Goal: Entertainment & Leisure: Browse casually

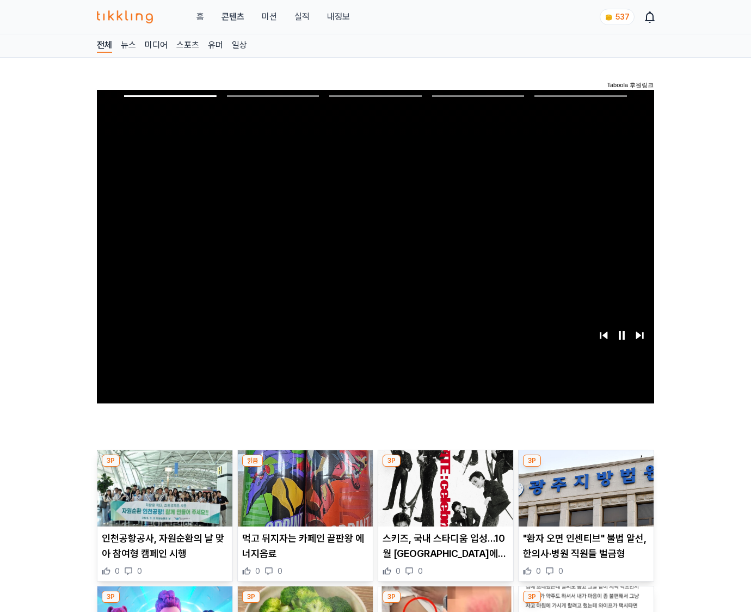
click at [586, 467] on img at bounding box center [586, 488] width 135 height 76
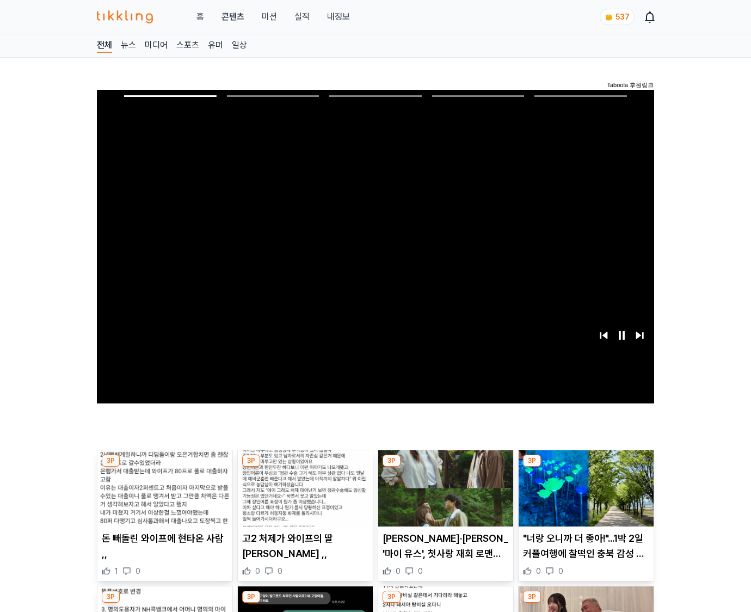
click at [586, 467] on img at bounding box center [586, 488] width 135 height 76
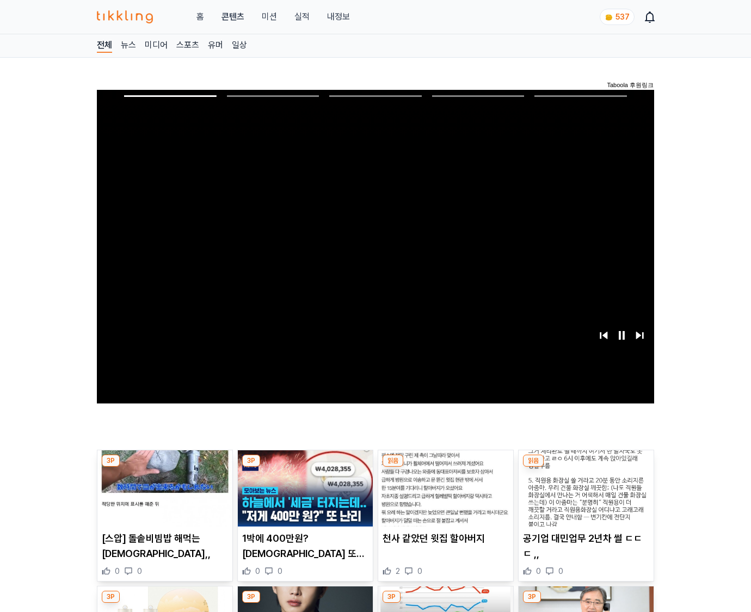
click at [586, 467] on img at bounding box center [586, 488] width 135 height 76
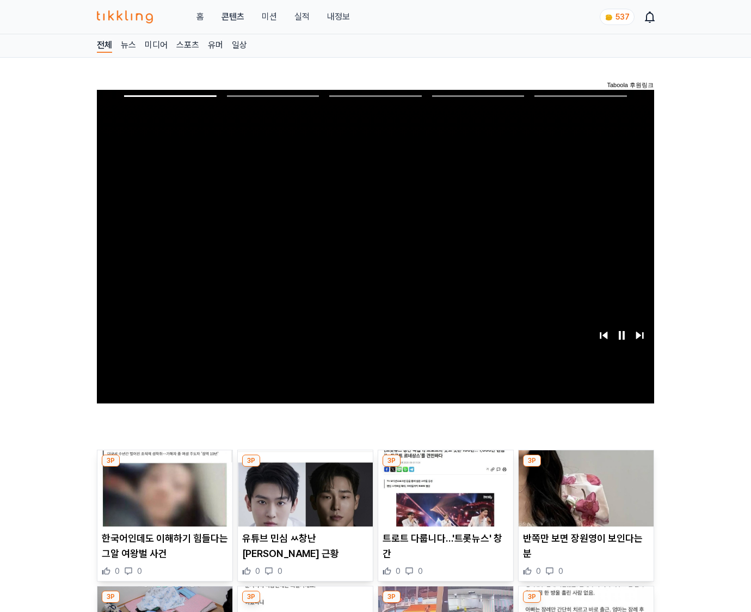
click at [586, 467] on img at bounding box center [586, 488] width 135 height 76
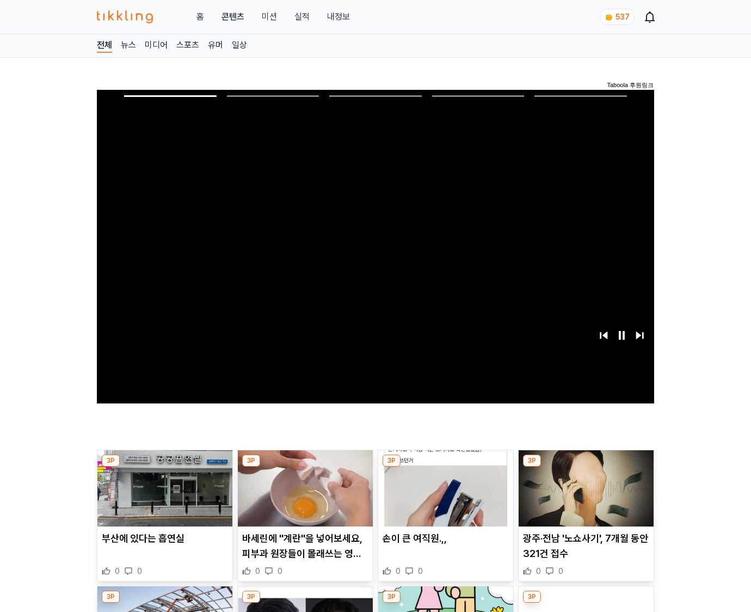
click at [586, 467] on img at bounding box center [586, 488] width 135 height 76
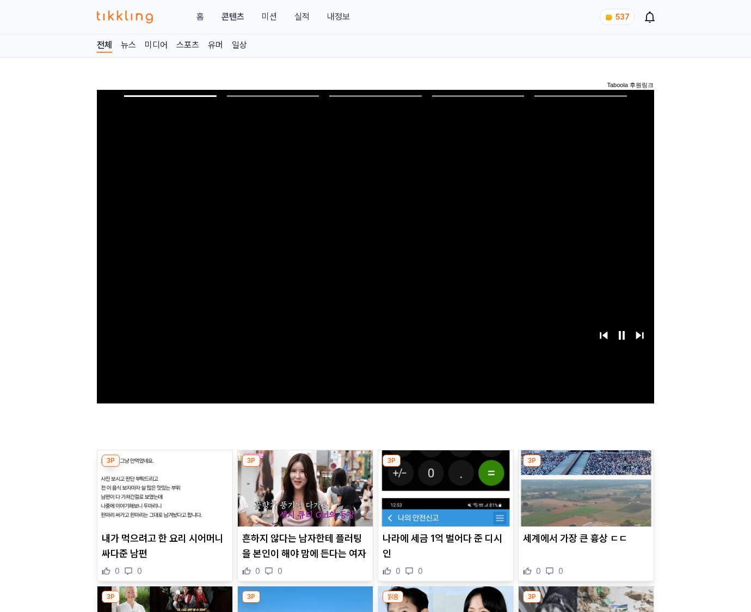
click at [586, 467] on img at bounding box center [586, 488] width 135 height 76
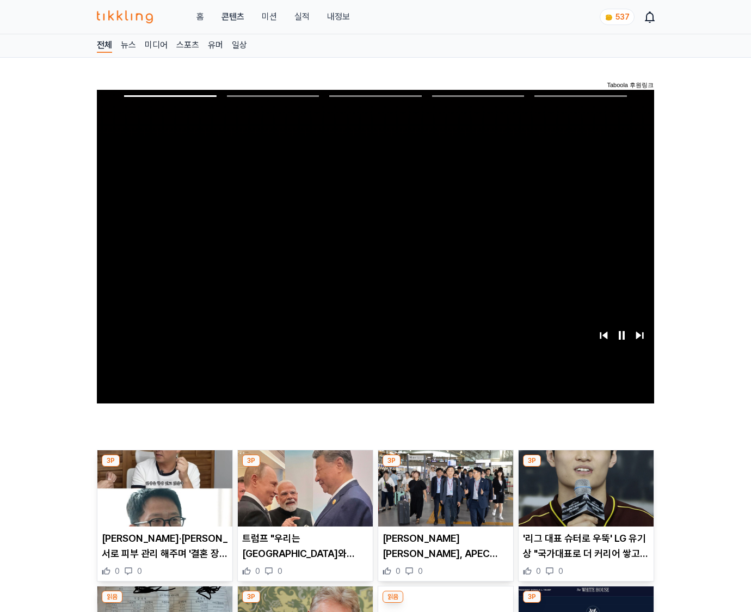
click at [586, 467] on img at bounding box center [586, 488] width 135 height 76
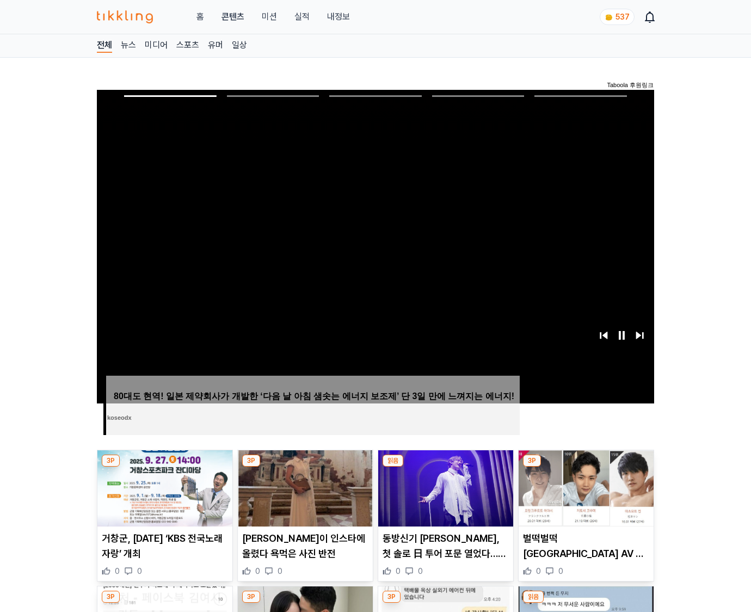
click at [586, 467] on img at bounding box center [586, 488] width 135 height 76
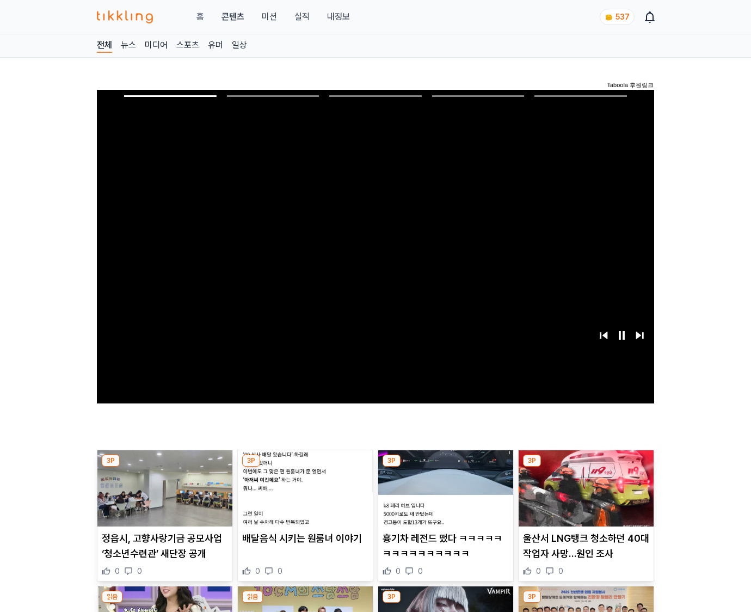
click at [586, 467] on img at bounding box center [586, 488] width 135 height 76
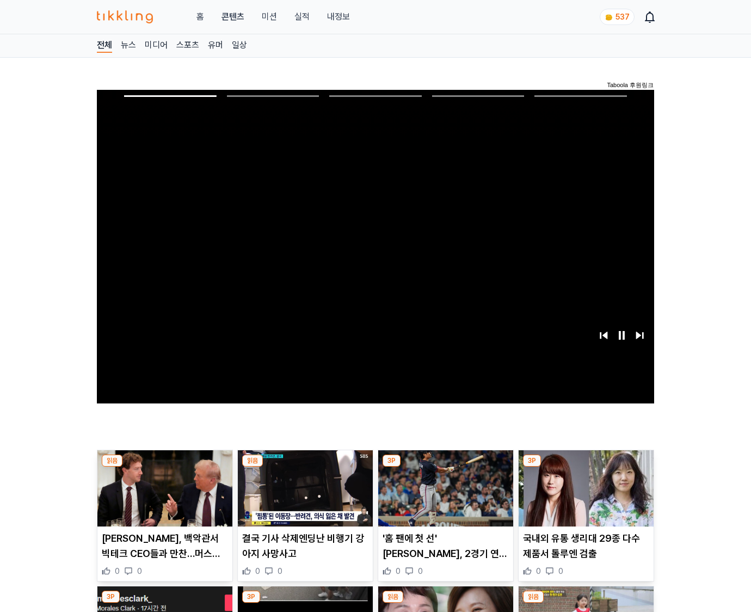
click at [586, 467] on img at bounding box center [586, 488] width 135 height 76
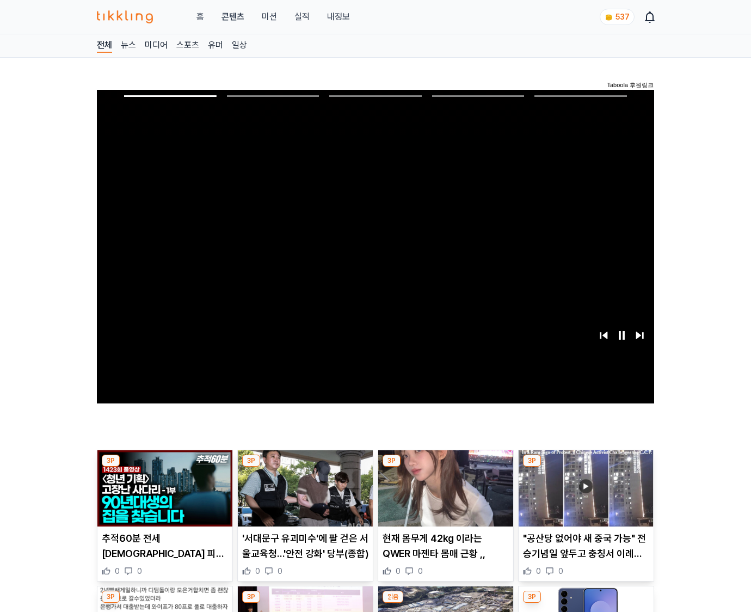
click at [586, 467] on img at bounding box center [586, 488] width 135 height 76
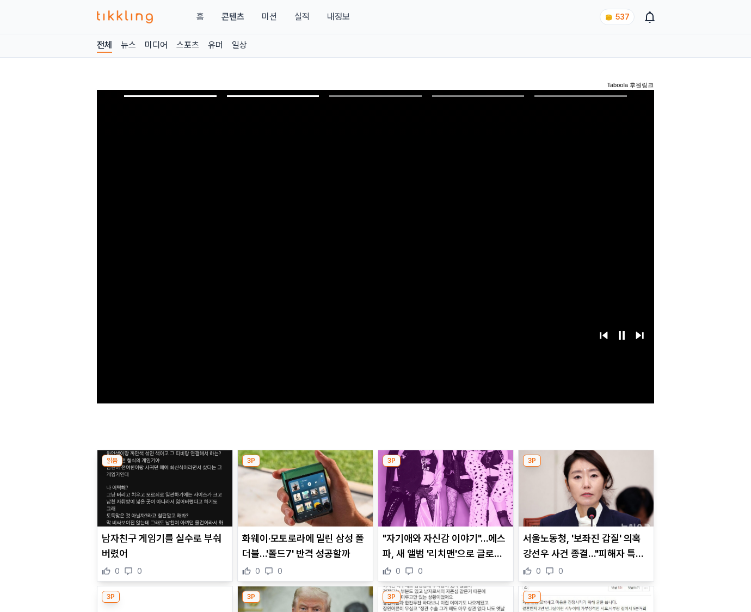
click at [586, 467] on img at bounding box center [586, 488] width 135 height 76
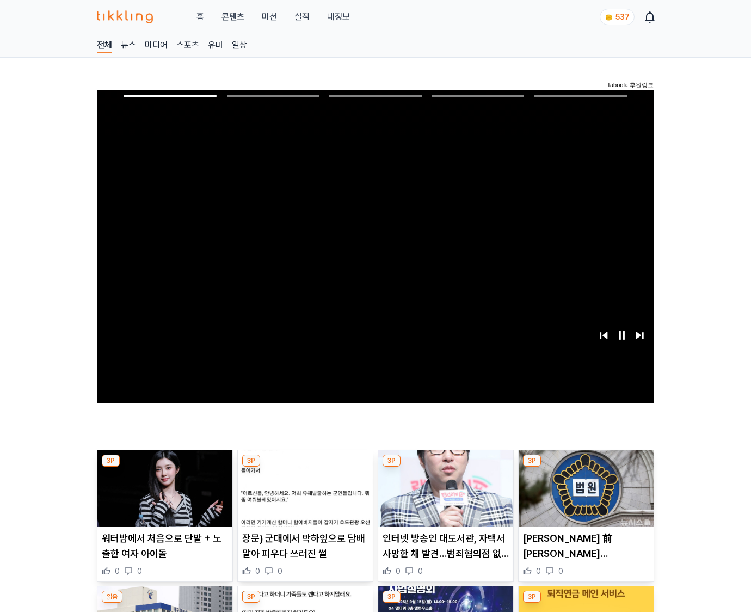
click at [586, 467] on img at bounding box center [586, 488] width 135 height 76
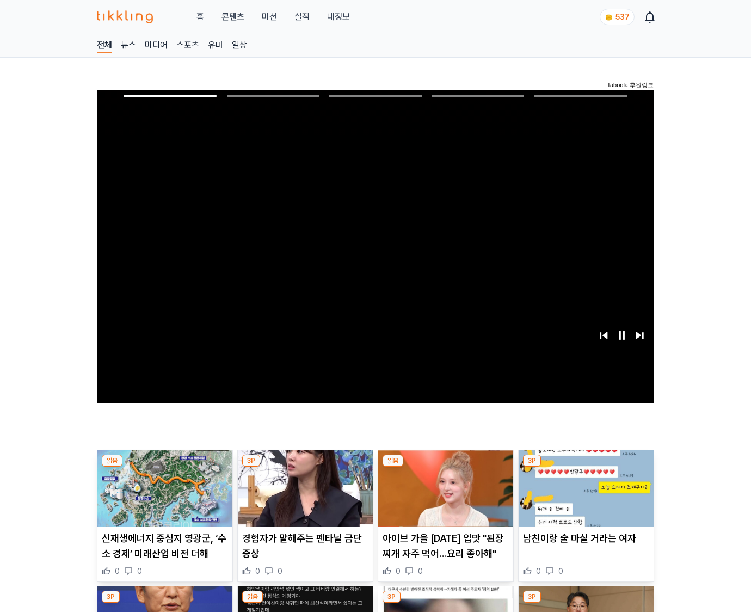
click at [586, 467] on img at bounding box center [586, 488] width 135 height 76
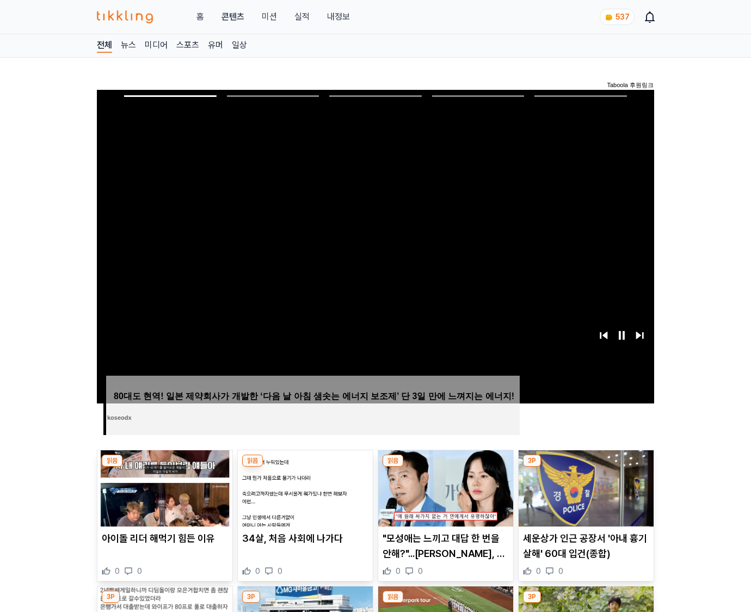
click at [586, 467] on img at bounding box center [586, 488] width 135 height 76
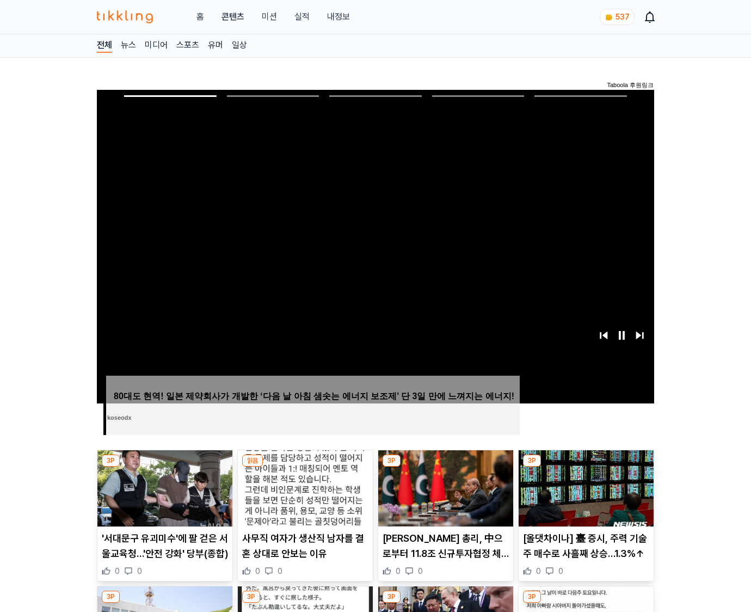
click at [586, 467] on img at bounding box center [586, 488] width 135 height 76
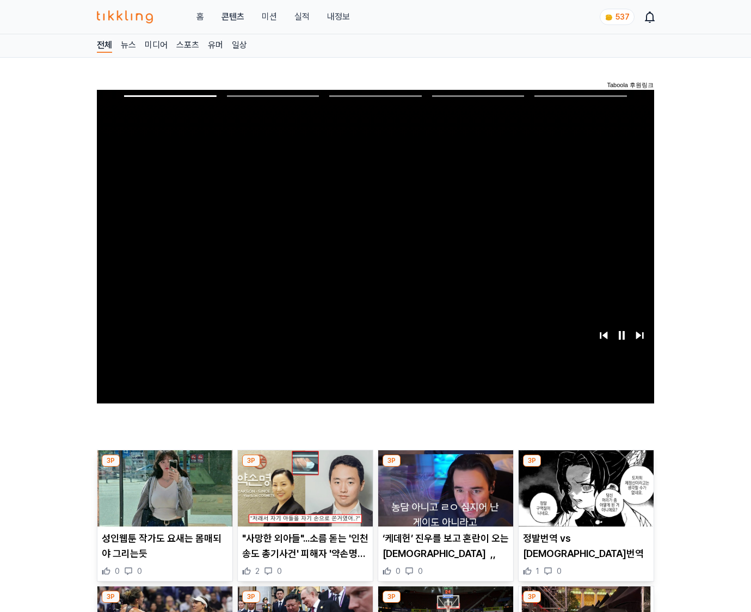
click at [586, 467] on img at bounding box center [586, 488] width 135 height 76
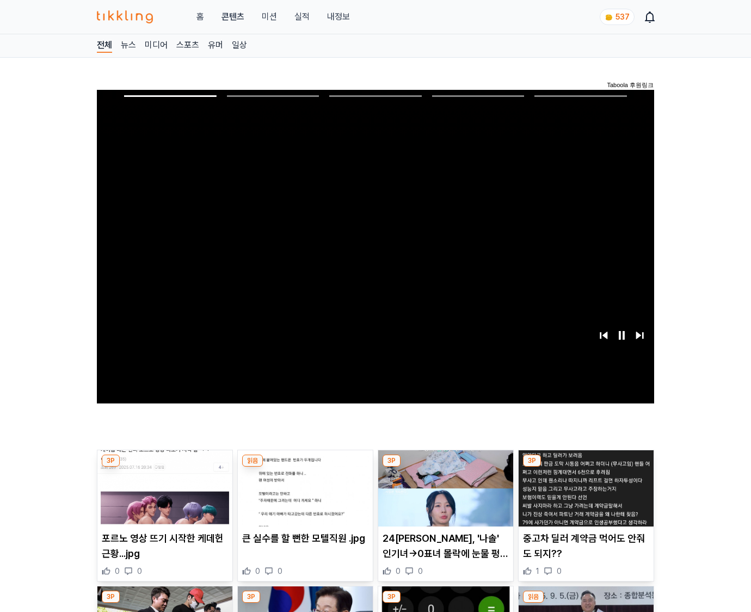
click at [586, 467] on img at bounding box center [586, 488] width 135 height 76
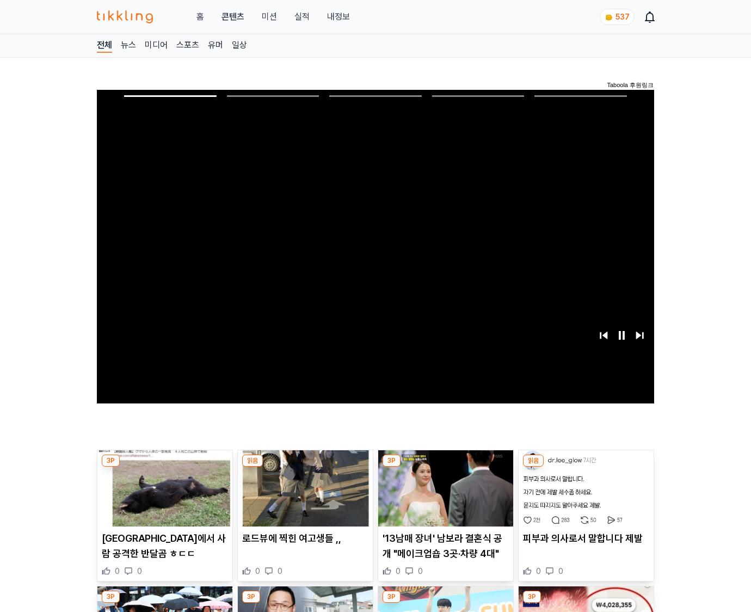
click at [586, 467] on img at bounding box center [586, 488] width 135 height 76
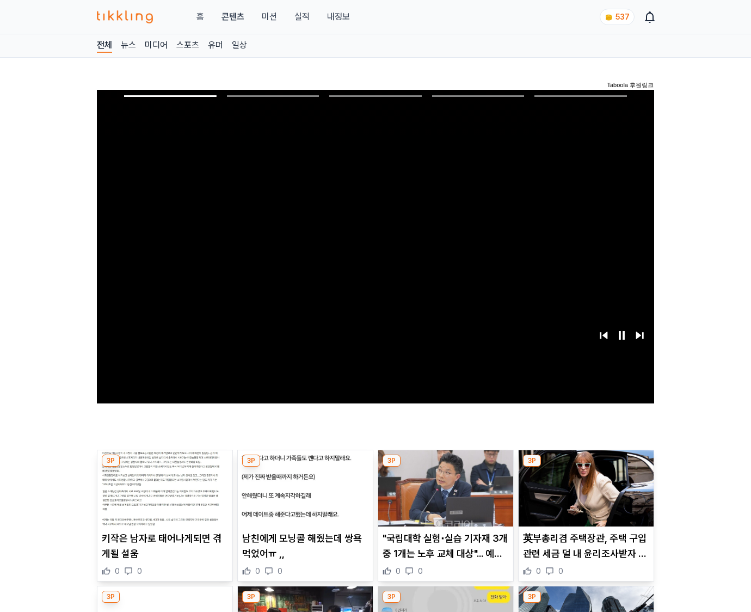
click at [586, 467] on img at bounding box center [586, 488] width 135 height 76
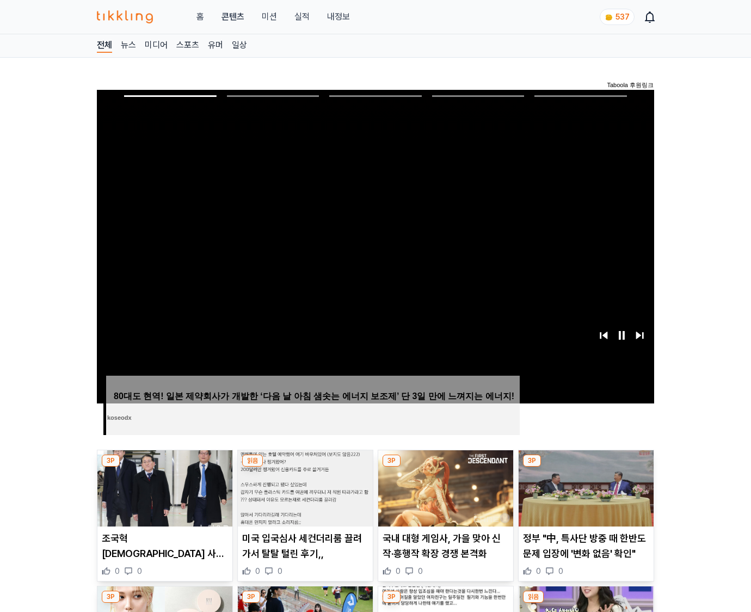
click at [586, 467] on img at bounding box center [586, 488] width 135 height 76
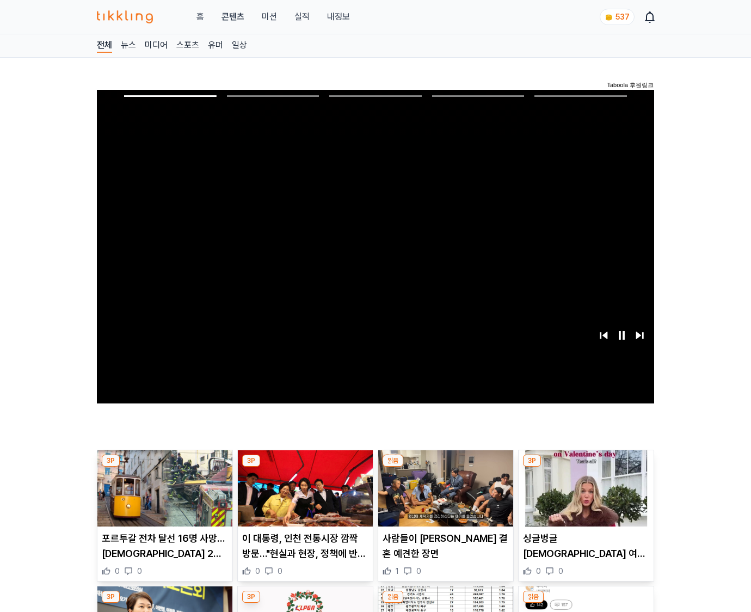
click at [586, 467] on img at bounding box center [586, 488] width 135 height 76
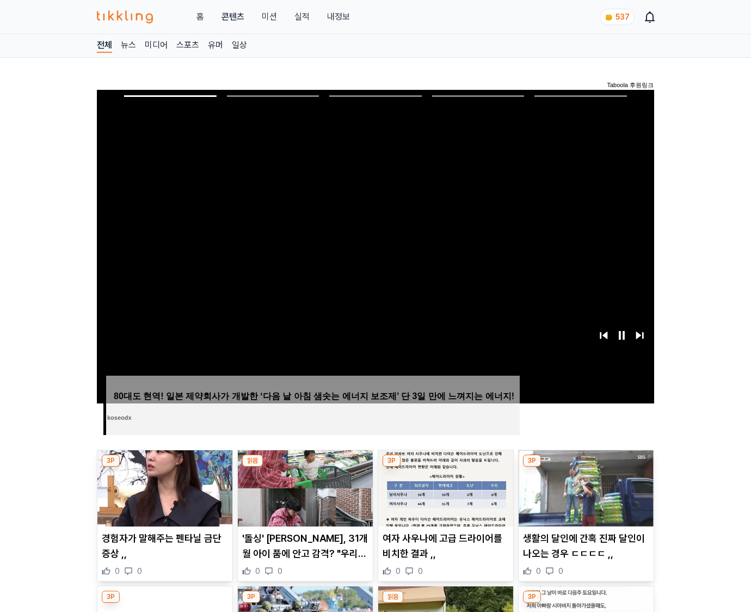
click at [586, 467] on img at bounding box center [586, 488] width 135 height 76
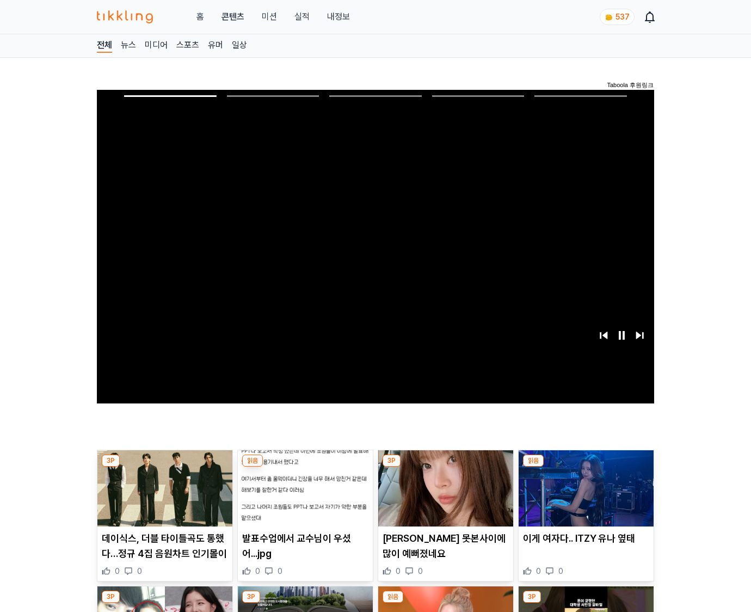
click at [586, 467] on img at bounding box center [586, 488] width 135 height 76
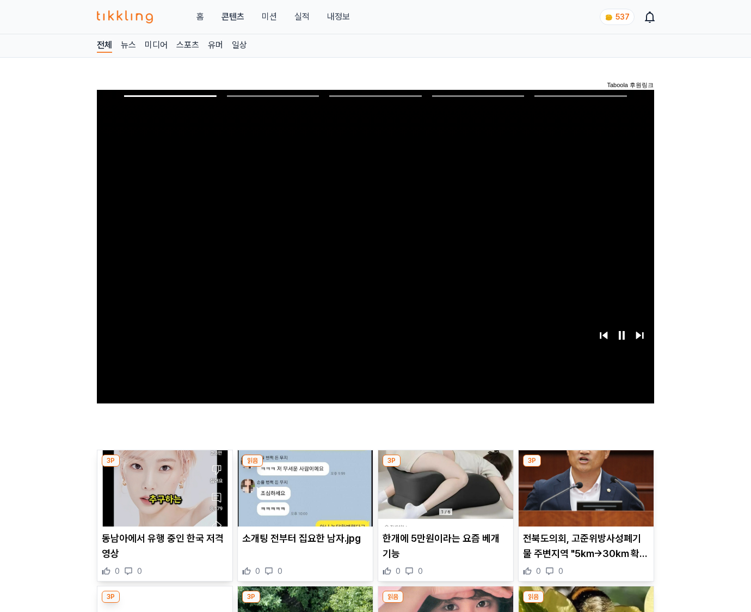
click at [586, 467] on img at bounding box center [586, 488] width 135 height 76
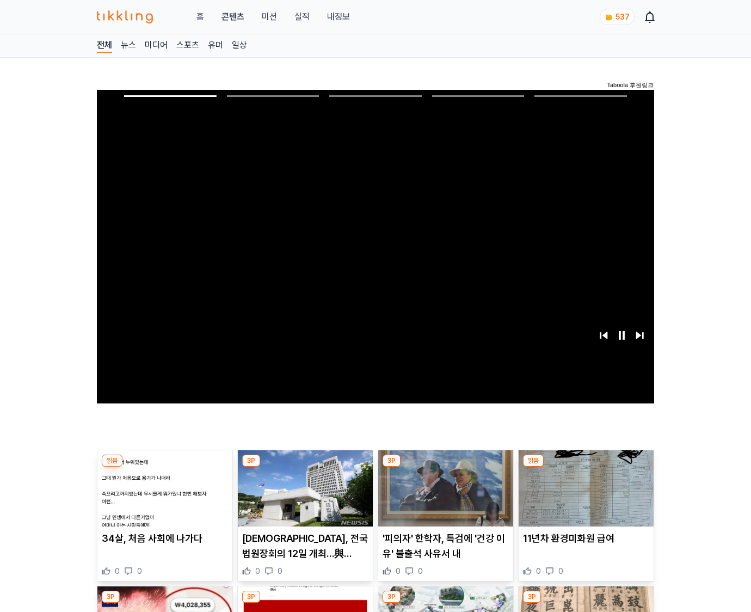
click at [586, 467] on img at bounding box center [586, 488] width 135 height 76
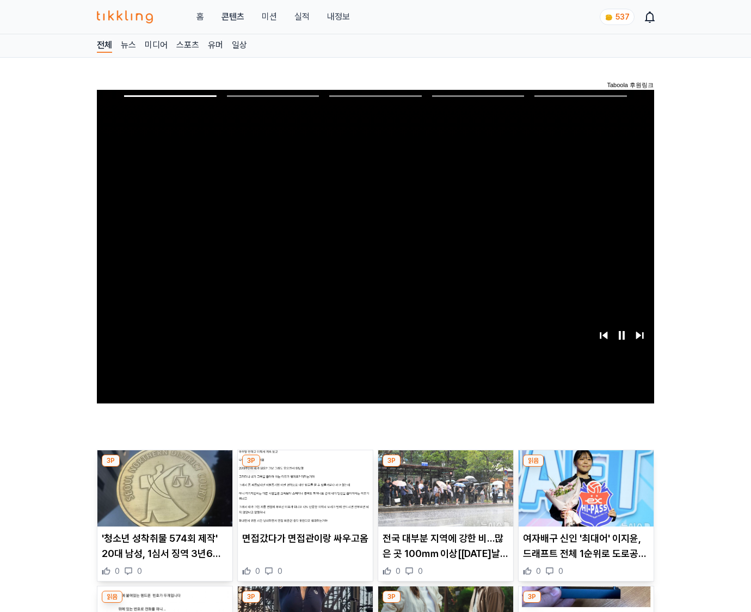
click at [586, 467] on img at bounding box center [586, 488] width 135 height 76
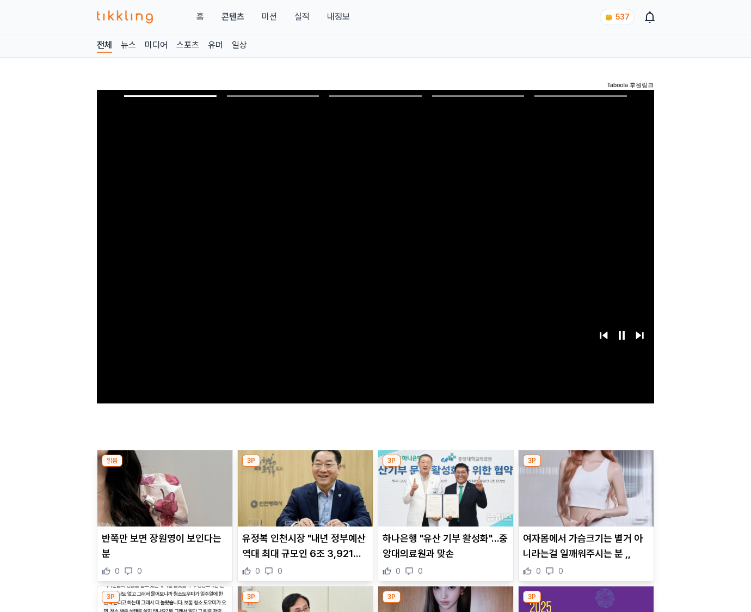
click at [586, 467] on img at bounding box center [586, 488] width 135 height 76
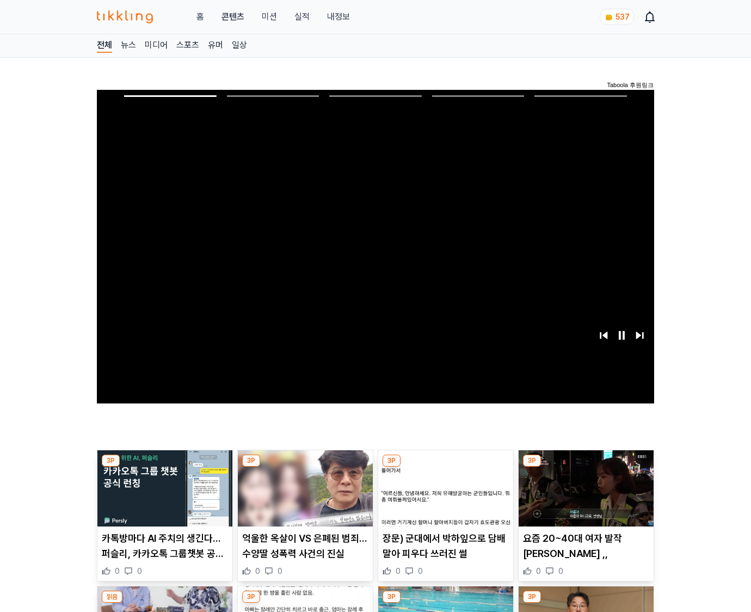
click at [586, 467] on img at bounding box center [586, 488] width 135 height 76
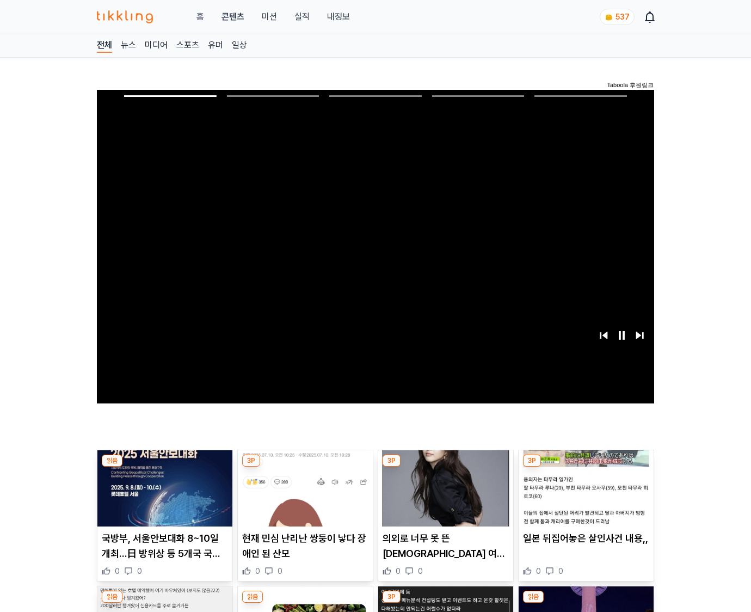
click at [586, 467] on img at bounding box center [586, 488] width 135 height 76
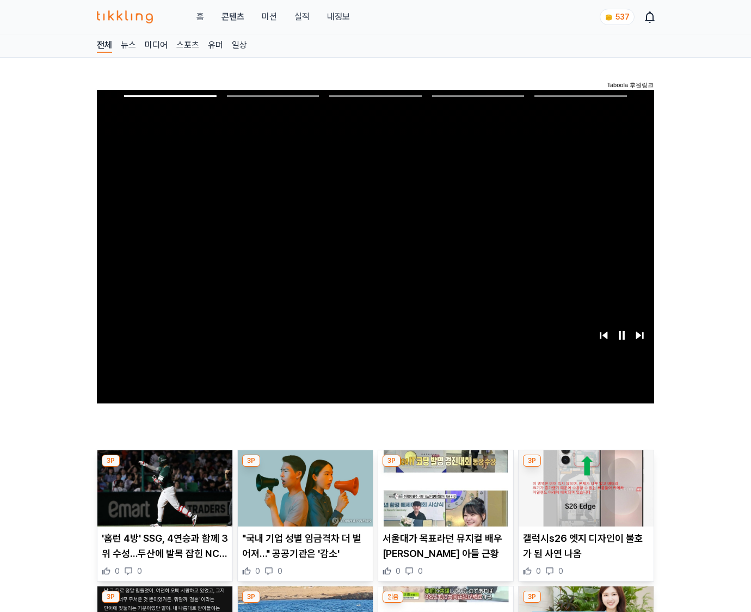
click at [586, 467] on img at bounding box center [586, 488] width 135 height 76
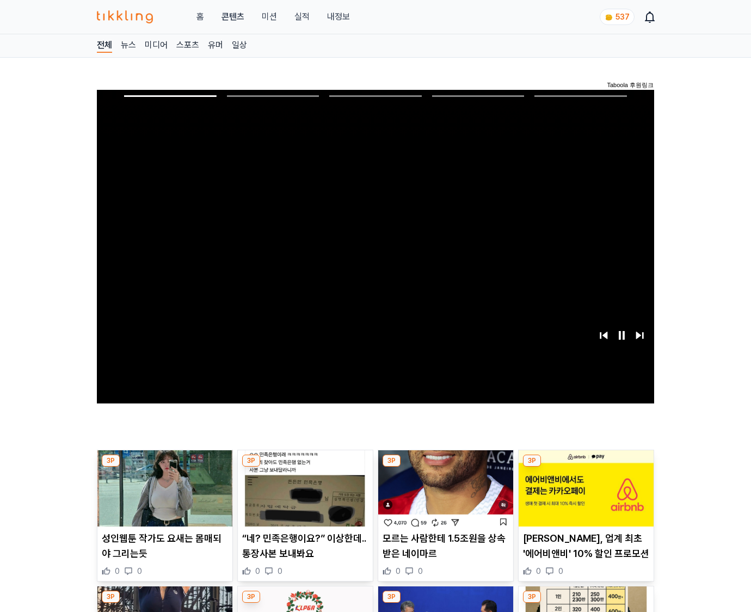
click at [586, 467] on img at bounding box center [586, 488] width 135 height 76
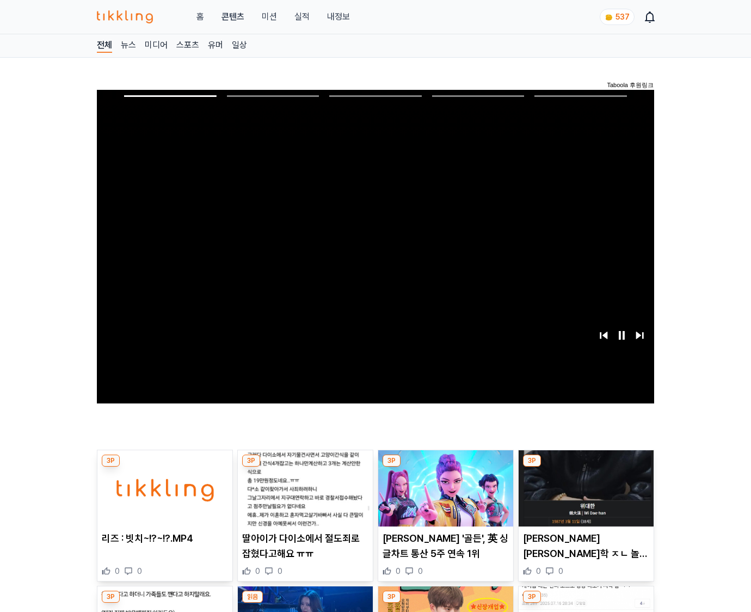
click at [586, 467] on img at bounding box center [586, 488] width 135 height 76
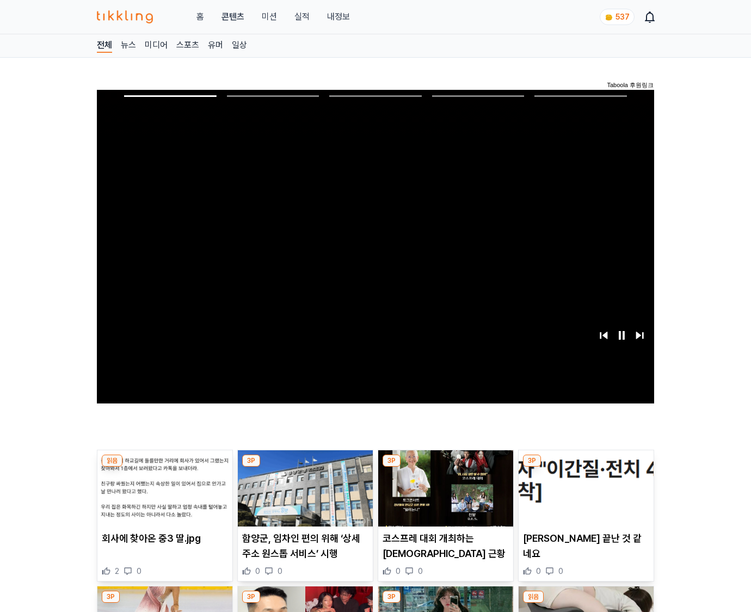
click at [586, 467] on img at bounding box center [586, 488] width 135 height 76
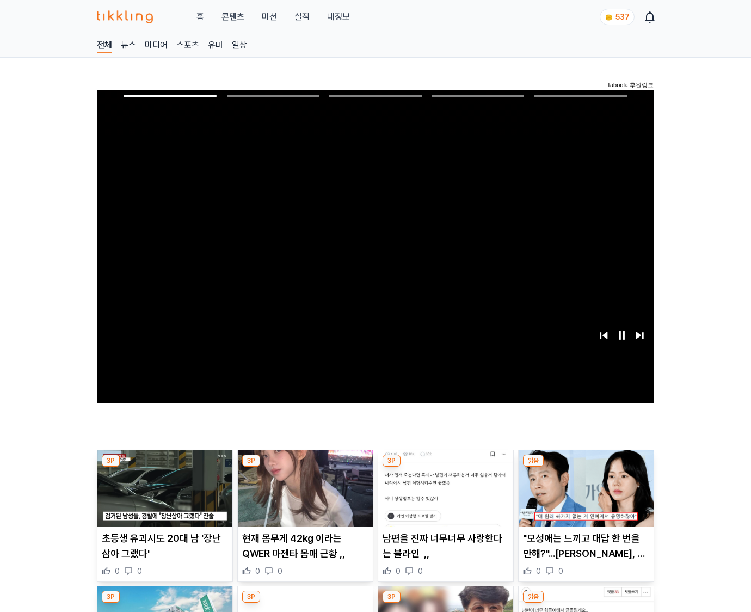
click at [586, 467] on img at bounding box center [586, 488] width 135 height 76
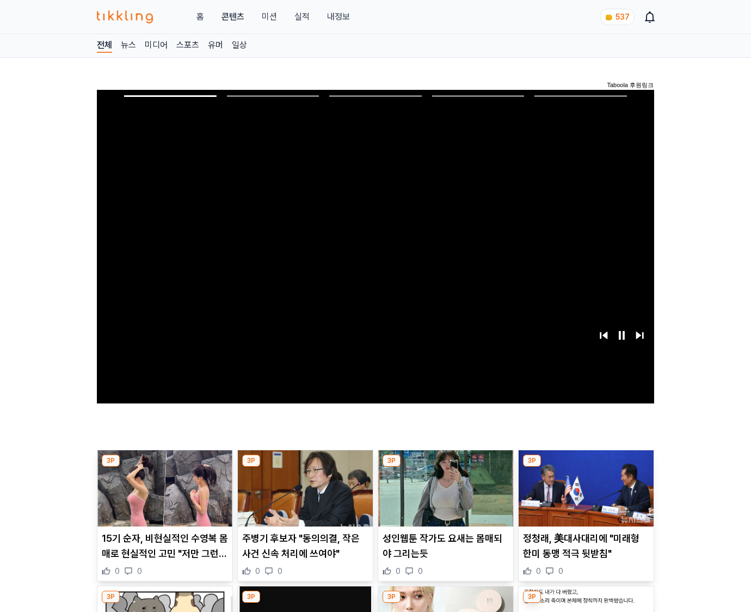
click at [586, 467] on img at bounding box center [586, 488] width 135 height 76
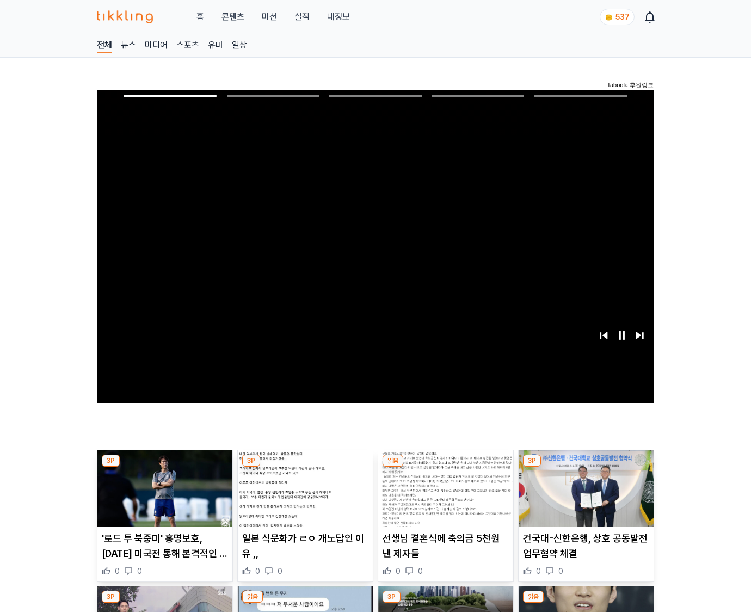
click at [586, 467] on img at bounding box center [586, 488] width 135 height 76
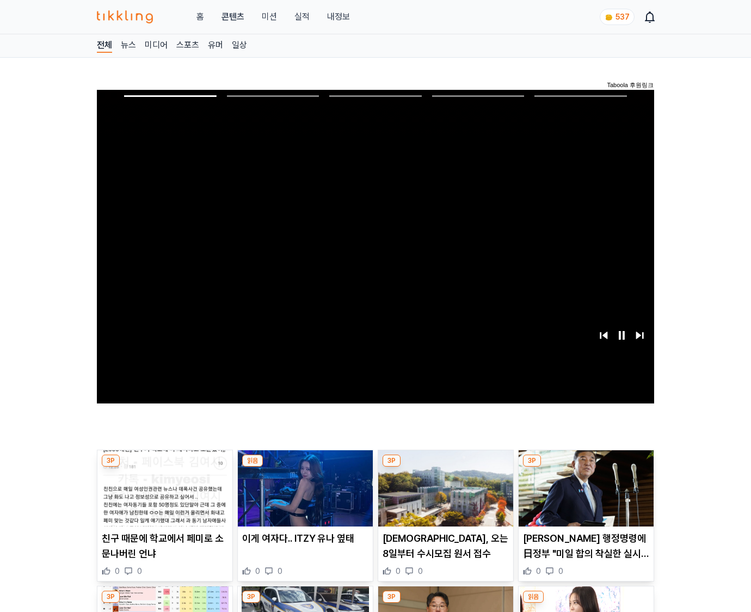
click at [586, 467] on img at bounding box center [586, 488] width 135 height 76
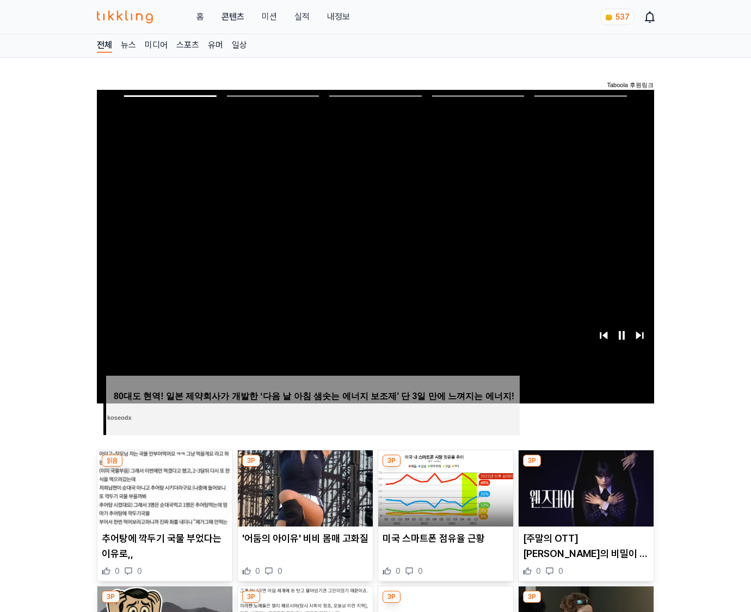
click at [586, 467] on img at bounding box center [586, 488] width 135 height 76
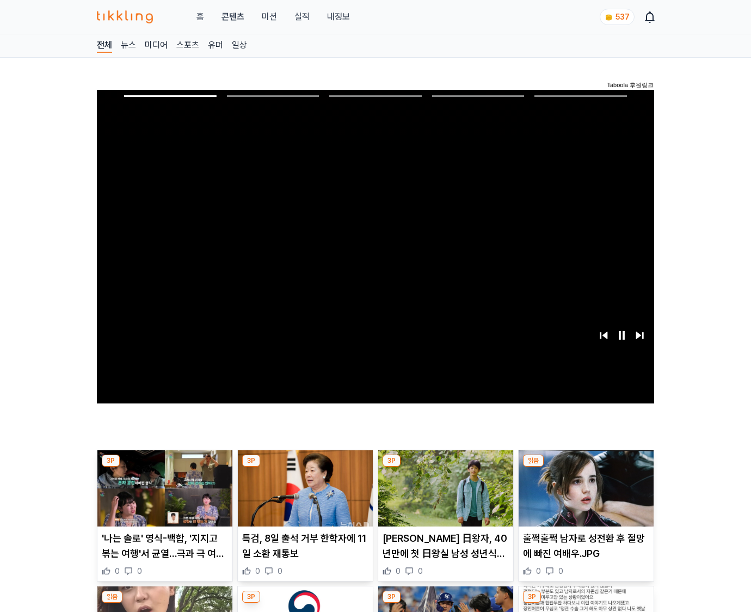
click at [586, 467] on img at bounding box center [586, 488] width 135 height 76
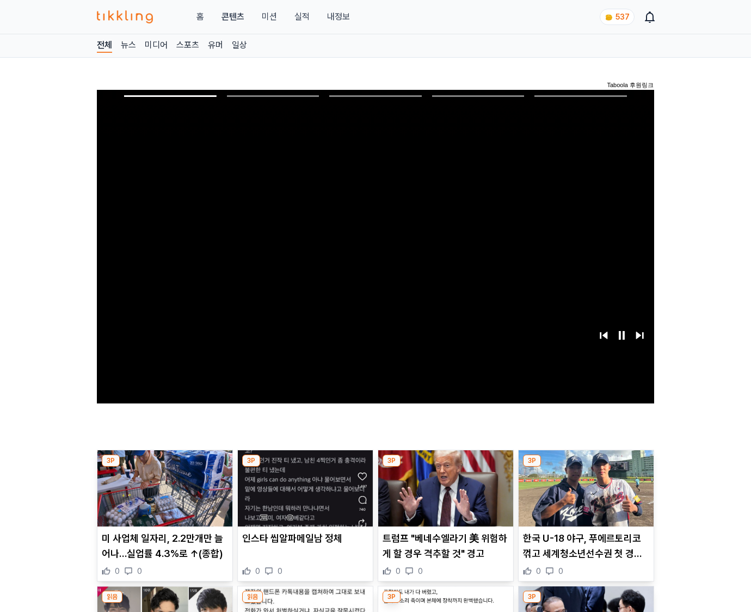
click at [586, 467] on img at bounding box center [586, 488] width 135 height 76
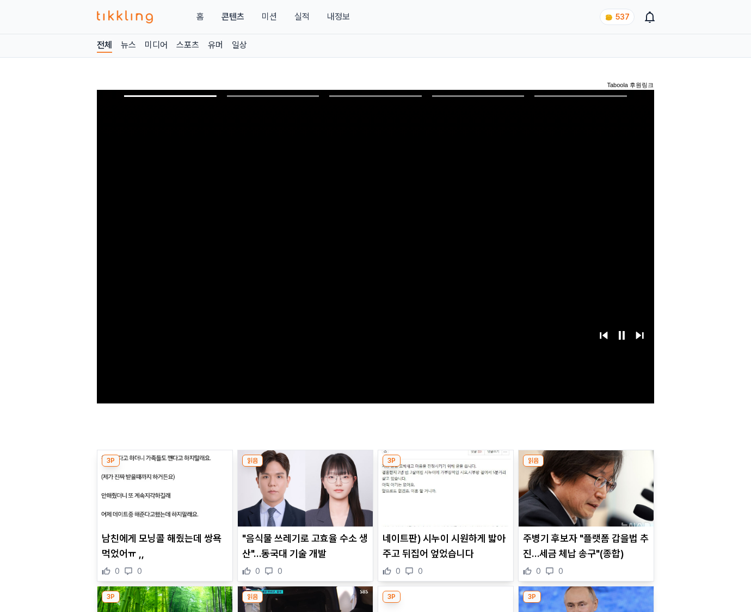
click at [586, 467] on img at bounding box center [586, 488] width 135 height 76
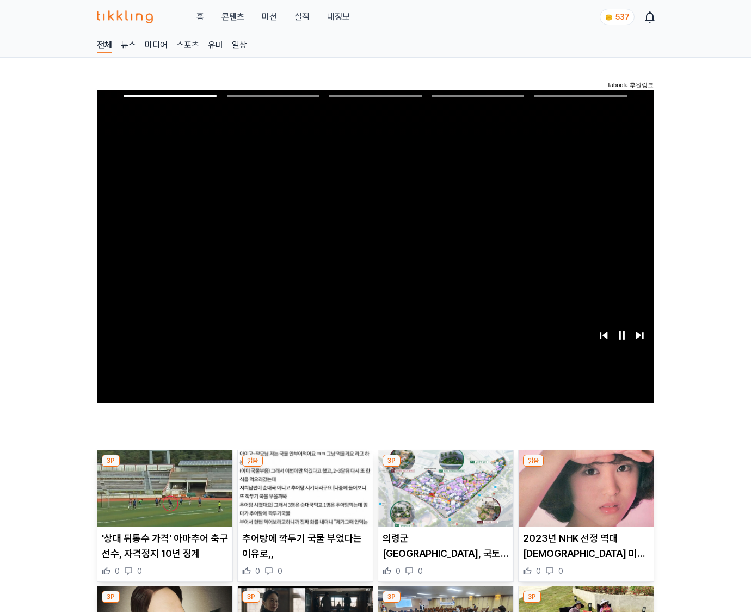
click at [586, 467] on img at bounding box center [586, 488] width 135 height 76
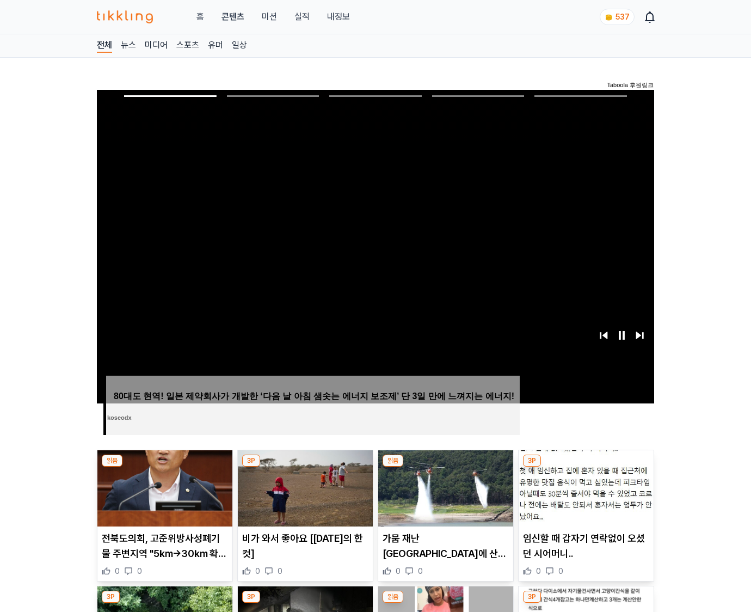
click at [586, 467] on img at bounding box center [586, 488] width 135 height 76
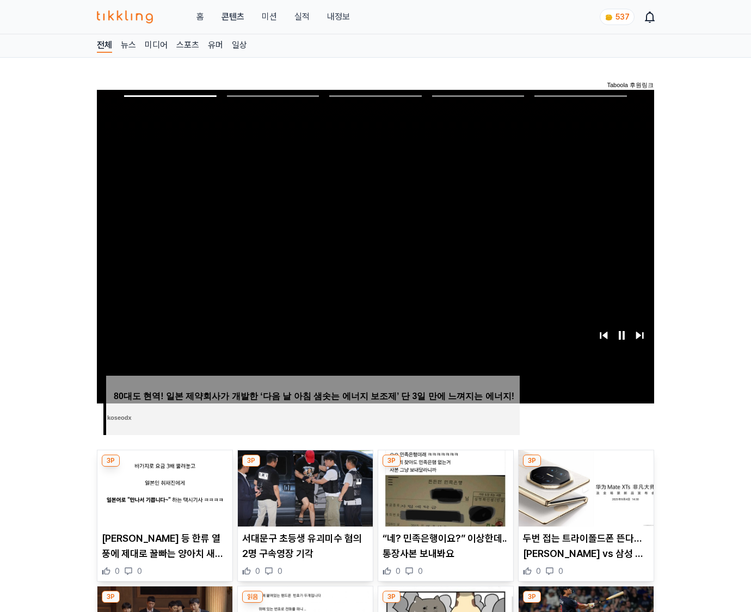
click at [586, 467] on img at bounding box center [586, 488] width 135 height 76
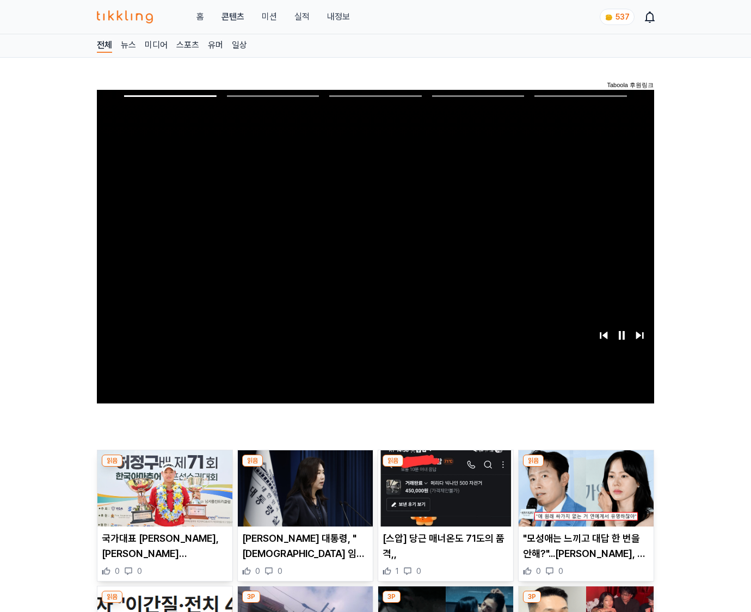
click at [586, 467] on img at bounding box center [586, 488] width 135 height 76
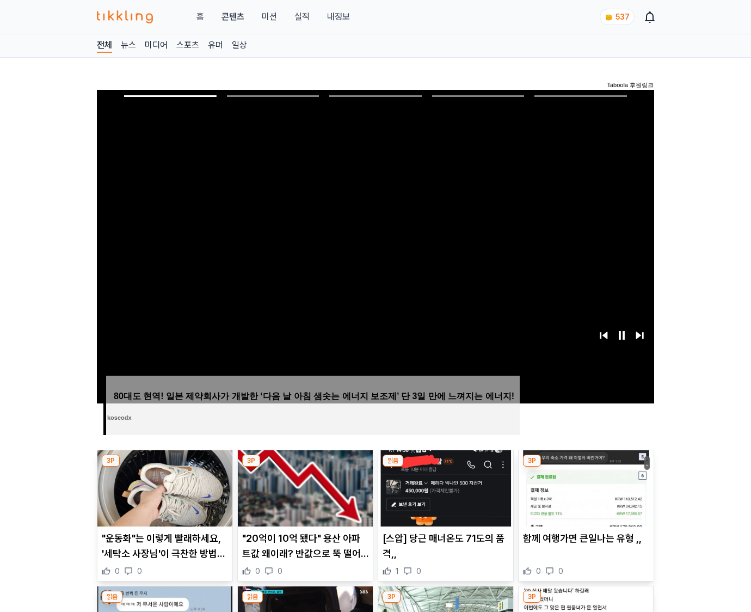
click at [586, 467] on img at bounding box center [586, 488] width 135 height 76
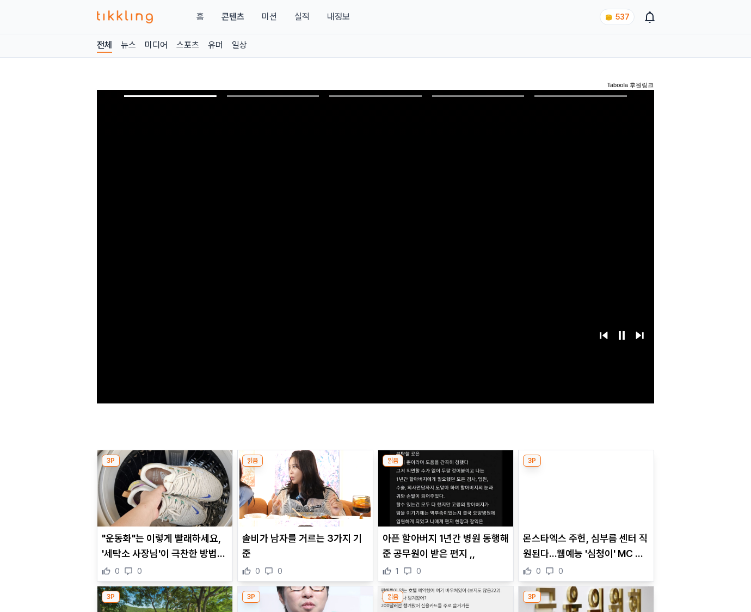
click at [586, 467] on img at bounding box center [586, 488] width 135 height 76
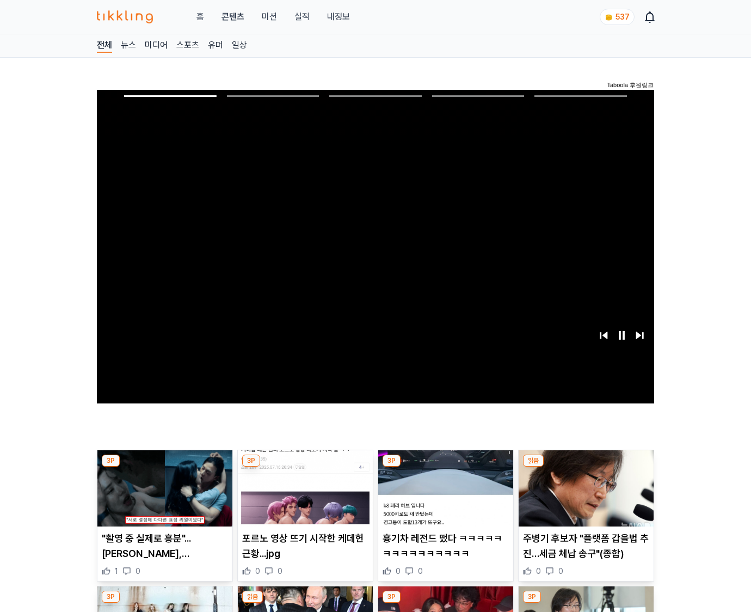
click at [586, 467] on img at bounding box center [586, 488] width 135 height 76
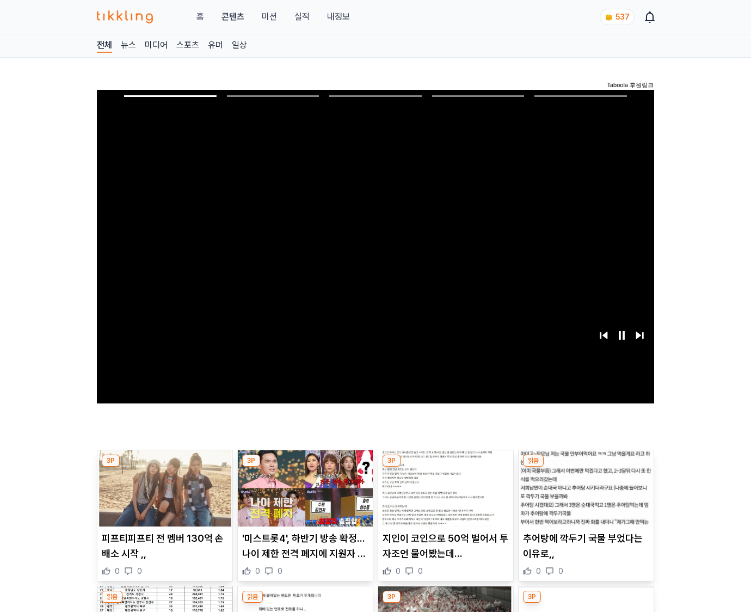
click at [586, 467] on img at bounding box center [586, 488] width 135 height 76
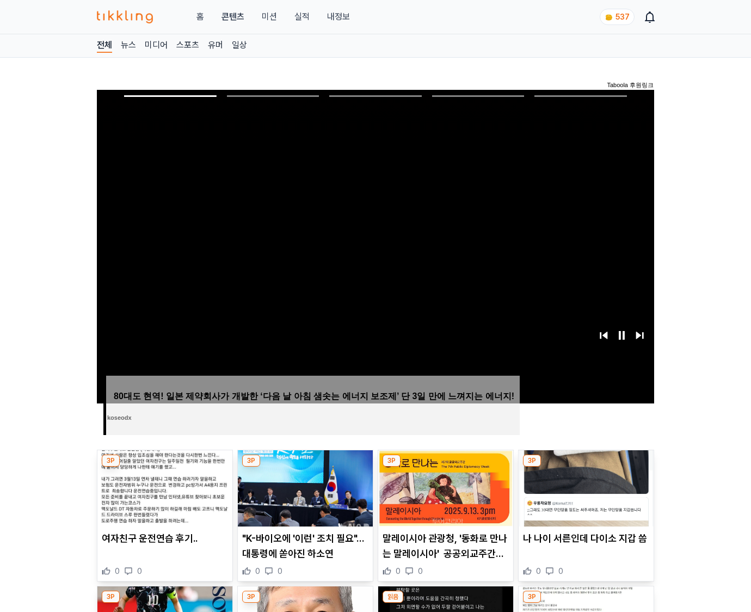
click at [586, 467] on img at bounding box center [586, 488] width 135 height 76
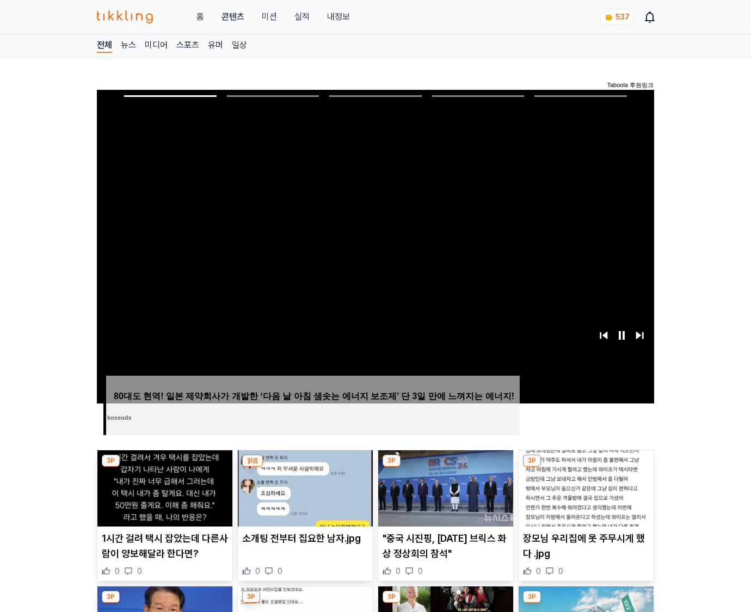
click at [586, 467] on img at bounding box center [586, 488] width 135 height 76
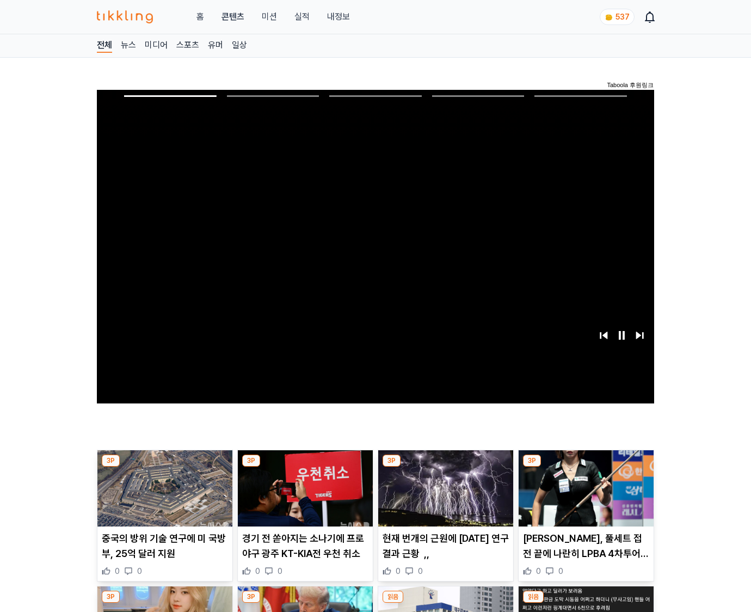
click at [586, 467] on img at bounding box center [586, 488] width 135 height 76
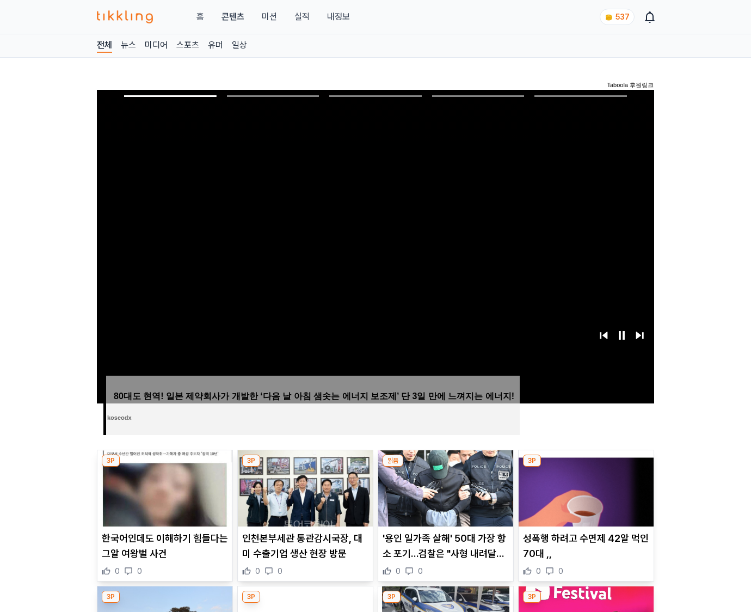
click at [586, 467] on img at bounding box center [586, 488] width 135 height 76
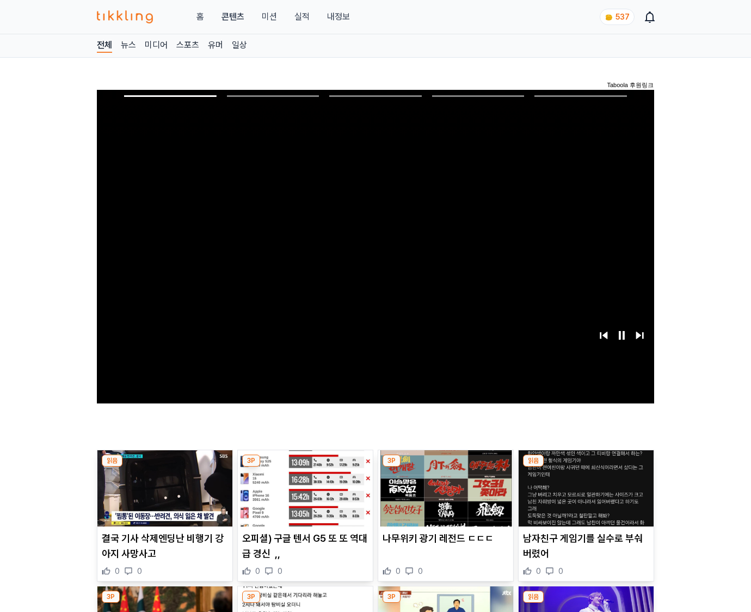
click at [586, 467] on img at bounding box center [586, 488] width 135 height 76
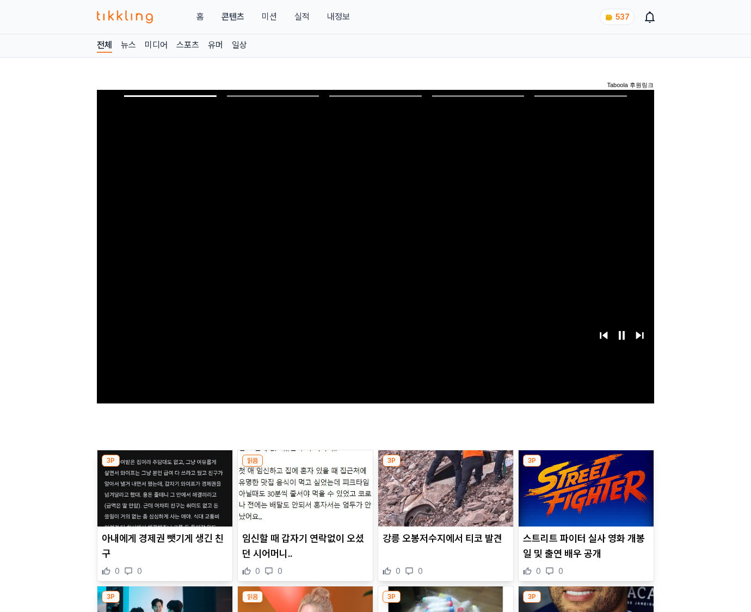
click at [586, 467] on img at bounding box center [586, 488] width 135 height 76
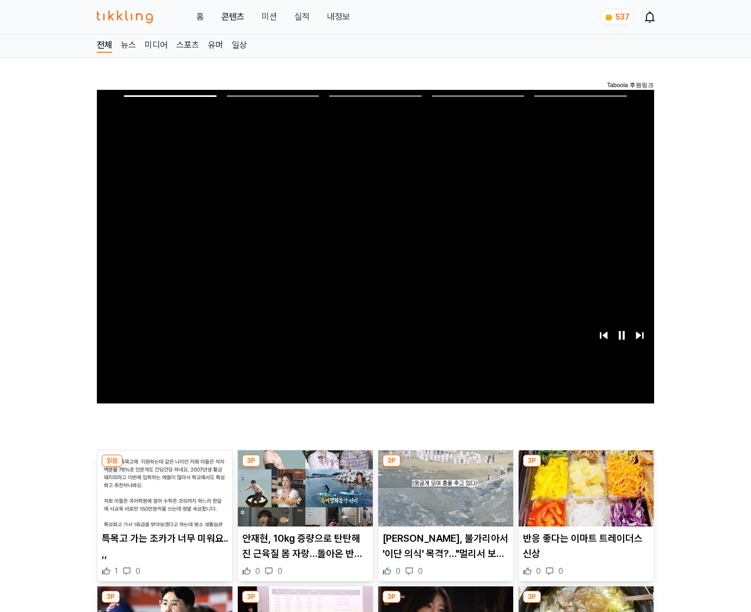
click at [586, 467] on img at bounding box center [586, 488] width 135 height 76
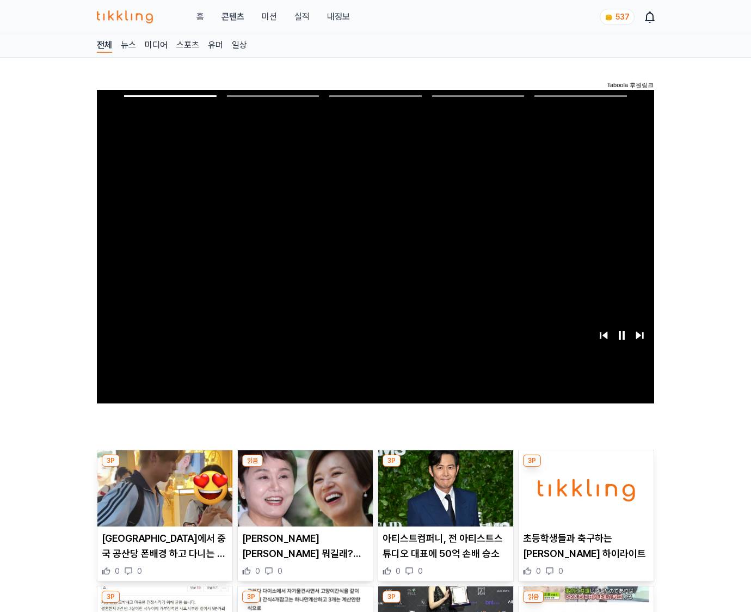
click at [586, 467] on img at bounding box center [586, 488] width 135 height 76
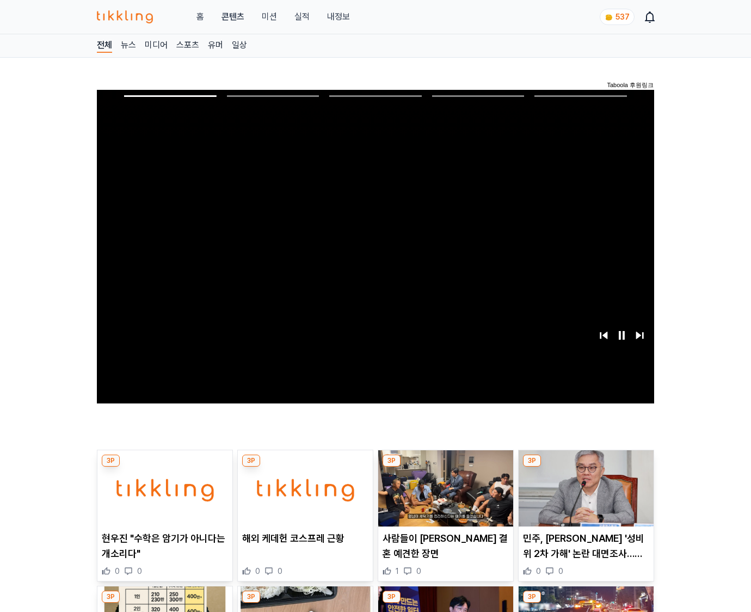
click at [586, 467] on img at bounding box center [586, 488] width 135 height 76
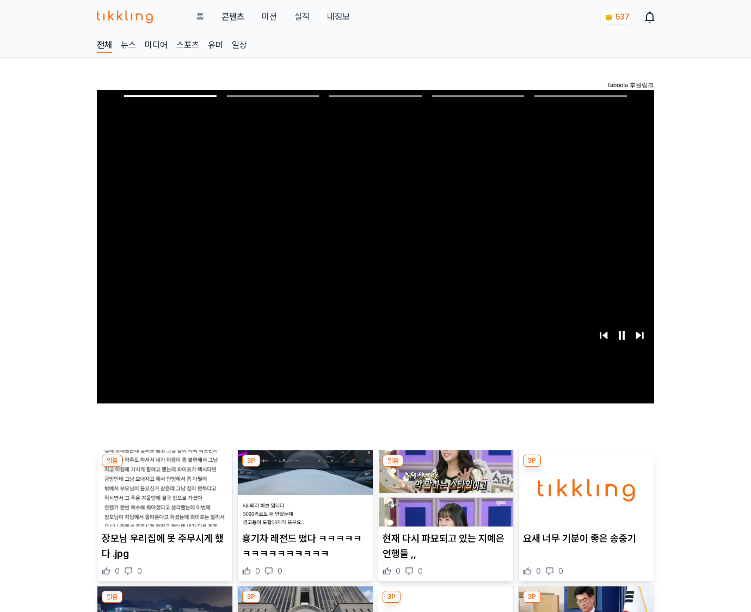
click at [586, 467] on img at bounding box center [586, 488] width 135 height 76
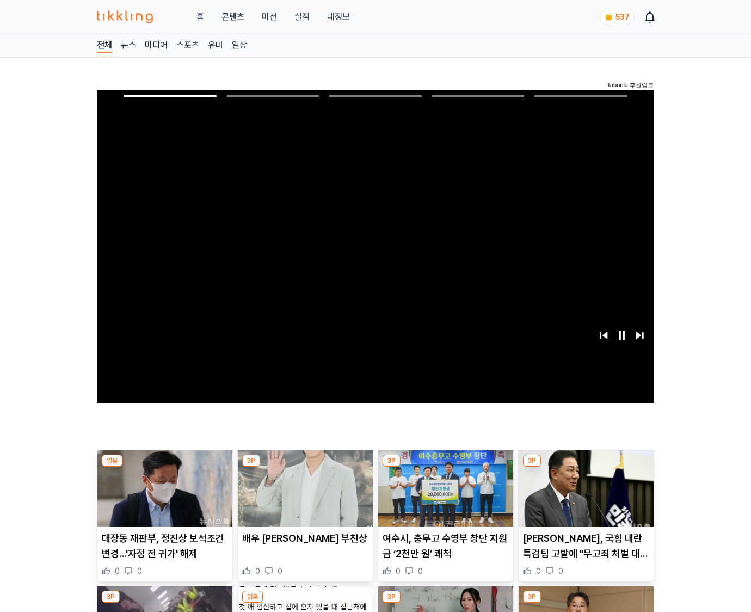
click at [586, 467] on img at bounding box center [586, 488] width 135 height 76
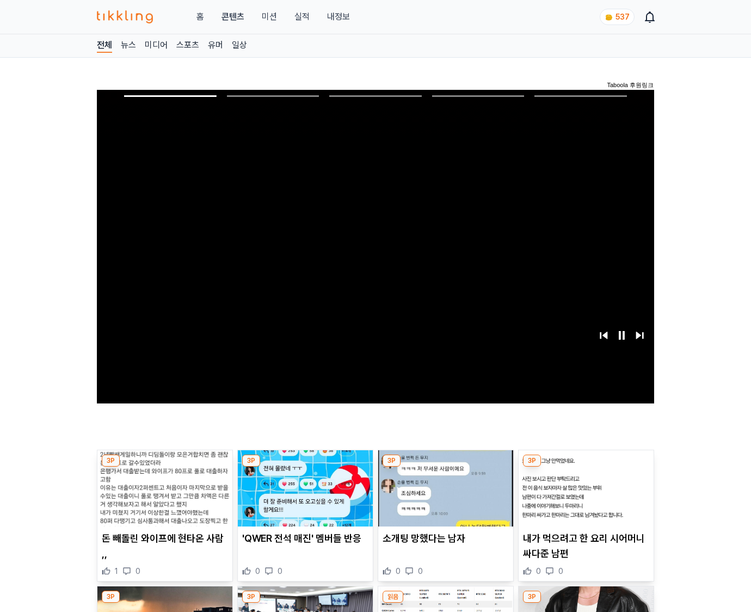
click at [586, 467] on img at bounding box center [586, 488] width 135 height 76
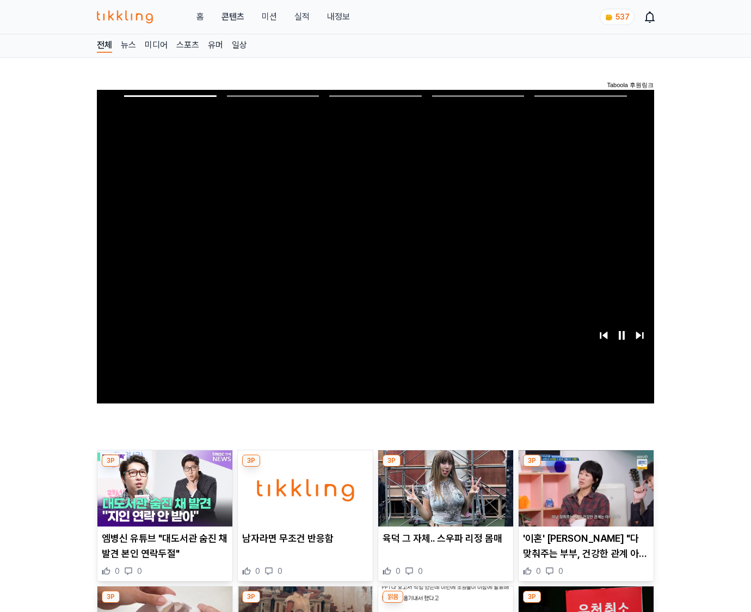
click at [586, 467] on img at bounding box center [586, 488] width 135 height 76
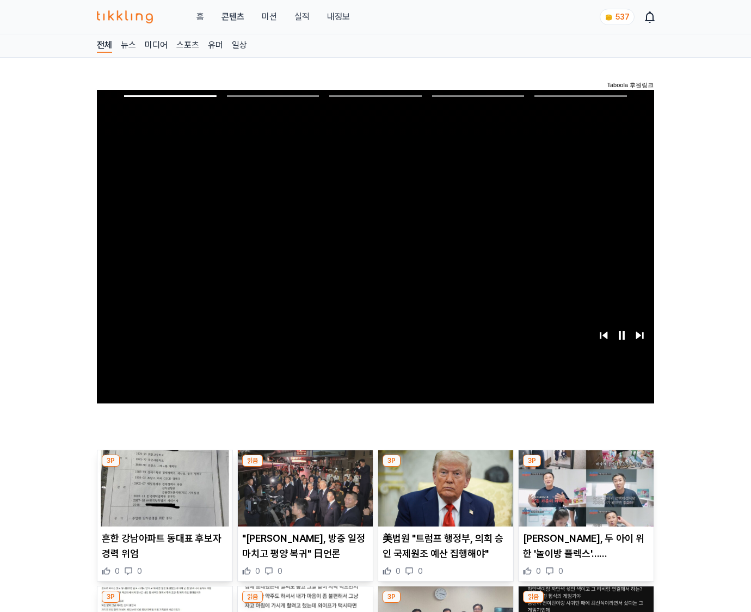
click at [586, 467] on img at bounding box center [586, 488] width 135 height 76
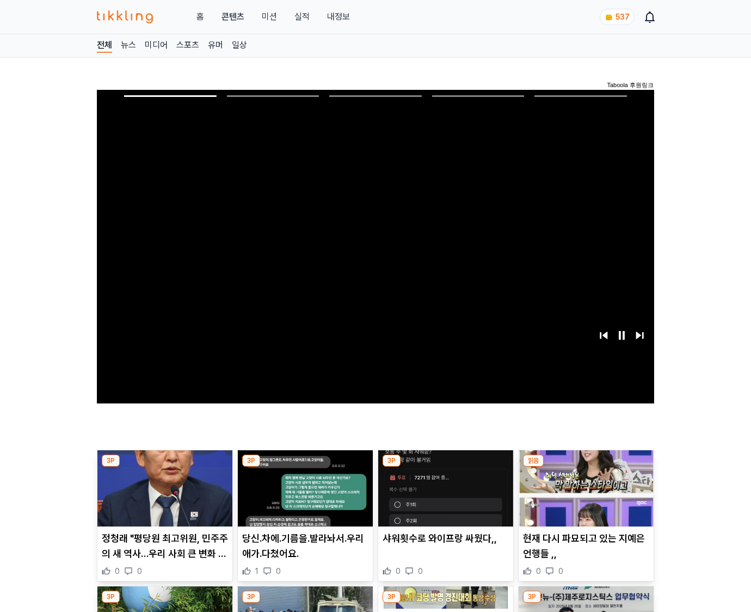
click at [586, 467] on img at bounding box center [586, 488] width 135 height 76
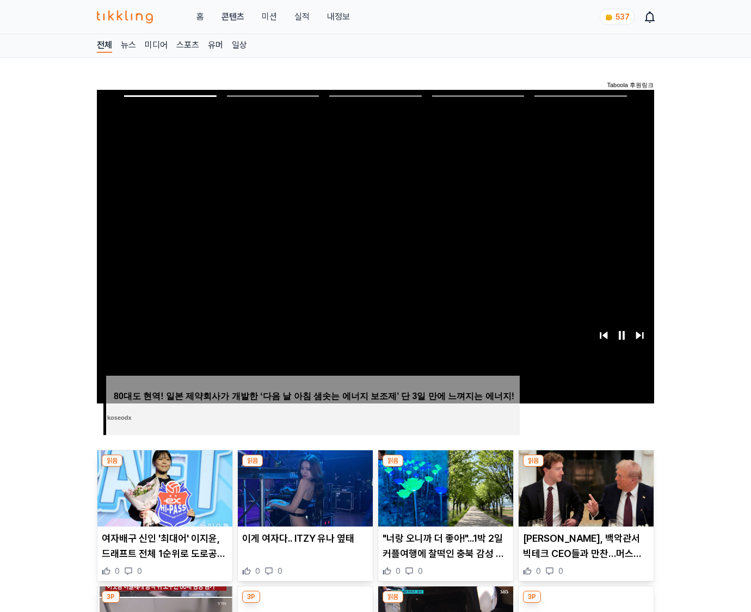
click at [586, 467] on img at bounding box center [586, 488] width 135 height 76
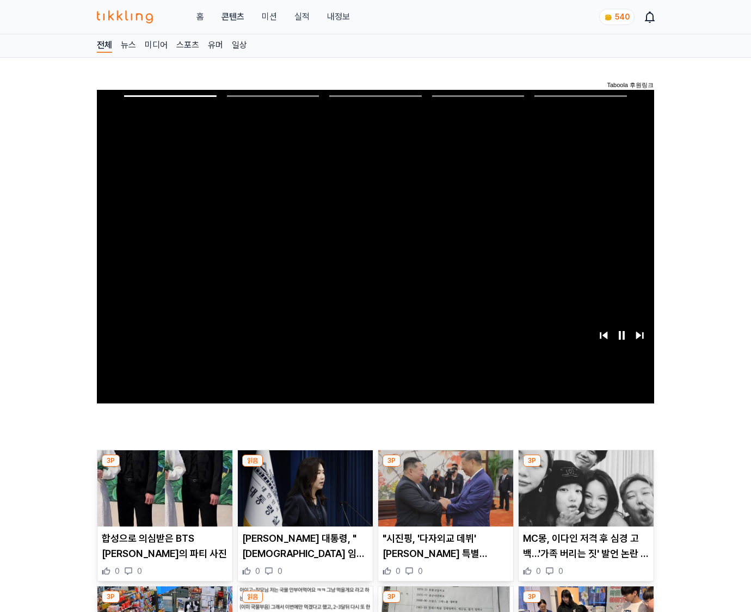
click at [586, 467] on img at bounding box center [586, 488] width 135 height 76
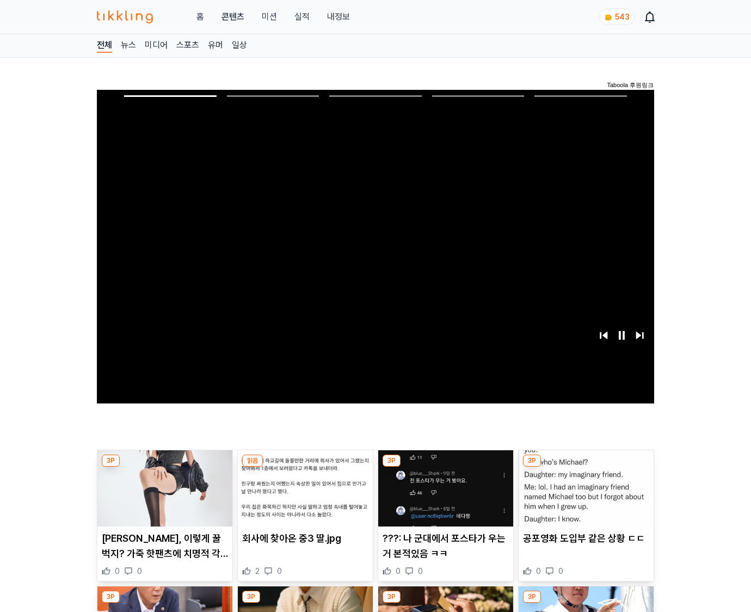
click at [586, 467] on img at bounding box center [586, 488] width 135 height 76
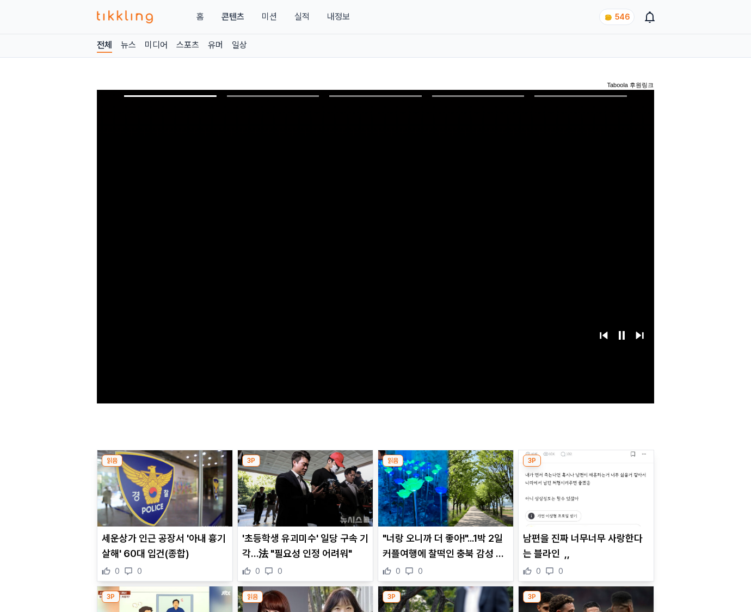
click at [586, 467] on img at bounding box center [586, 488] width 135 height 76
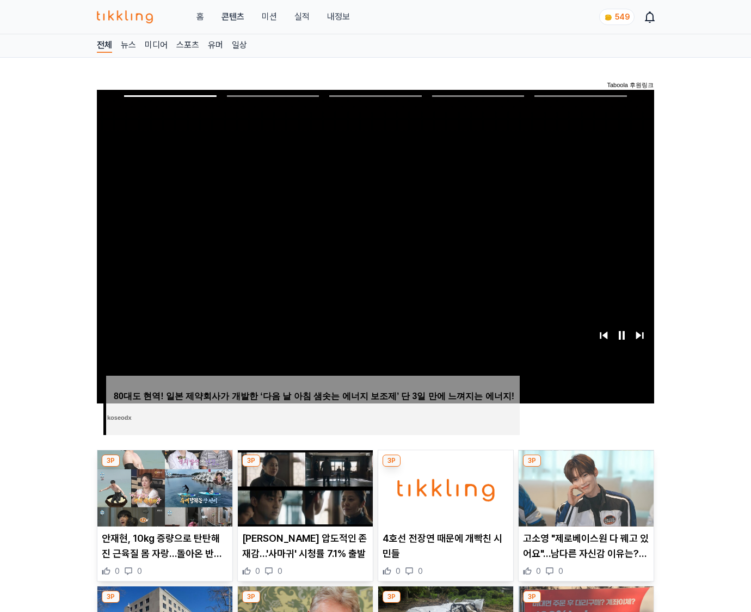
click at [586, 467] on img at bounding box center [586, 488] width 135 height 76
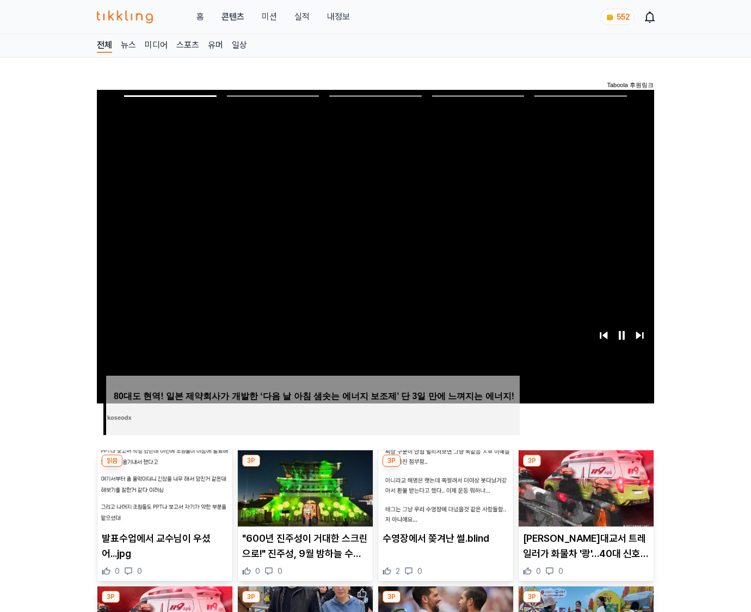
click at [586, 467] on img at bounding box center [586, 488] width 135 height 76
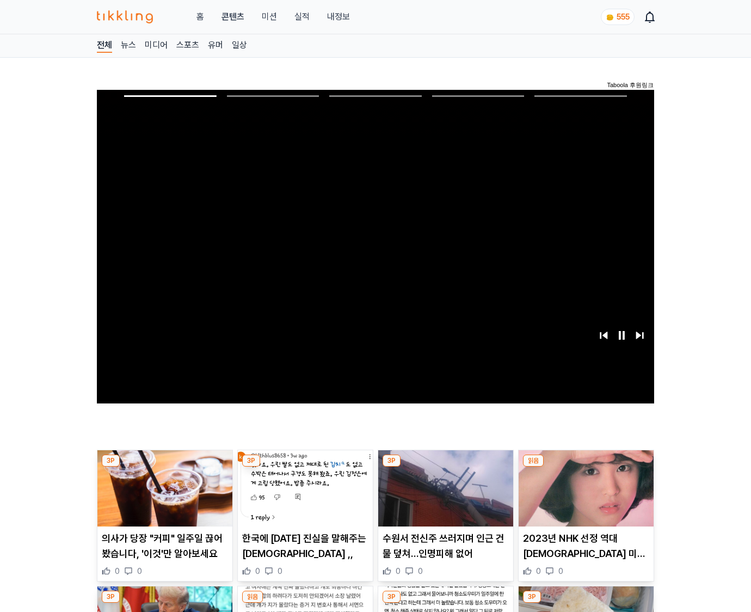
click at [586, 467] on img at bounding box center [586, 488] width 135 height 76
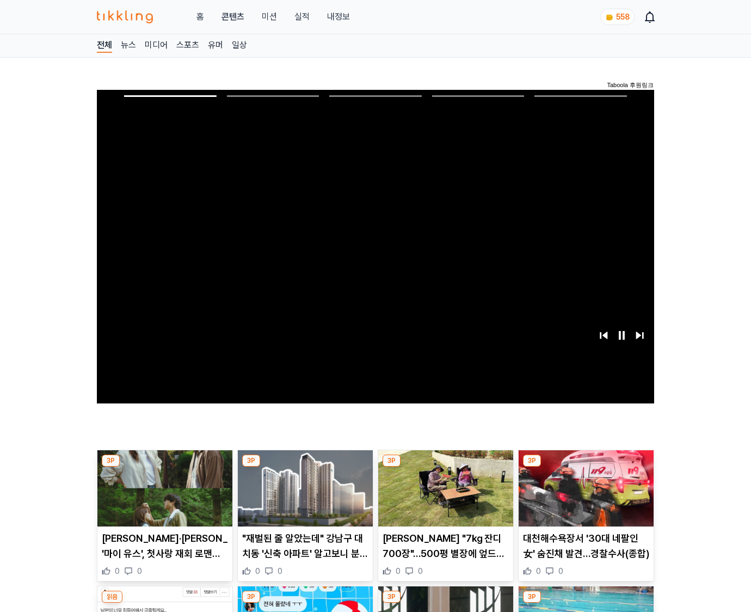
click at [586, 467] on img at bounding box center [586, 488] width 135 height 76
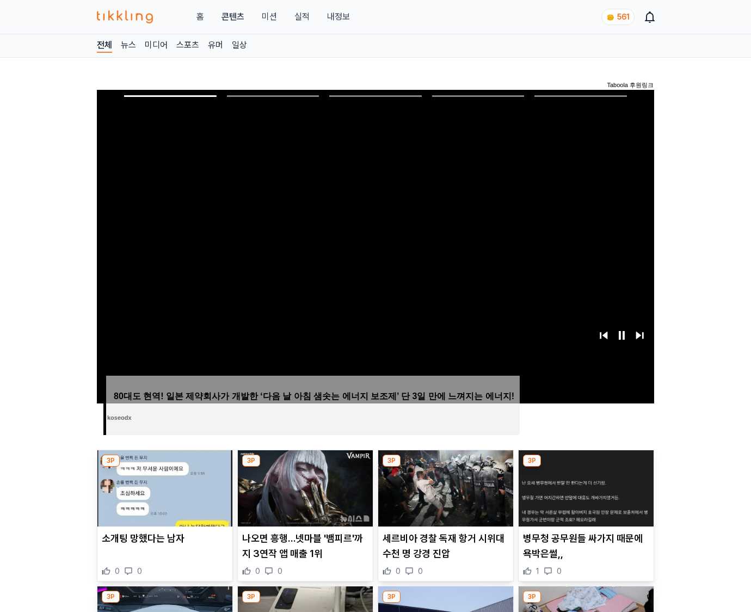
click at [586, 467] on img at bounding box center [586, 488] width 135 height 76
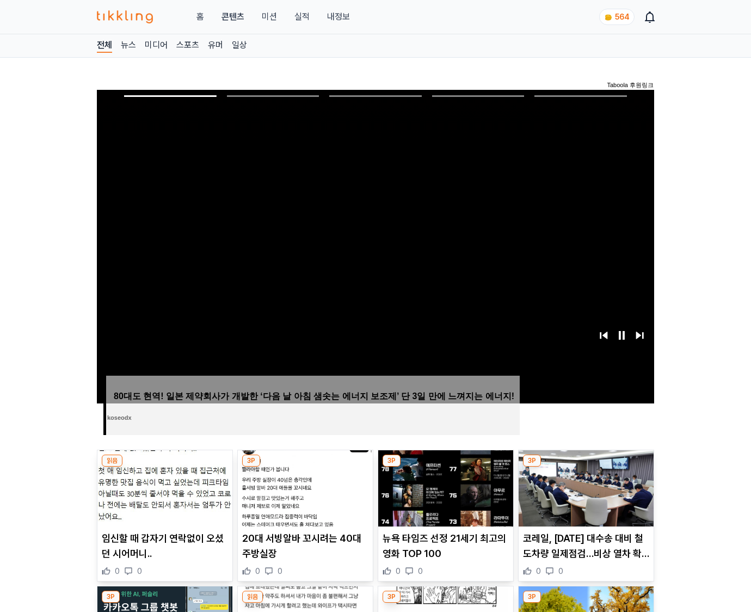
click at [586, 467] on img at bounding box center [586, 488] width 135 height 76
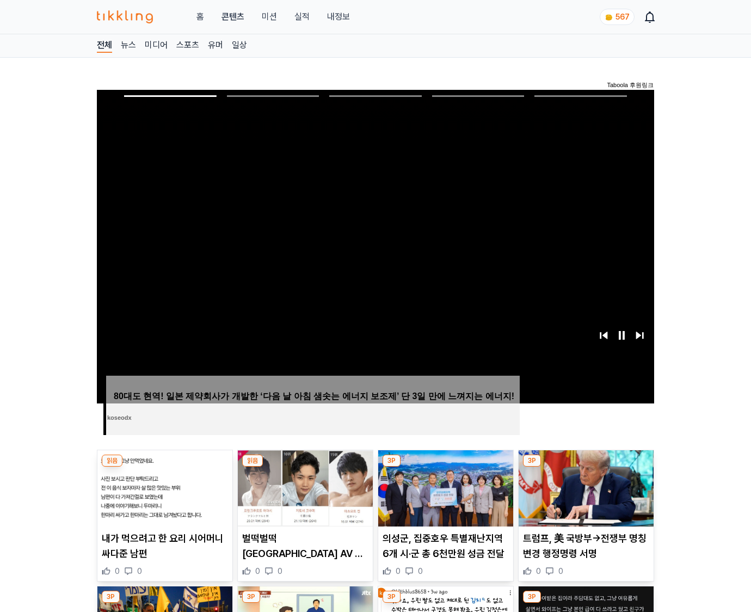
click at [586, 467] on img at bounding box center [586, 488] width 135 height 76
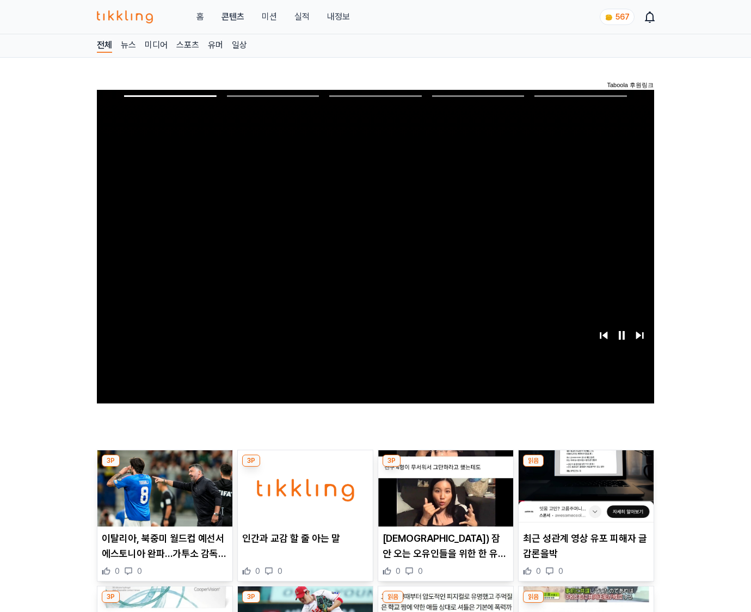
click at [586, 467] on img at bounding box center [586, 488] width 135 height 76
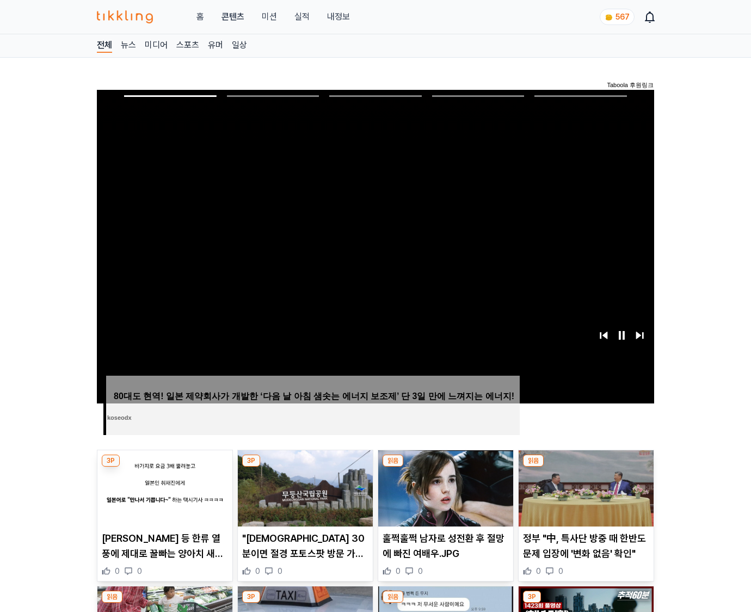
click at [586, 467] on img at bounding box center [586, 488] width 135 height 76
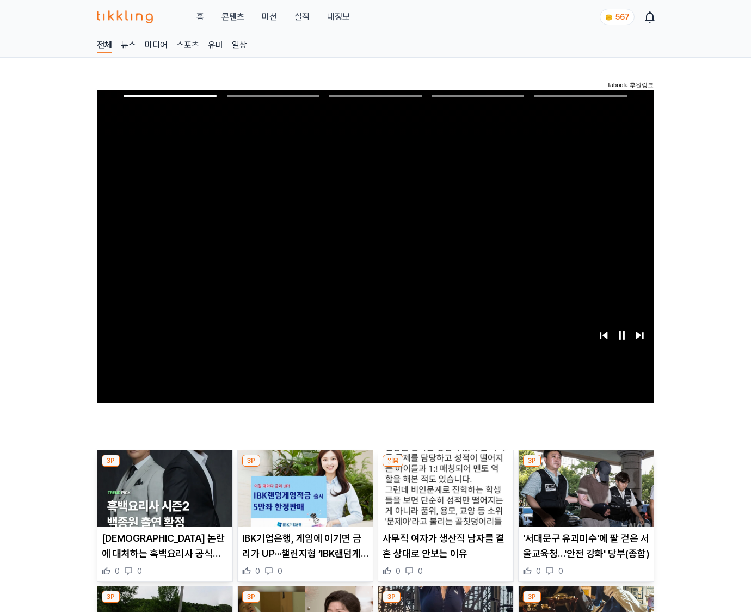
click at [586, 467] on img at bounding box center [586, 488] width 135 height 76
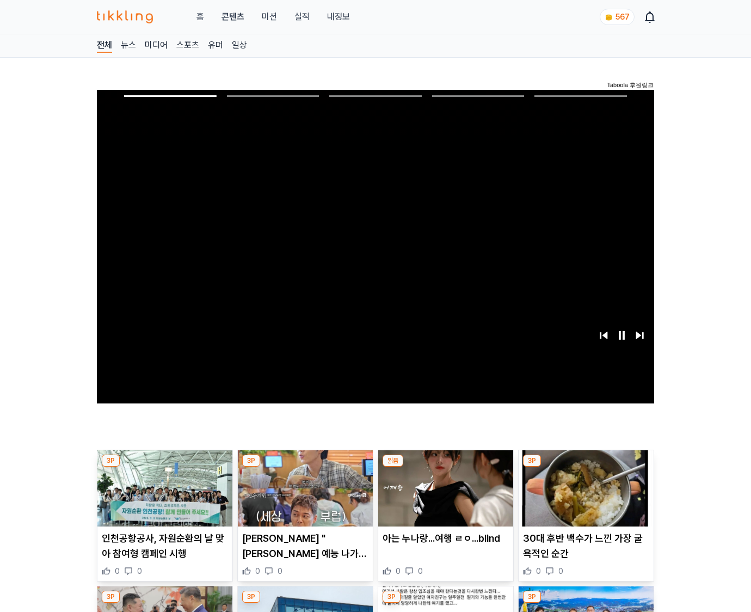
click at [586, 467] on img at bounding box center [586, 488] width 135 height 76
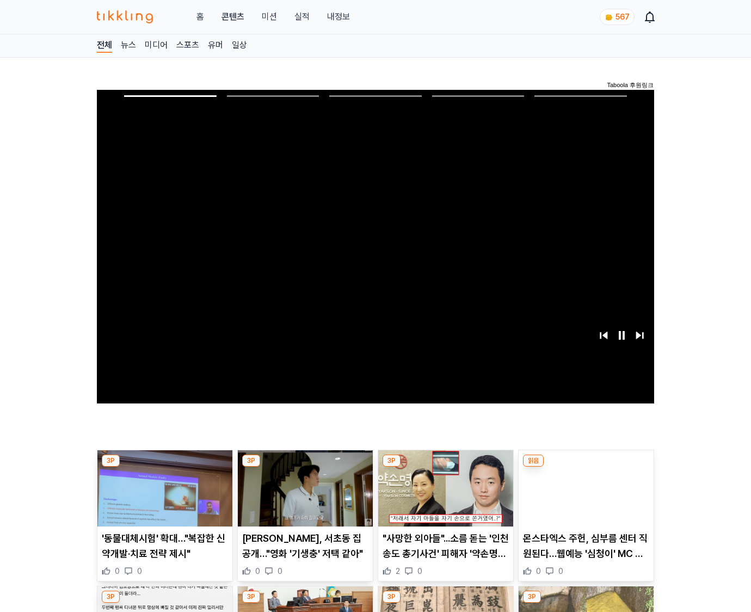
click at [586, 467] on img at bounding box center [586, 488] width 135 height 76
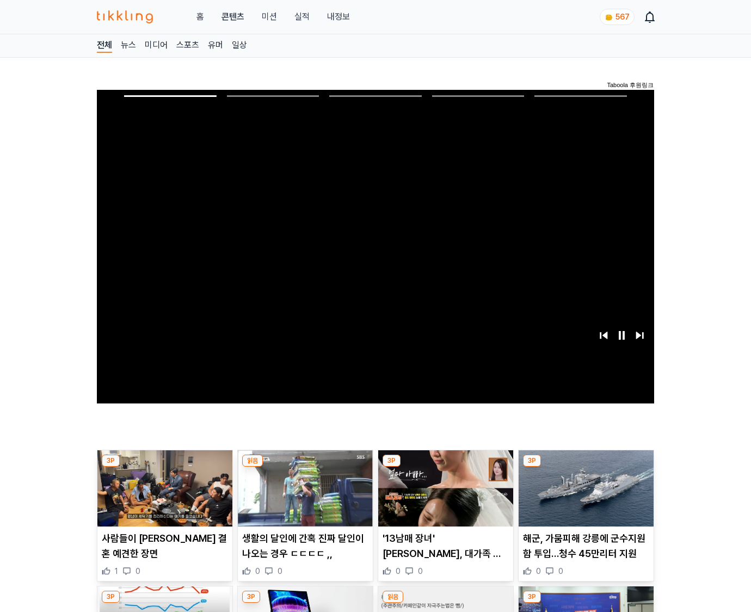
click at [586, 467] on img at bounding box center [586, 488] width 135 height 76
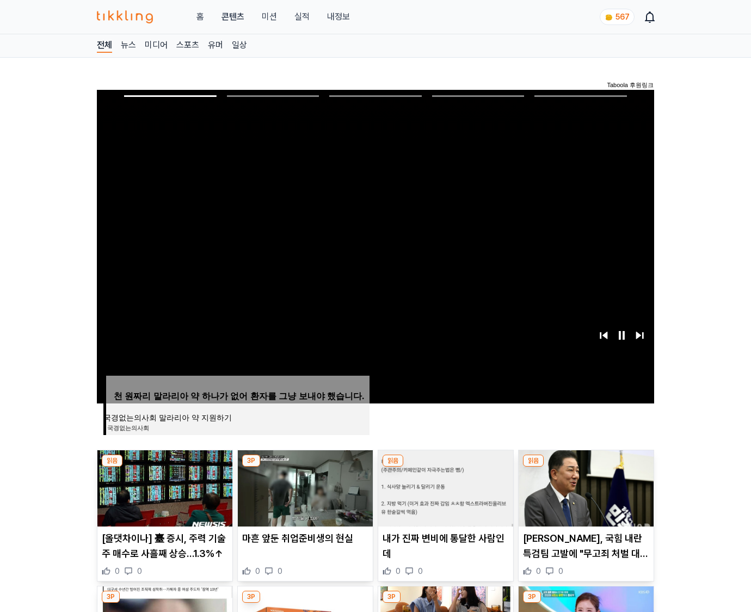
click at [586, 467] on img at bounding box center [586, 488] width 135 height 76
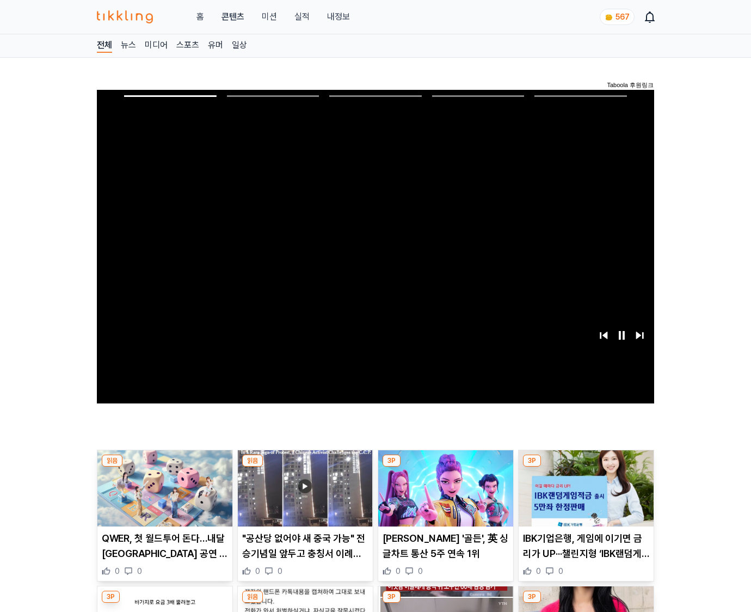
click at [586, 467] on img at bounding box center [586, 488] width 135 height 76
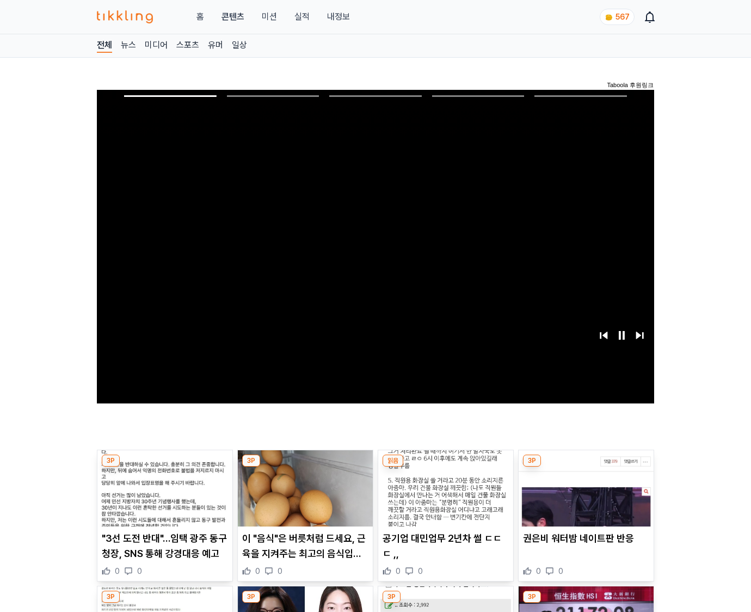
click at [586, 467] on img at bounding box center [586, 488] width 135 height 76
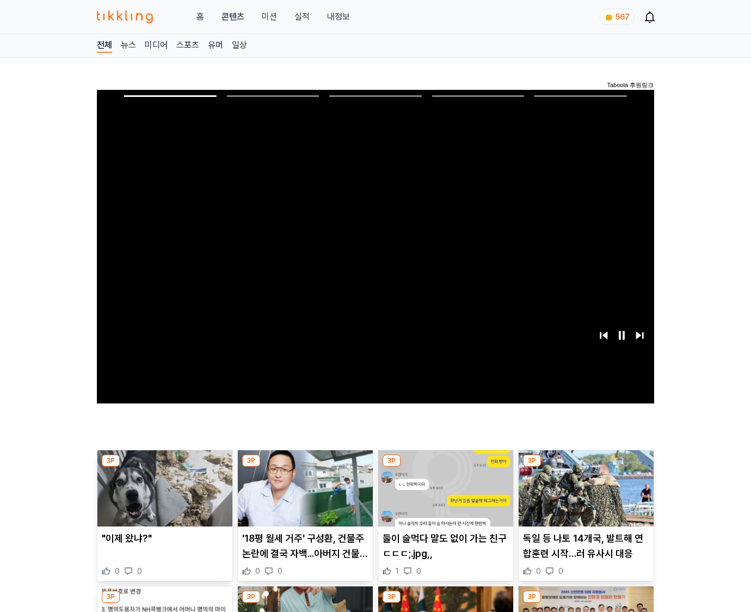
click at [586, 467] on img at bounding box center [586, 488] width 135 height 76
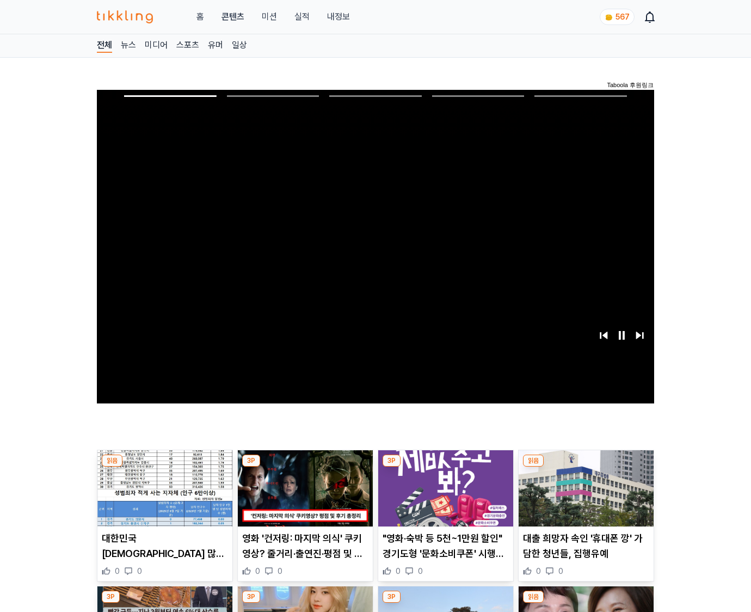
click at [586, 467] on img at bounding box center [586, 488] width 135 height 76
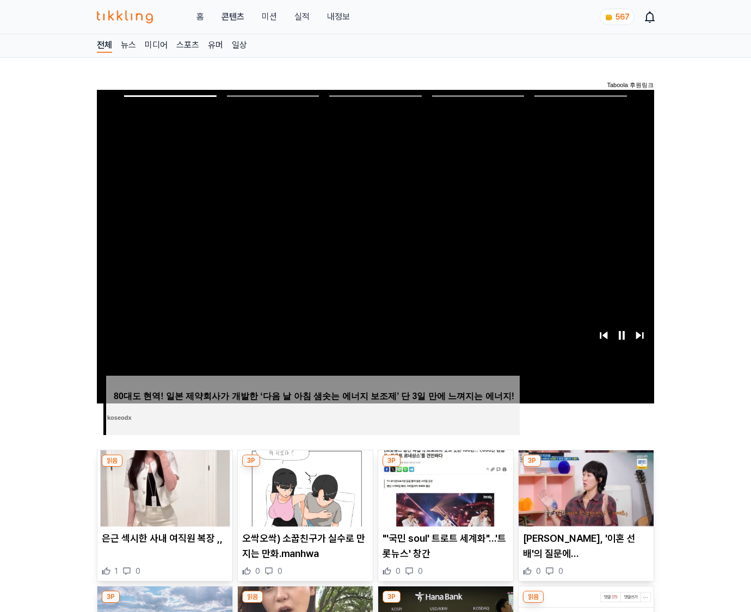
click at [586, 467] on img at bounding box center [586, 488] width 135 height 76
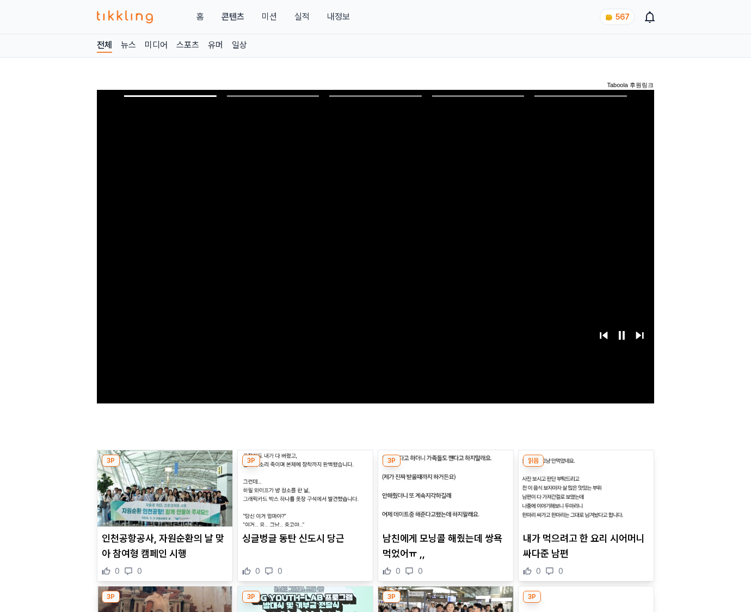
click at [586, 467] on img at bounding box center [586, 488] width 135 height 76
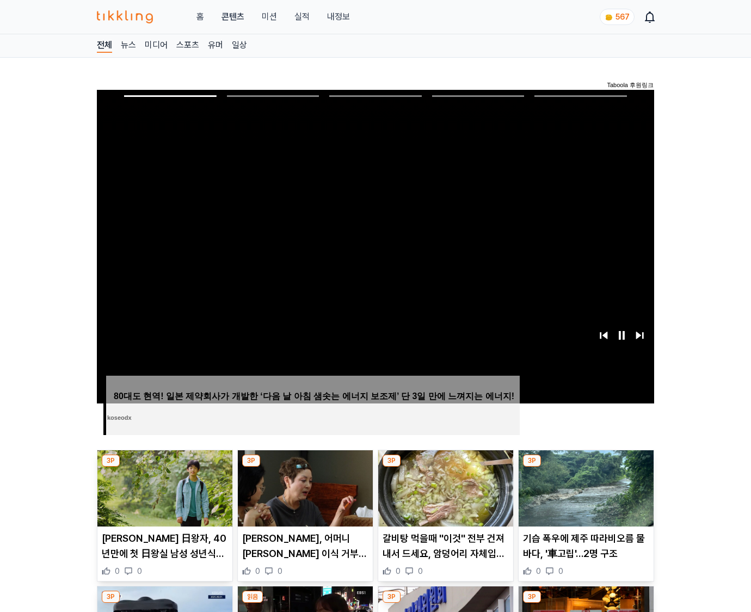
click at [586, 467] on img at bounding box center [586, 488] width 135 height 76
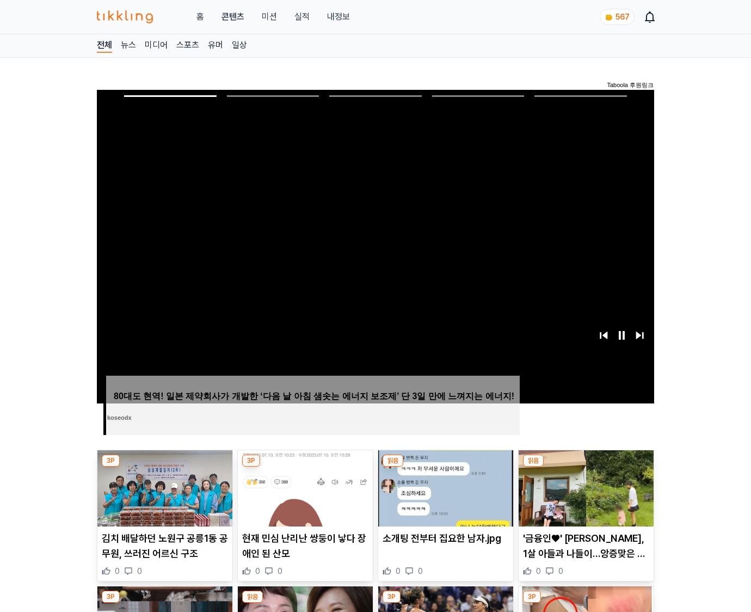
click at [586, 467] on img at bounding box center [586, 488] width 135 height 76
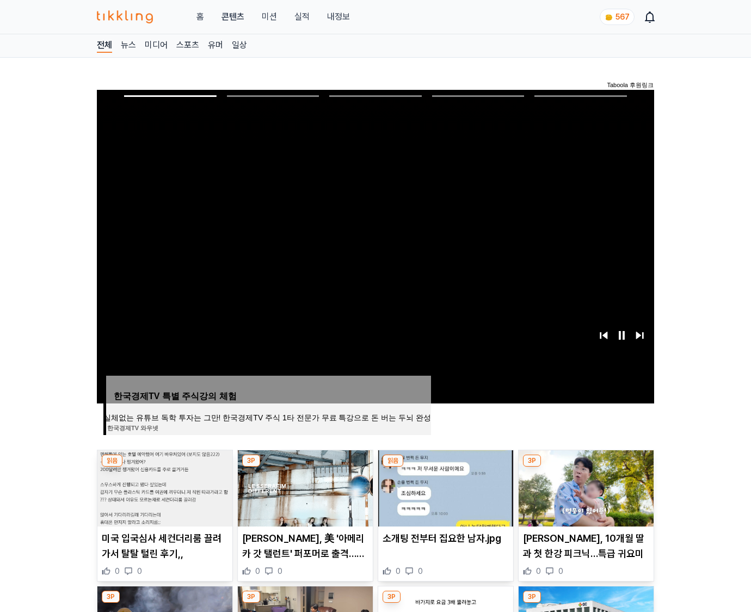
click at [586, 467] on img at bounding box center [586, 488] width 135 height 76
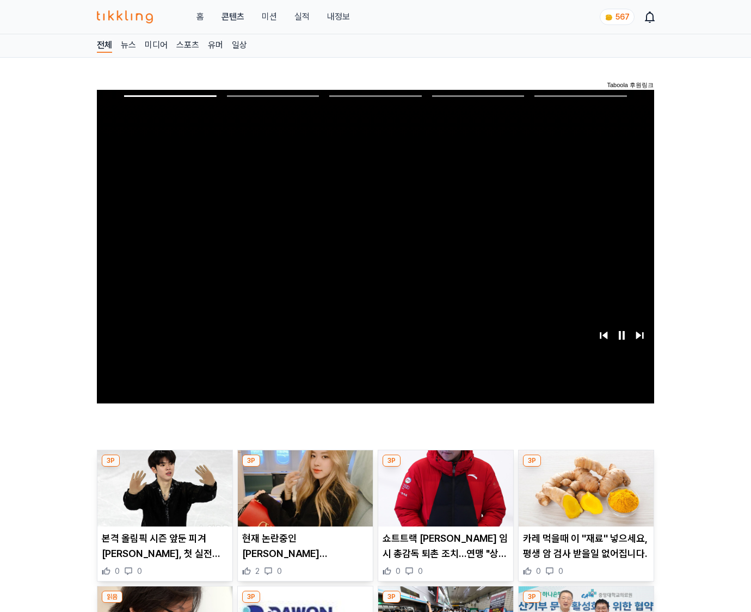
click at [586, 467] on img at bounding box center [586, 488] width 135 height 76
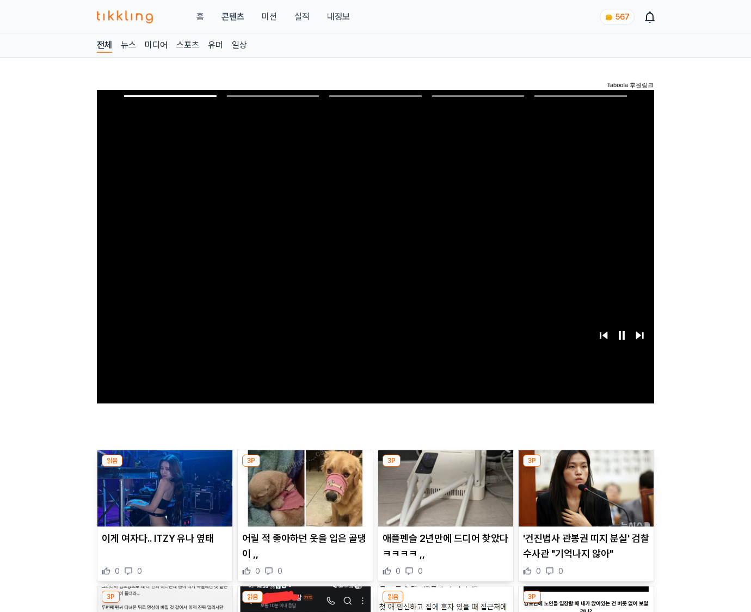
click at [586, 467] on img at bounding box center [586, 488] width 135 height 76
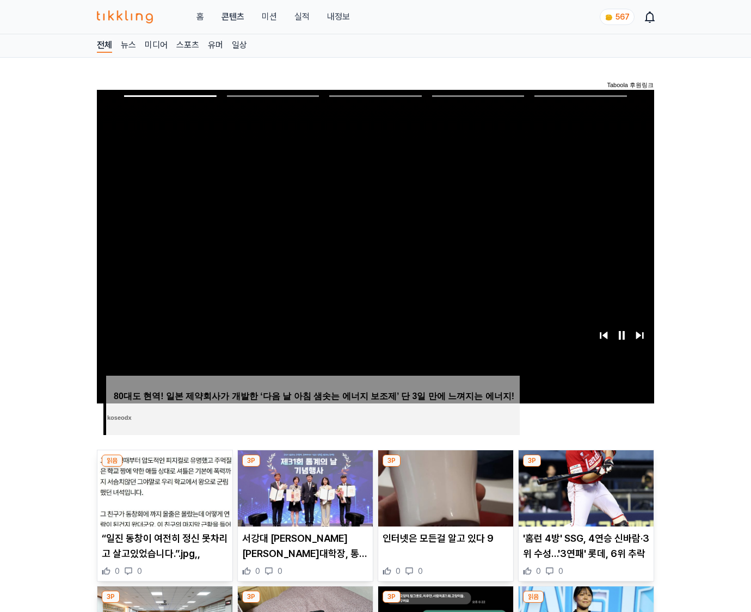
click at [586, 467] on img at bounding box center [586, 488] width 135 height 76
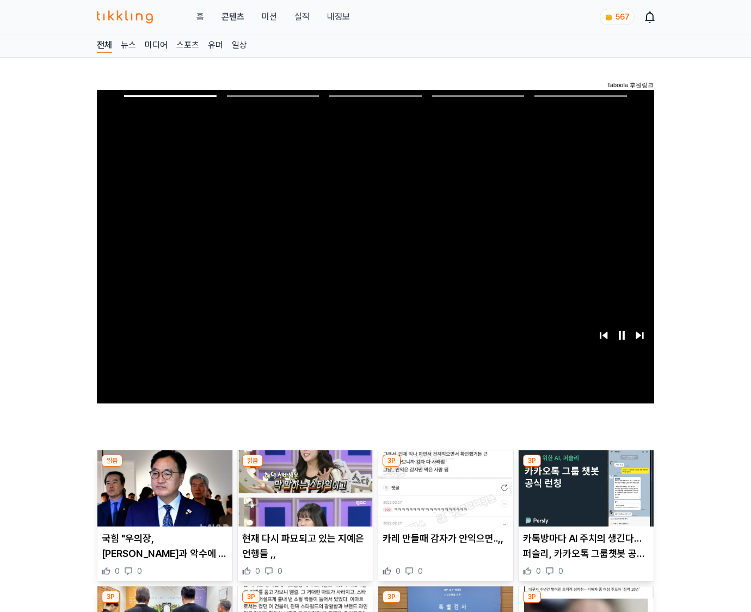
click at [586, 467] on img at bounding box center [586, 488] width 135 height 76
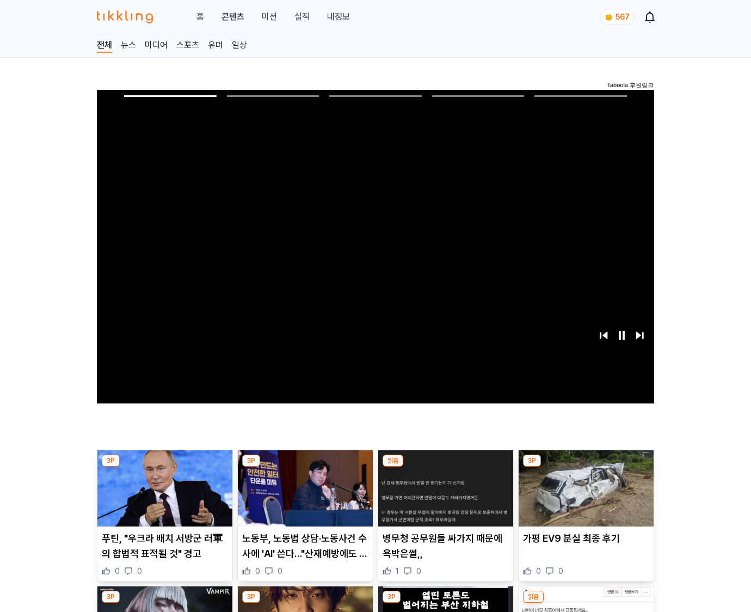
click at [586, 467] on img at bounding box center [586, 488] width 135 height 76
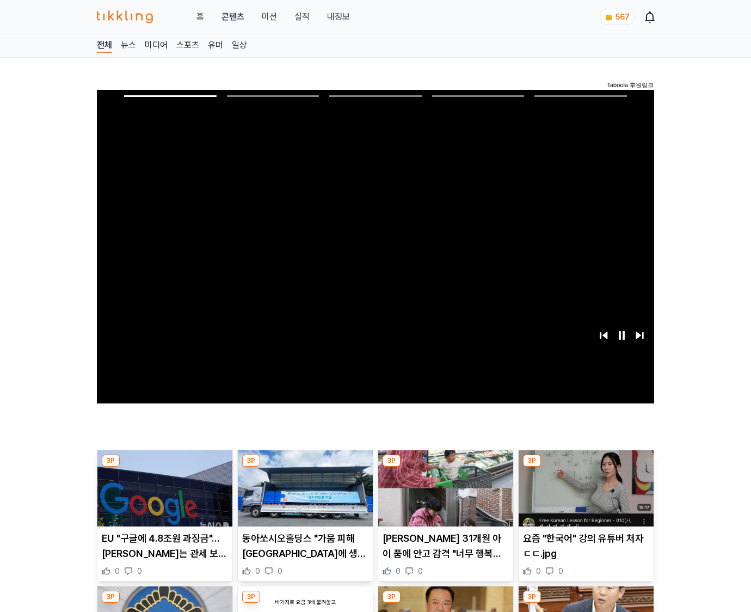
click at [586, 467] on img at bounding box center [586, 488] width 135 height 76
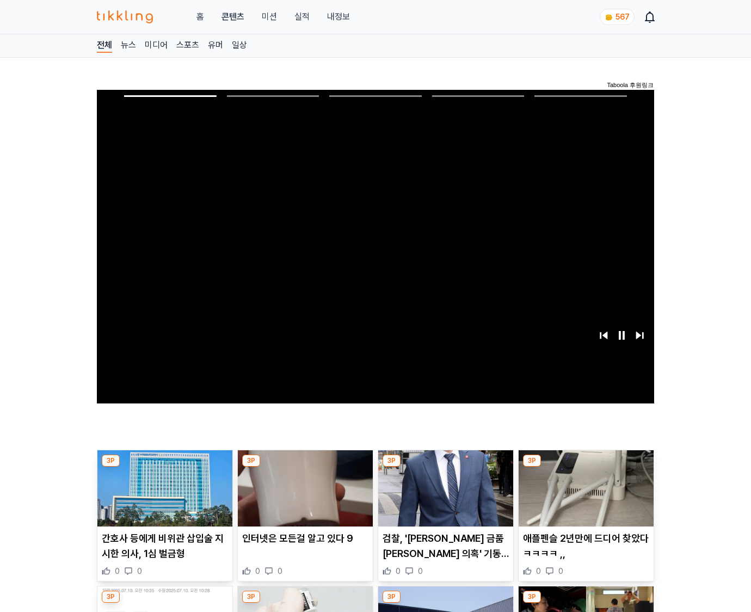
click at [586, 467] on img at bounding box center [586, 488] width 135 height 76
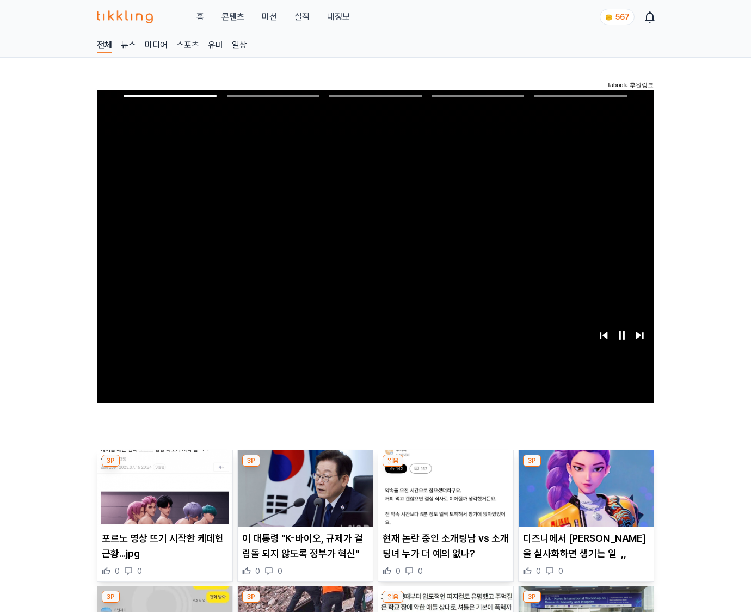
click at [586, 467] on img at bounding box center [586, 488] width 135 height 76
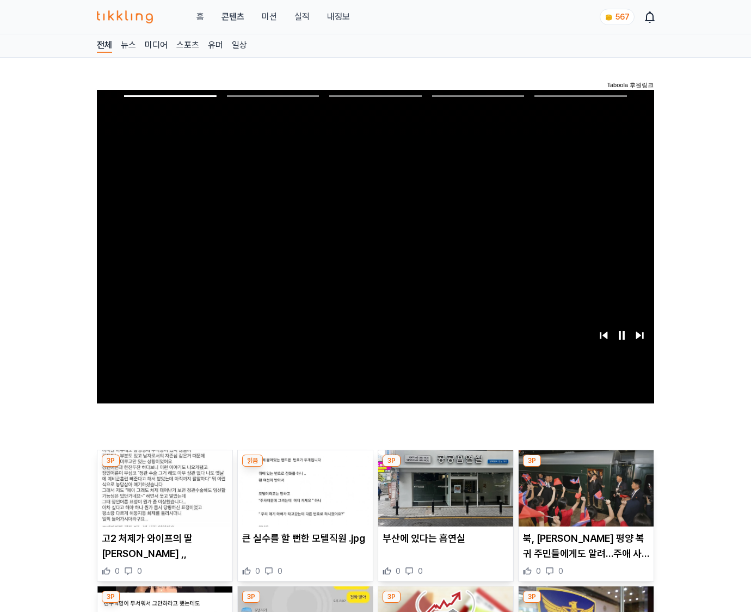
click at [586, 467] on img at bounding box center [586, 488] width 135 height 76
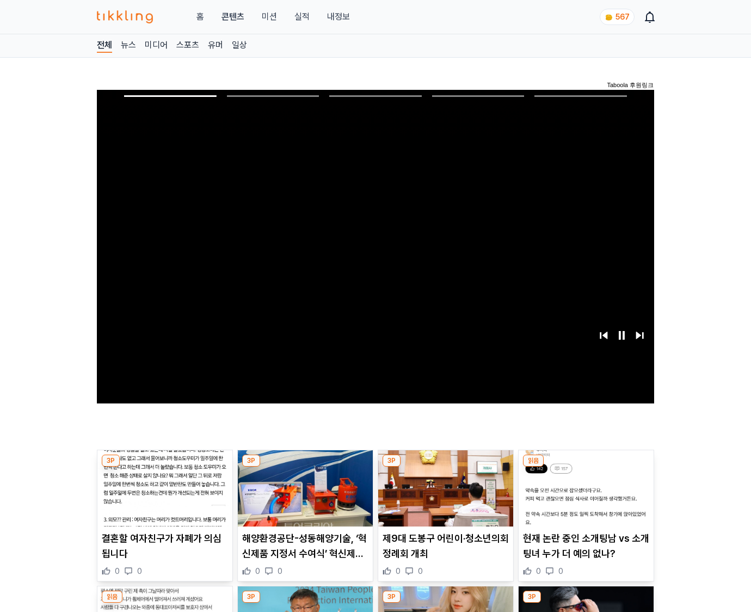
click at [586, 467] on img at bounding box center [586, 488] width 135 height 76
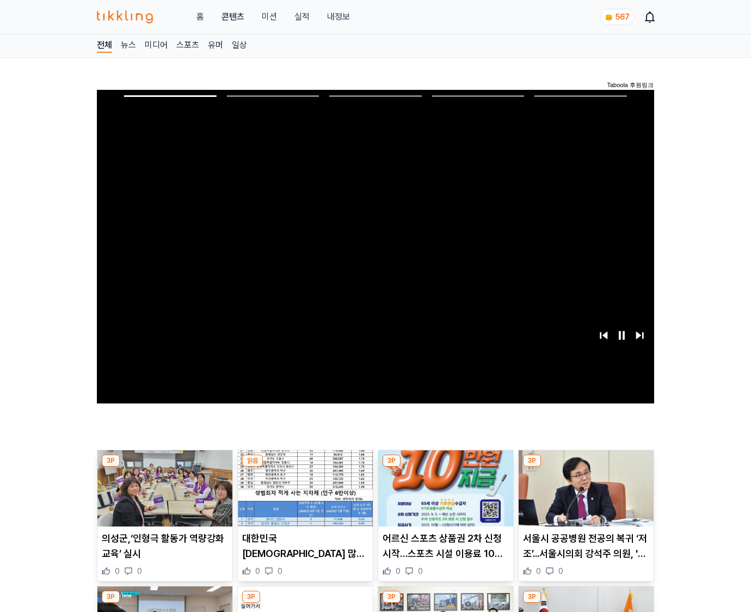
click at [586, 467] on img at bounding box center [586, 488] width 135 height 76
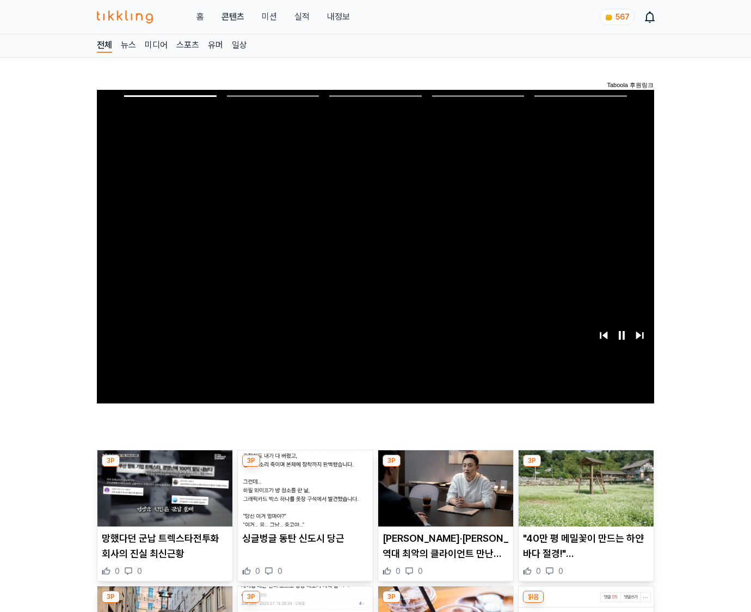
click at [586, 467] on img at bounding box center [586, 488] width 135 height 76
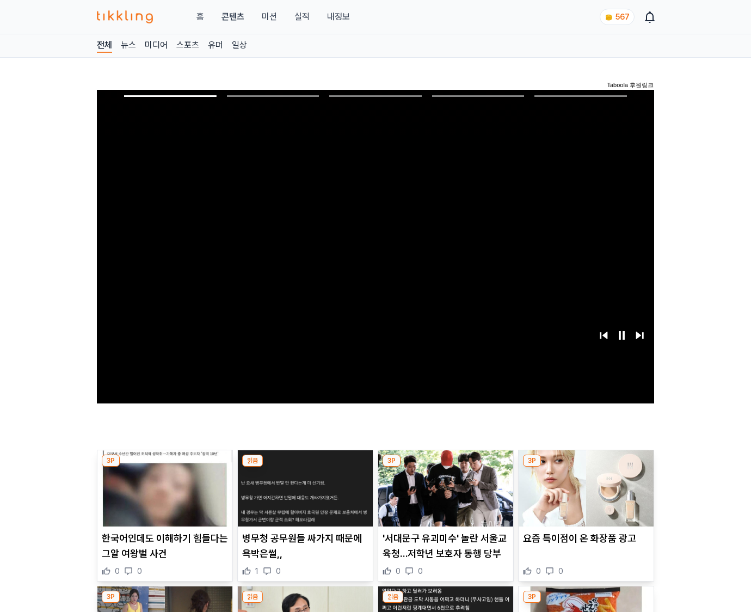
click at [586, 467] on img at bounding box center [586, 488] width 135 height 76
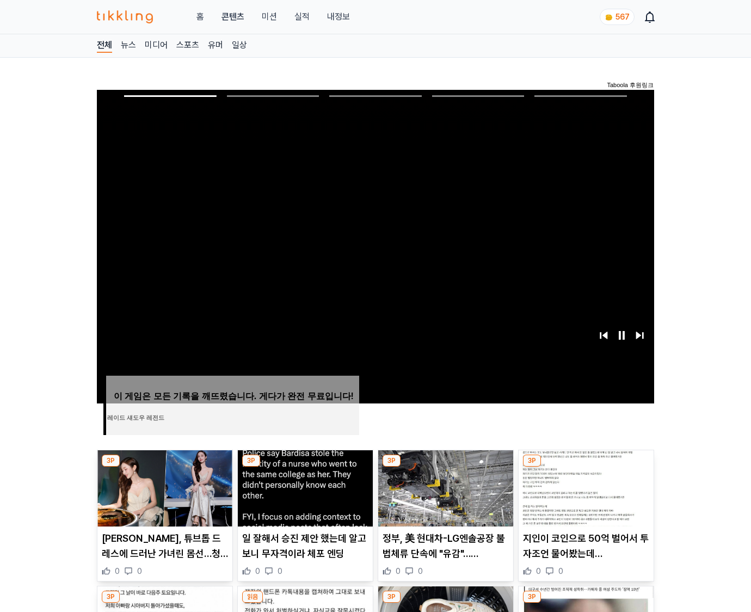
click at [586, 467] on img at bounding box center [586, 488] width 135 height 76
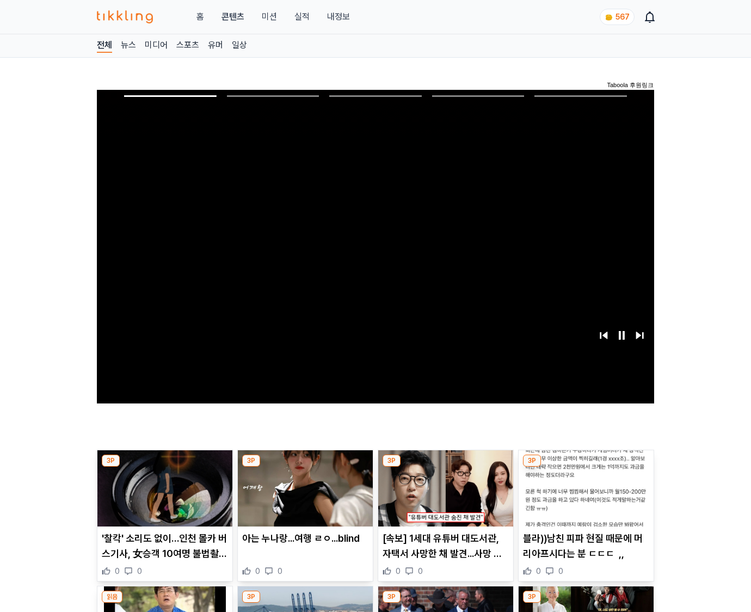
click at [586, 467] on img at bounding box center [586, 488] width 135 height 76
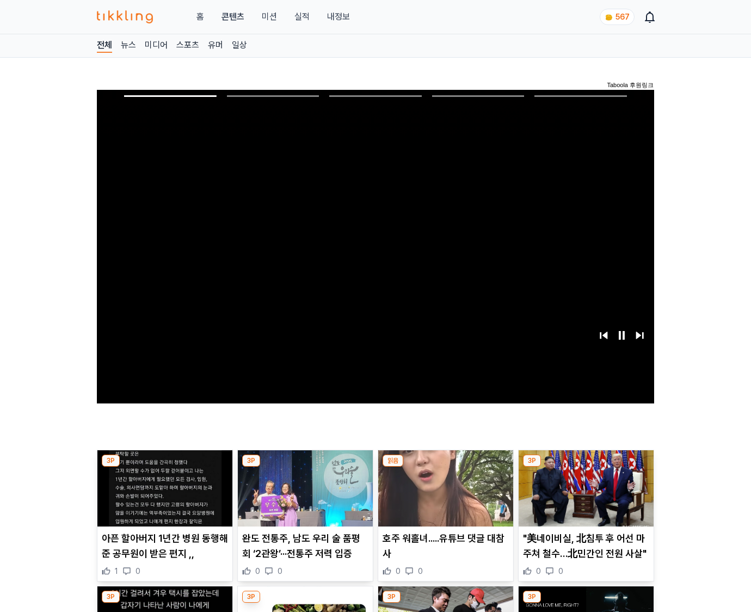
click at [586, 467] on img at bounding box center [586, 488] width 135 height 76
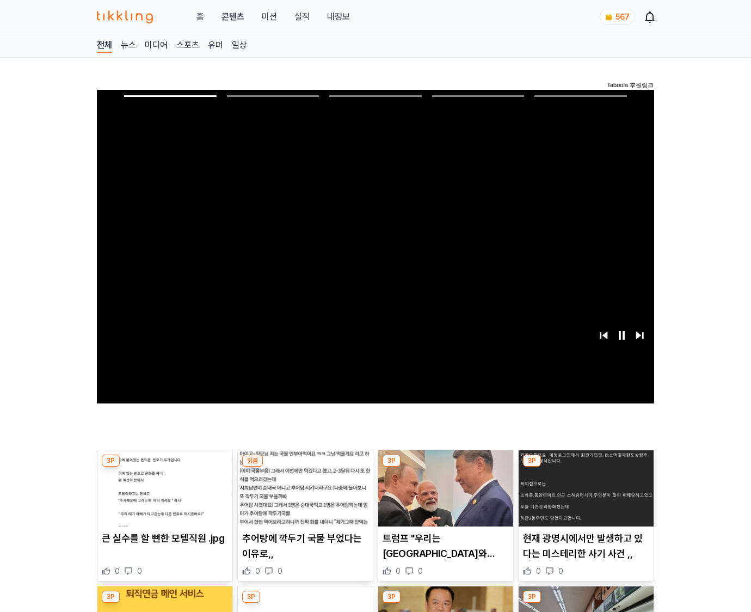
click at [586, 467] on img at bounding box center [586, 488] width 135 height 76
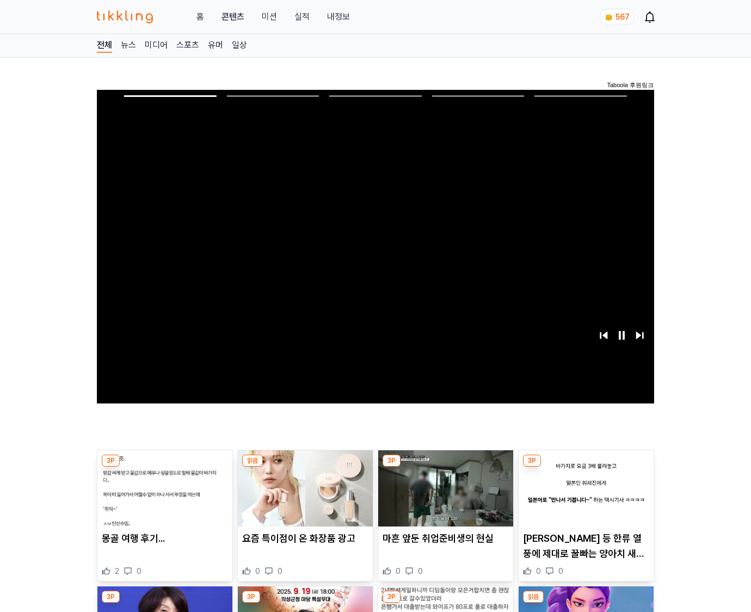
click at [586, 467] on img at bounding box center [586, 488] width 135 height 76
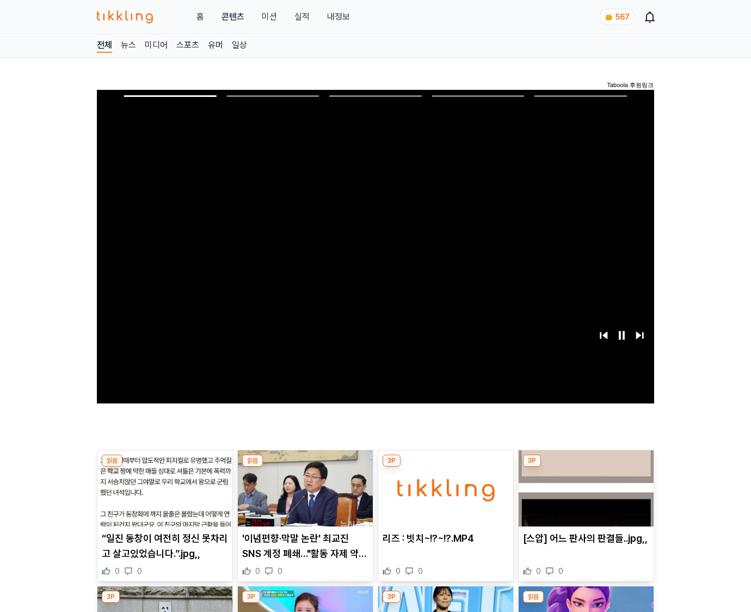
click at [586, 467] on img at bounding box center [586, 488] width 135 height 76
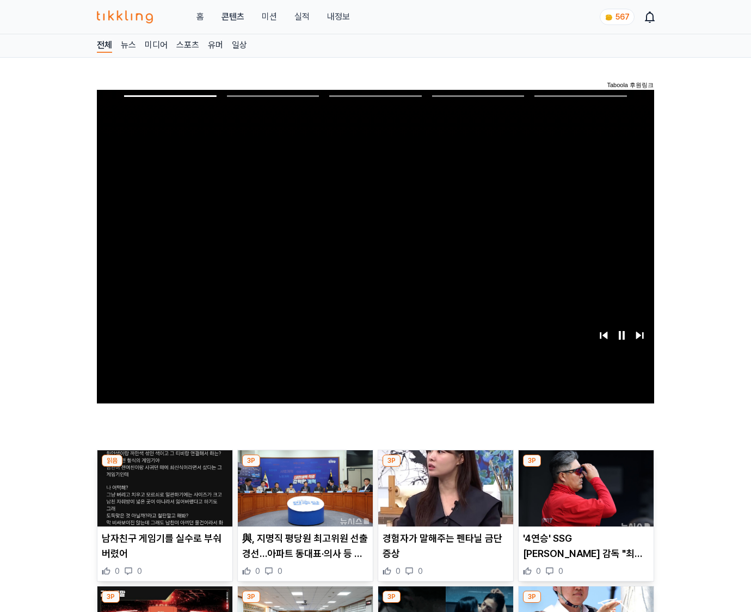
click at [586, 467] on img at bounding box center [586, 488] width 135 height 76
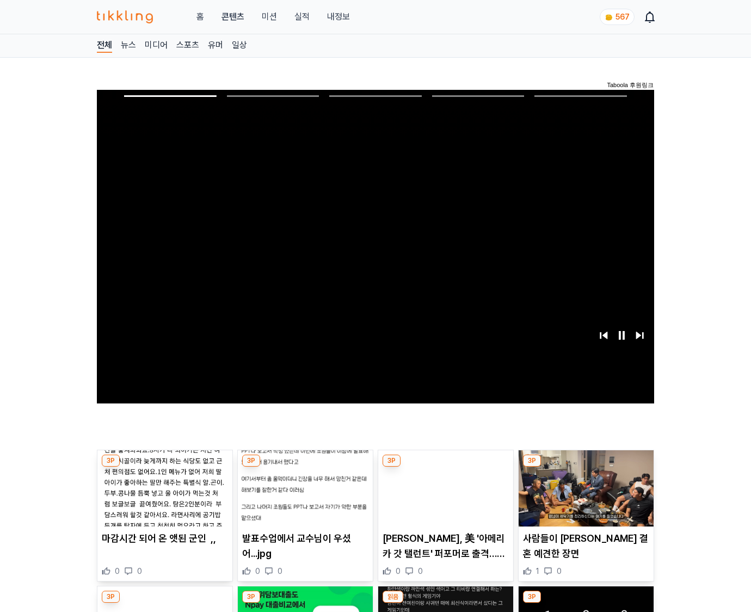
click at [586, 467] on img at bounding box center [586, 488] width 135 height 76
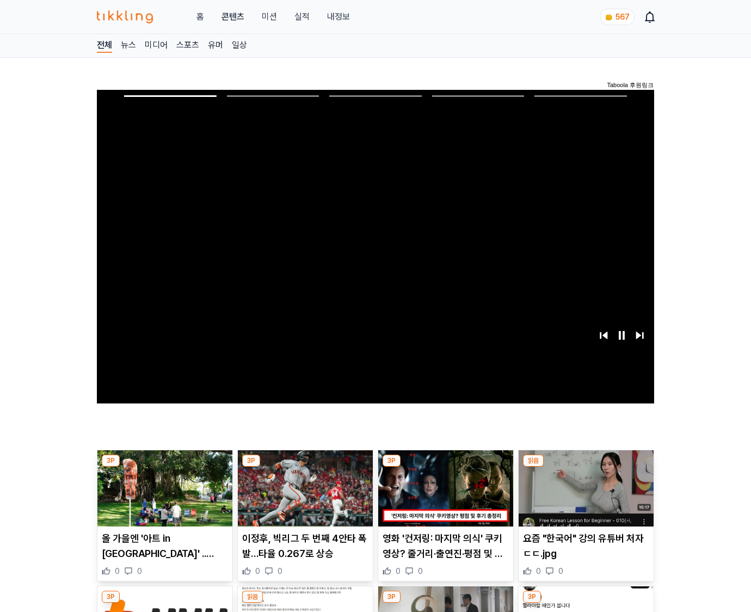
click at [586, 467] on img at bounding box center [586, 488] width 135 height 76
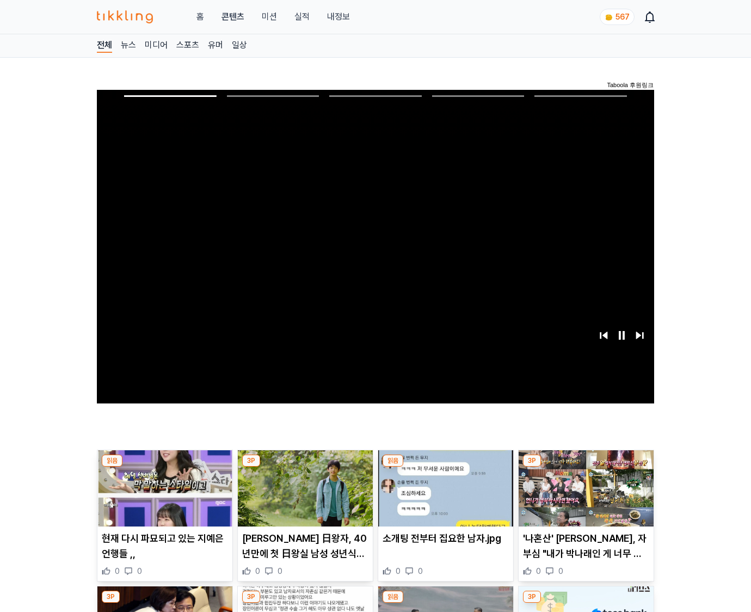
click at [586, 467] on img at bounding box center [586, 488] width 135 height 76
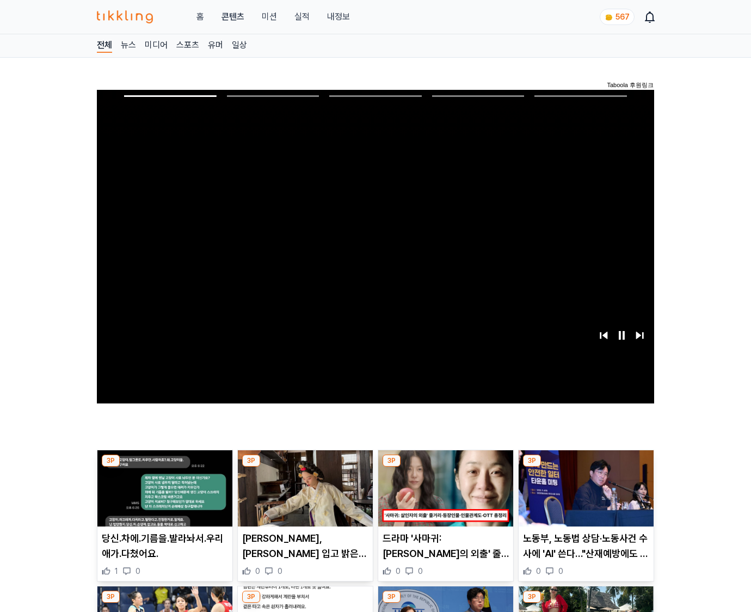
click at [586, 467] on img at bounding box center [586, 488] width 135 height 76
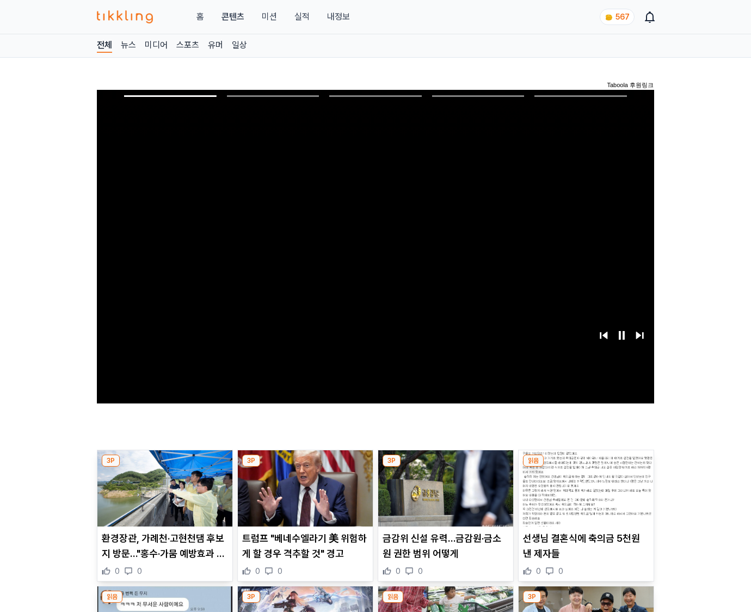
click at [586, 467] on img at bounding box center [586, 488] width 135 height 76
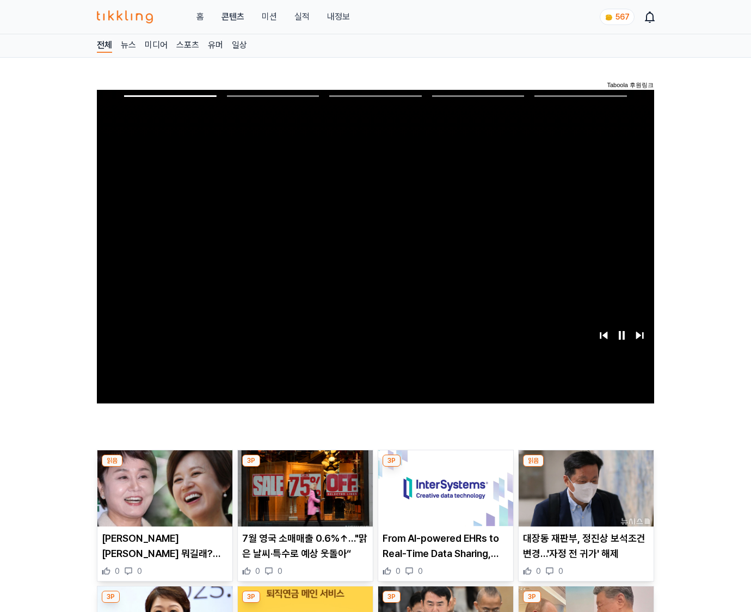
click at [586, 467] on img at bounding box center [586, 488] width 135 height 76
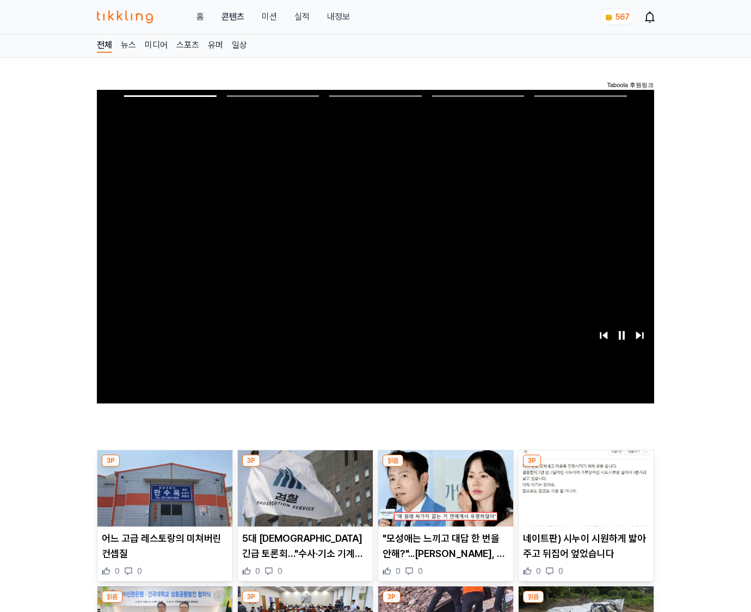
click at [586, 467] on img at bounding box center [586, 488] width 135 height 76
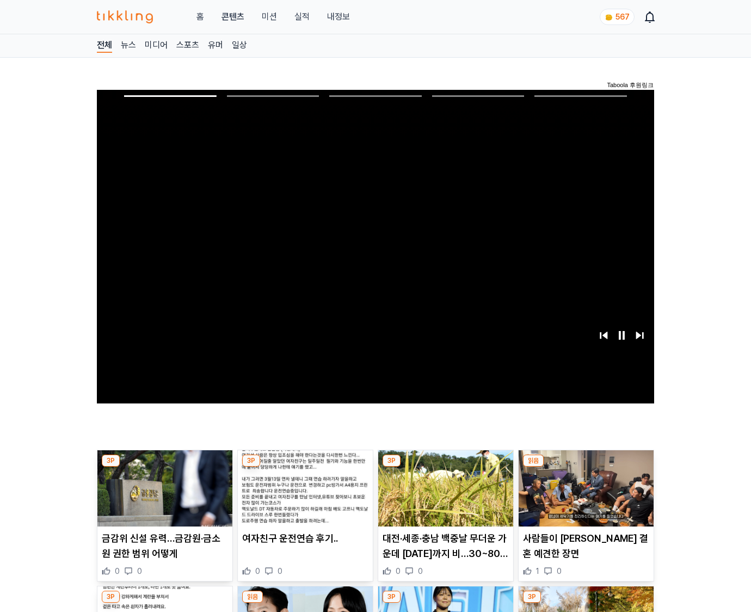
click at [586, 467] on img at bounding box center [586, 488] width 135 height 76
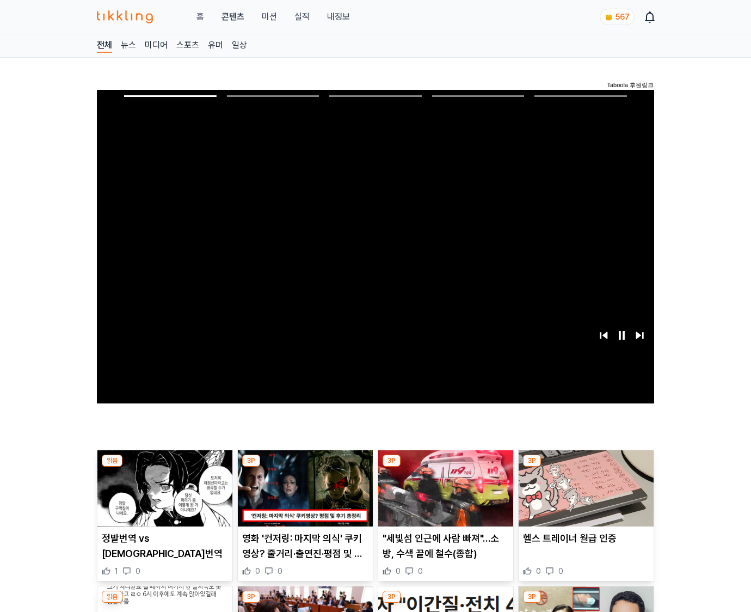
click at [586, 467] on img at bounding box center [586, 488] width 135 height 76
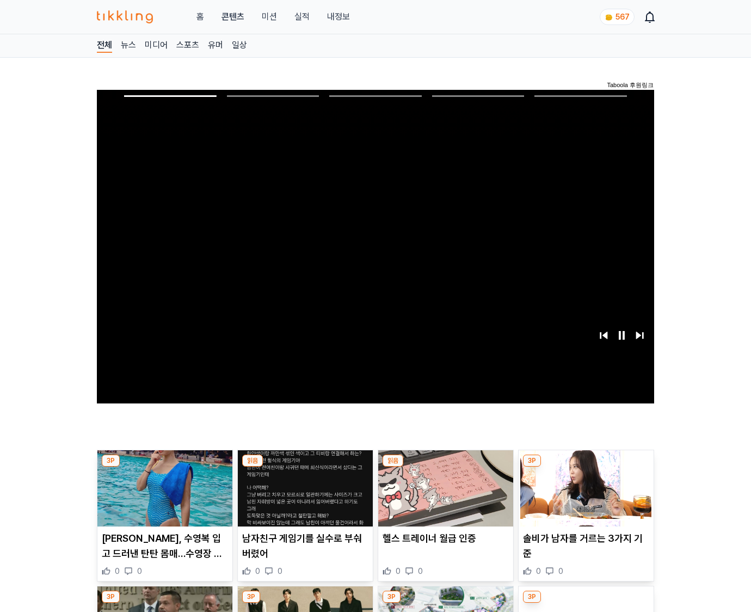
click at [586, 467] on img at bounding box center [586, 488] width 135 height 76
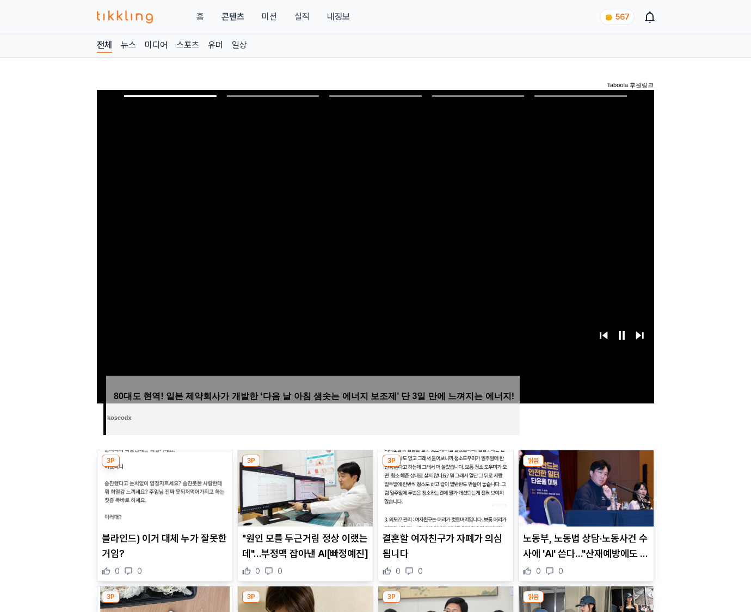
click at [586, 467] on img at bounding box center [586, 488] width 135 height 76
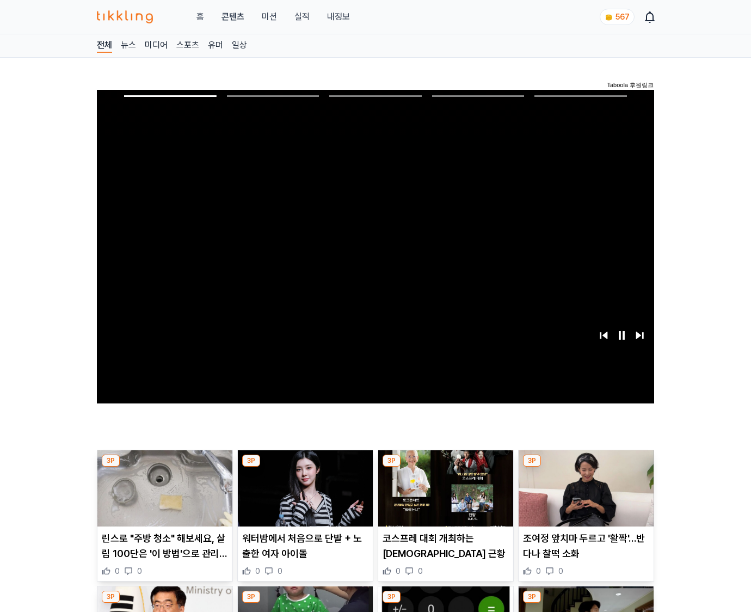
click at [586, 467] on img at bounding box center [586, 488] width 135 height 76
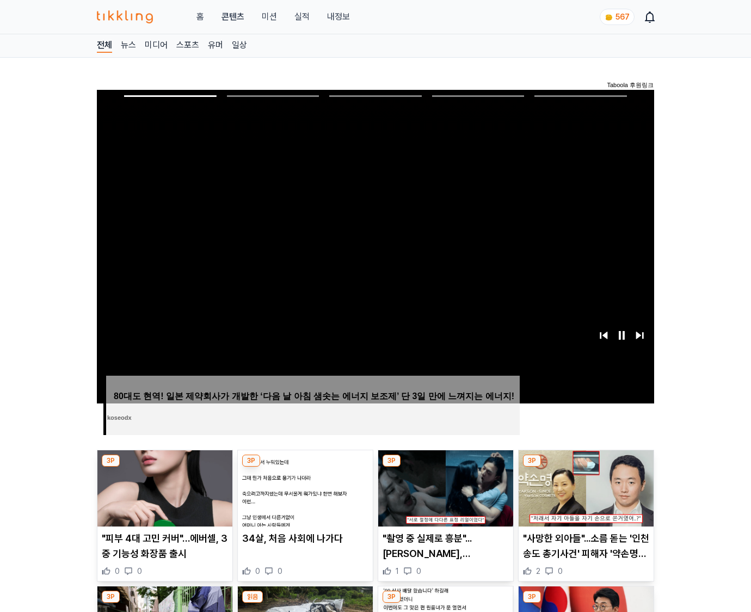
click at [586, 467] on img at bounding box center [586, 488] width 135 height 76
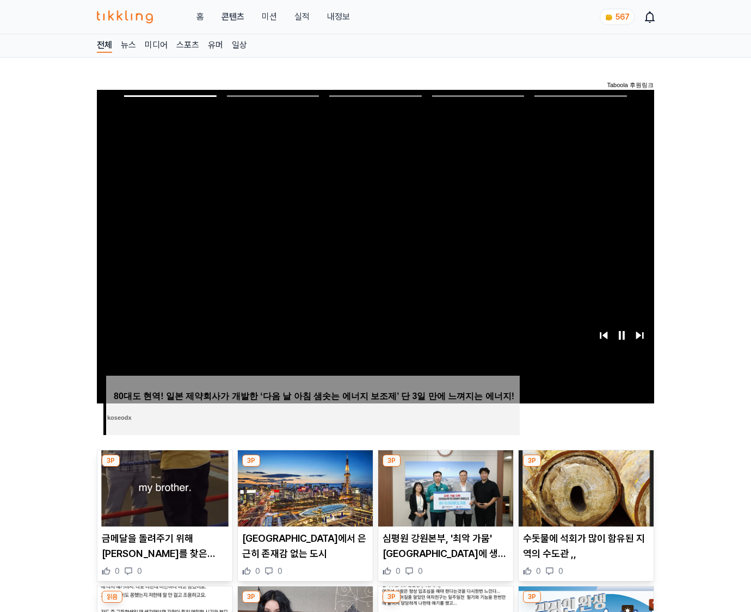
click at [586, 467] on img at bounding box center [586, 488] width 135 height 76
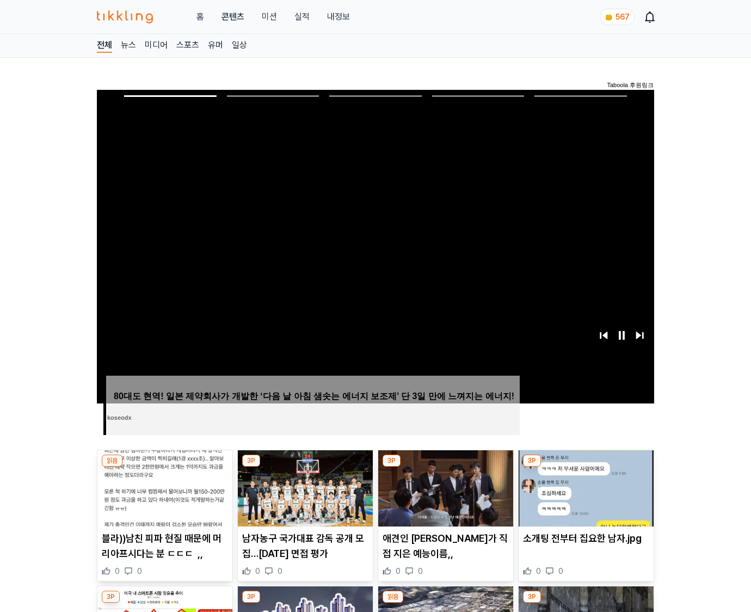
click at [586, 467] on img at bounding box center [586, 488] width 135 height 76
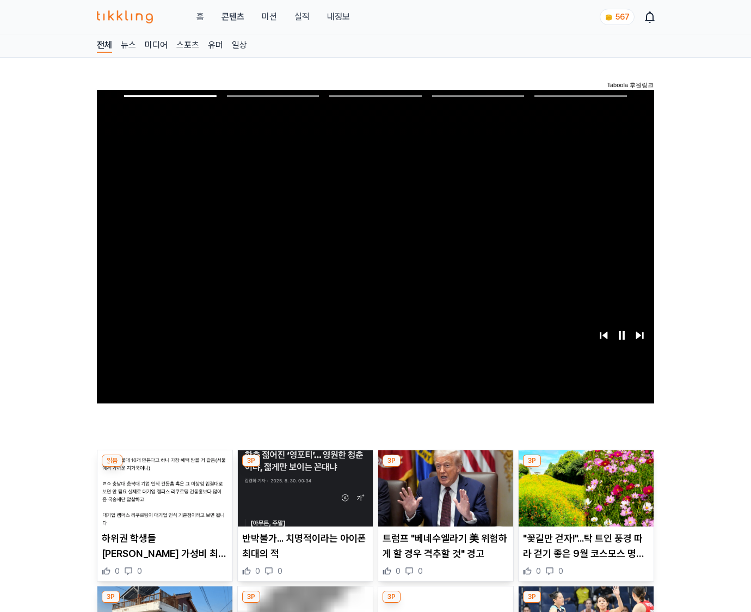
click at [586, 467] on img at bounding box center [586, 488] width 135 height 76
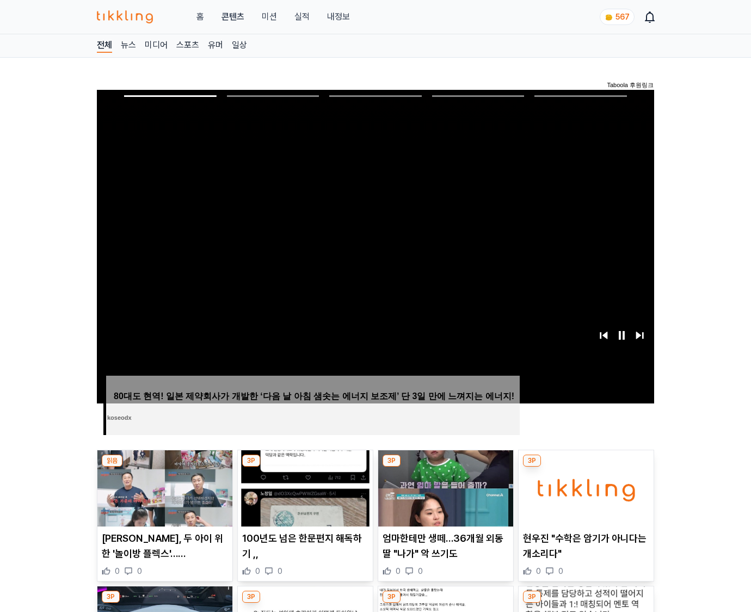
click at [586, 467] on img at bounding box center [586, 488] width 135 height 76
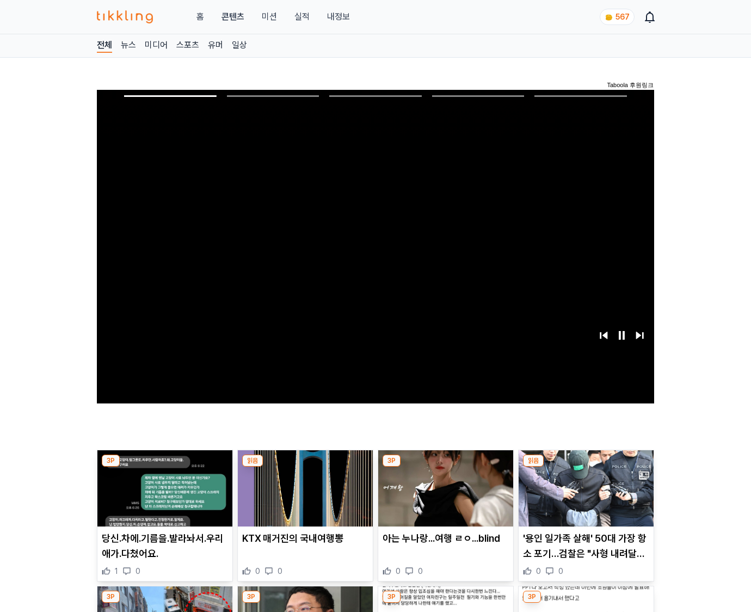
click at [586, 467] on img at bounding box center [586, 488] width 135 height 76
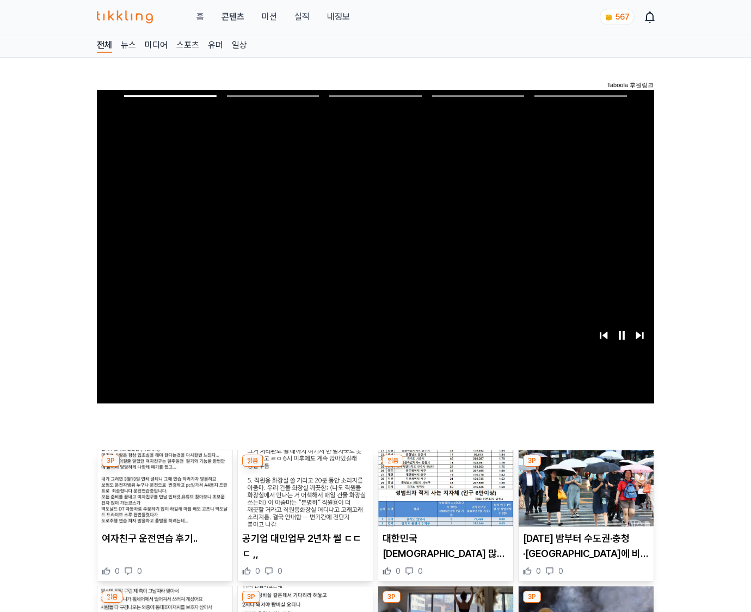
click at [586, 467] on img at bounding box center [586, 488] width 135 height 76
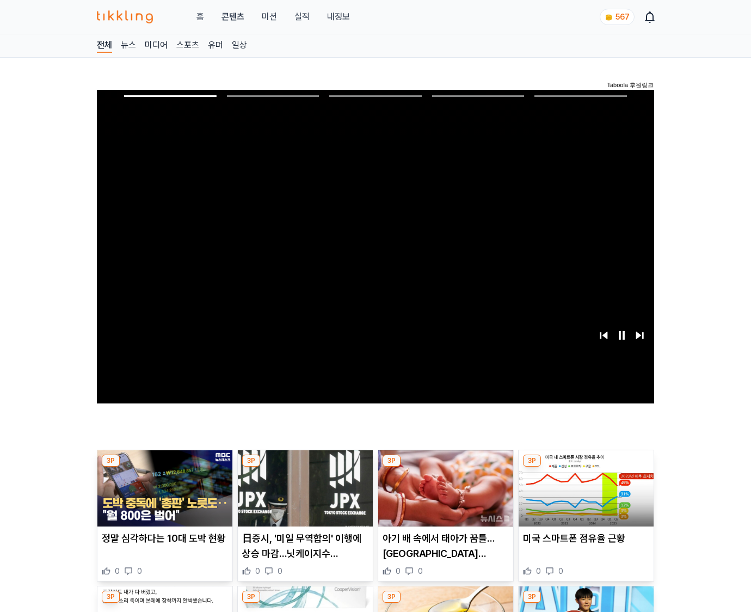
click at [586, 467] on img at bounding box center [586, 488] width 135 height 76
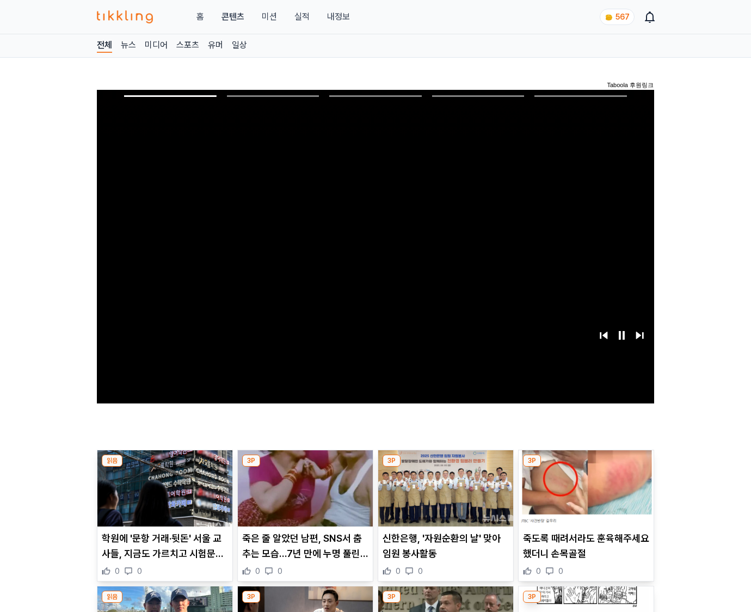
click at [586, 467] on img at bounding box center [586, 488] width 135 height 76
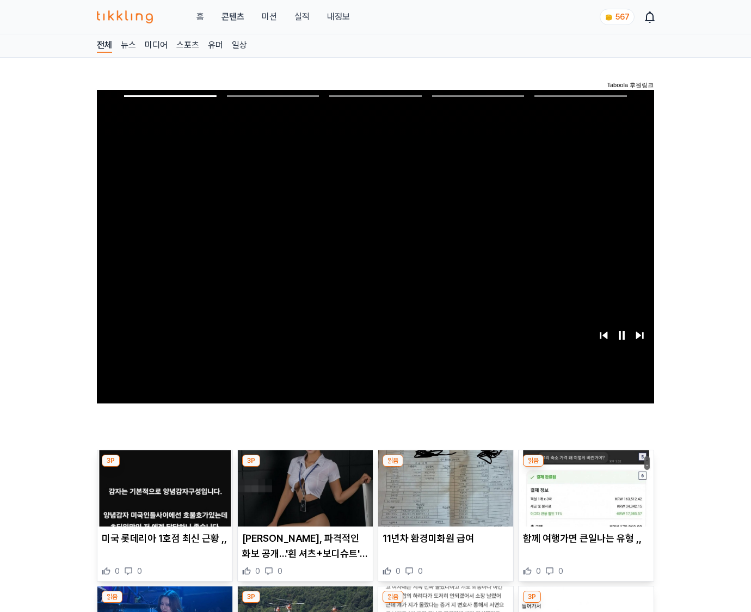
click at [586, 467] on img at bounding box center [586, 488] width 135 height 76
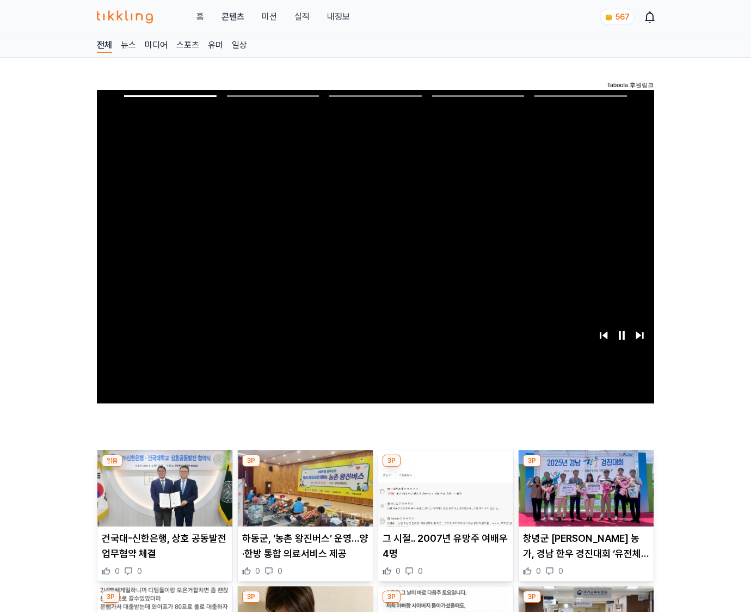
click at [586, 467] on img at bounding box center [586, 488] width 135 height 76
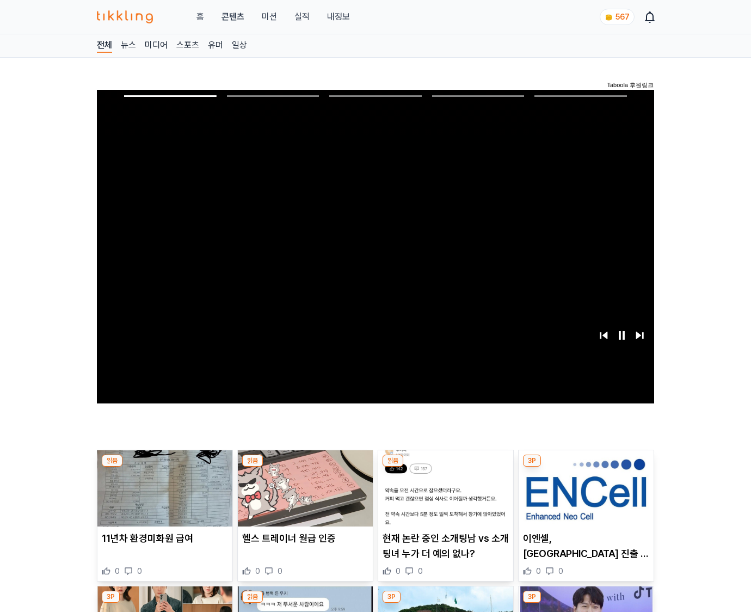
click at [586, 467] on img at bounding box center [586, 488] width 135 height 76
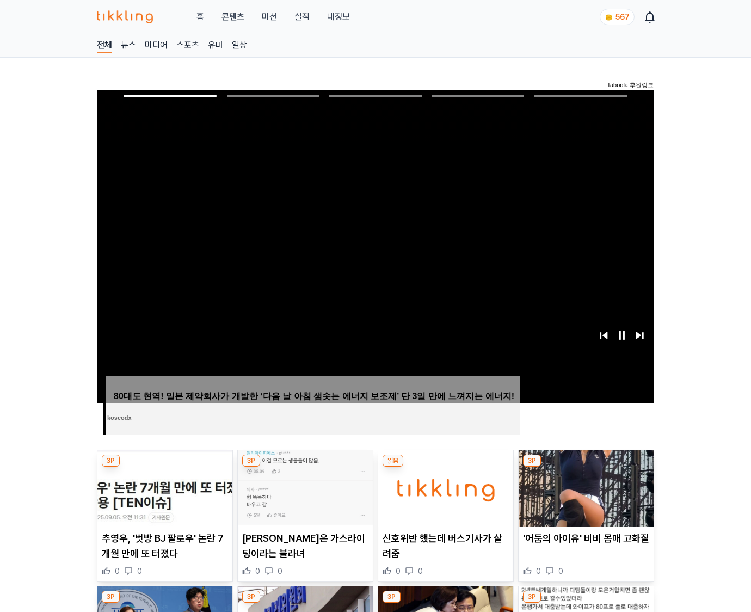
click at [586, 467] on img at bounding box center [586, 488] width 135 height 76
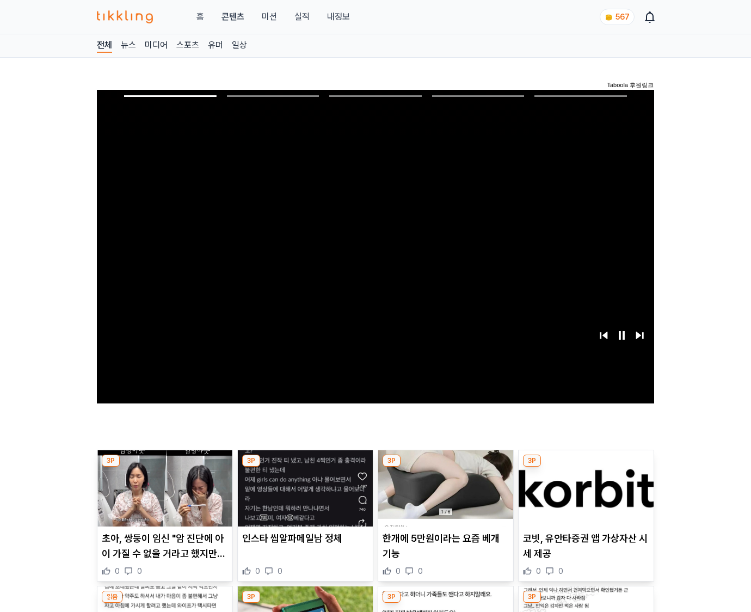
click at [586, 467] on img at bounding box center [586, 488] width 135 height 76
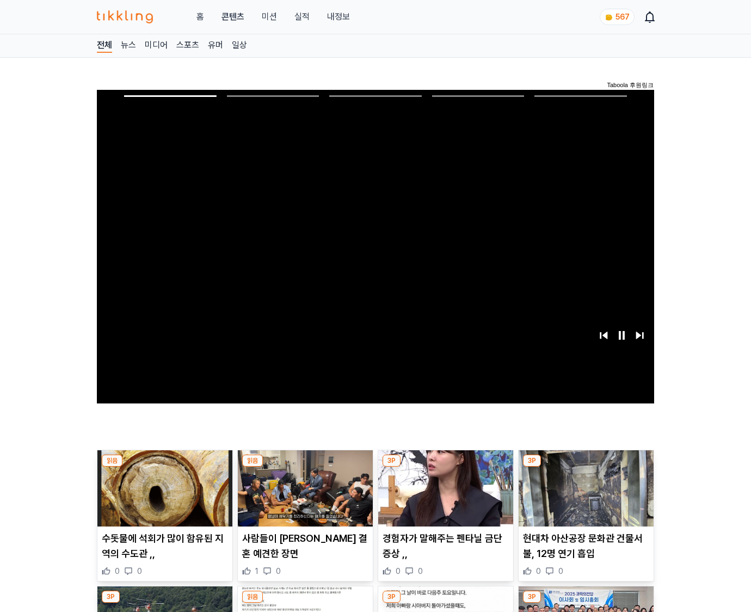
click at [586, 467] on img at bounding box center [586, 488] width 135 height 76
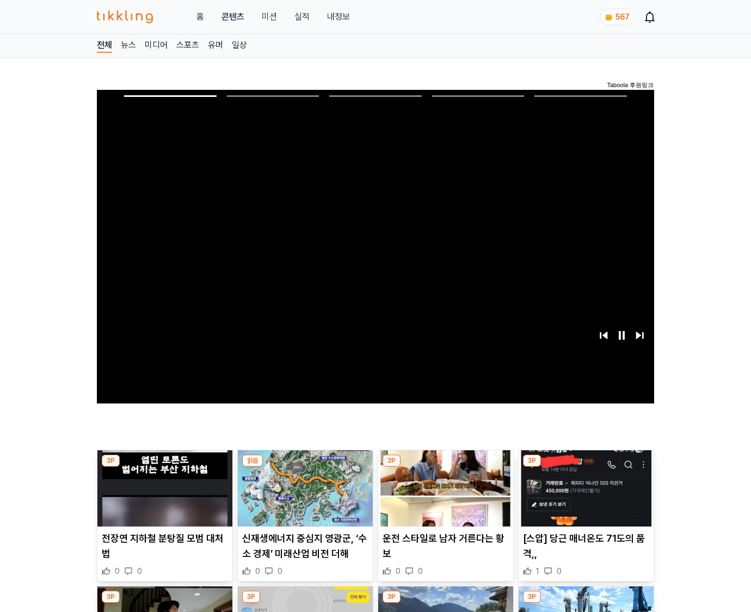
click at [586, 467] on img at bounding box center [586, 488] width 135 height 76
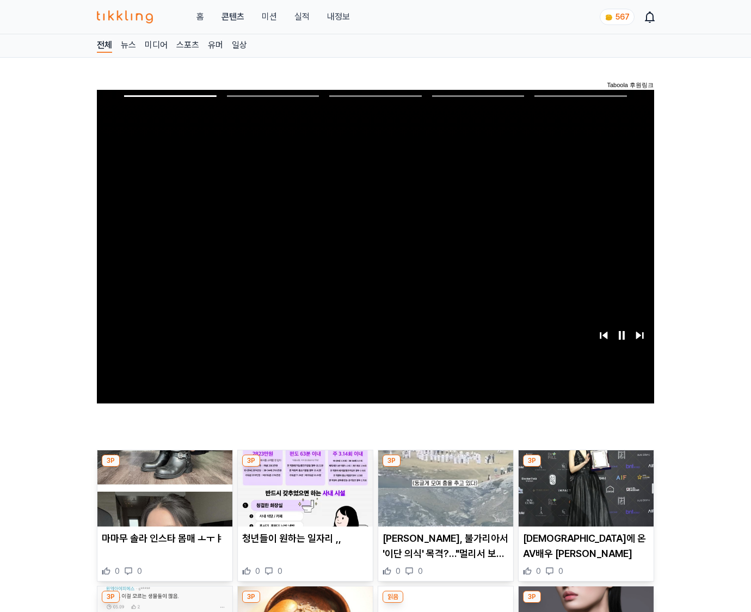
click at [586, 467] on img at bounding box center [586, 488] width 135 height 76
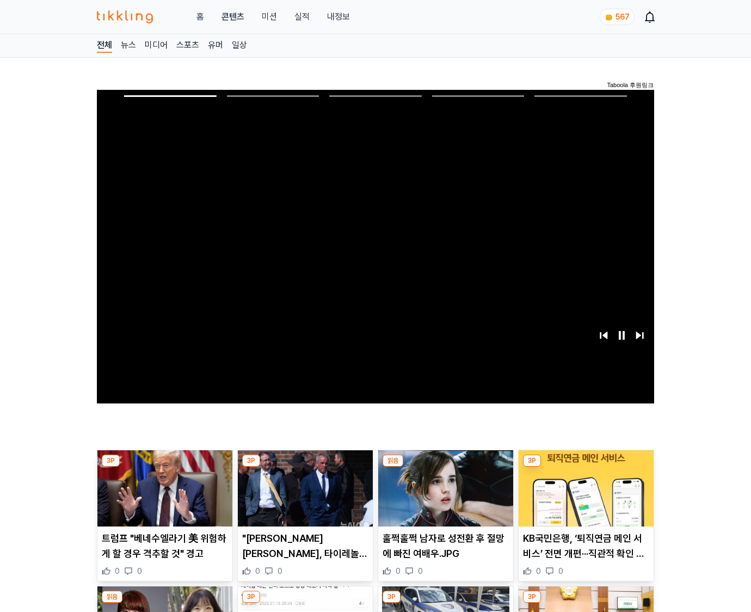
click at [586, 467] on img at bounding box center [586, 488] width 135 height 76
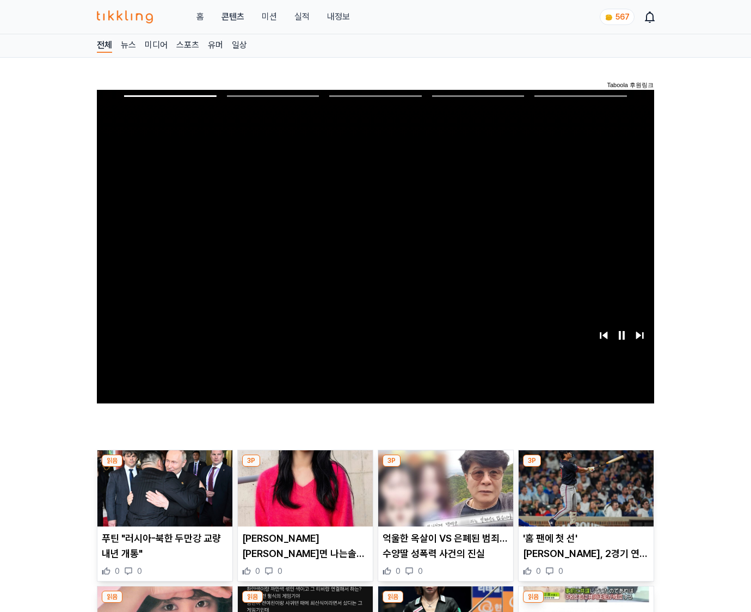
click at [586, 467] on img at bounding box center [586, 488] width 135 height 76
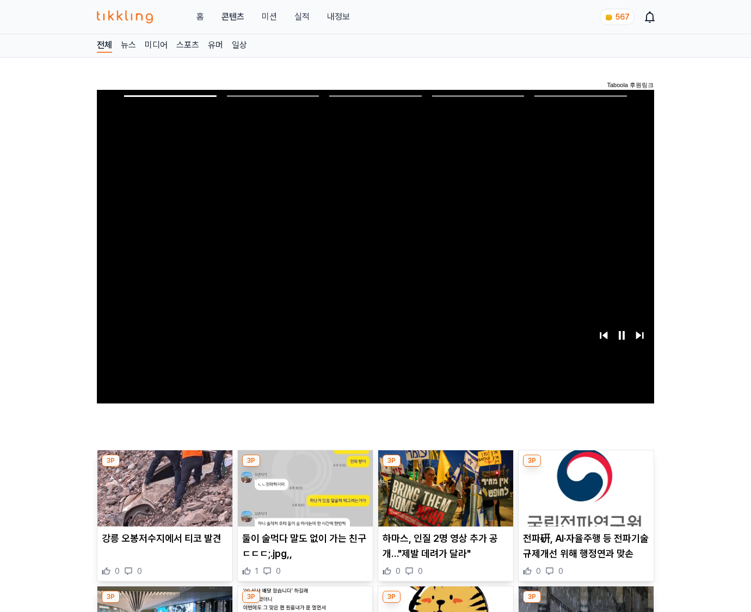
click at [586, 467] on img at bounding box center [586, 488] width 135 height 76
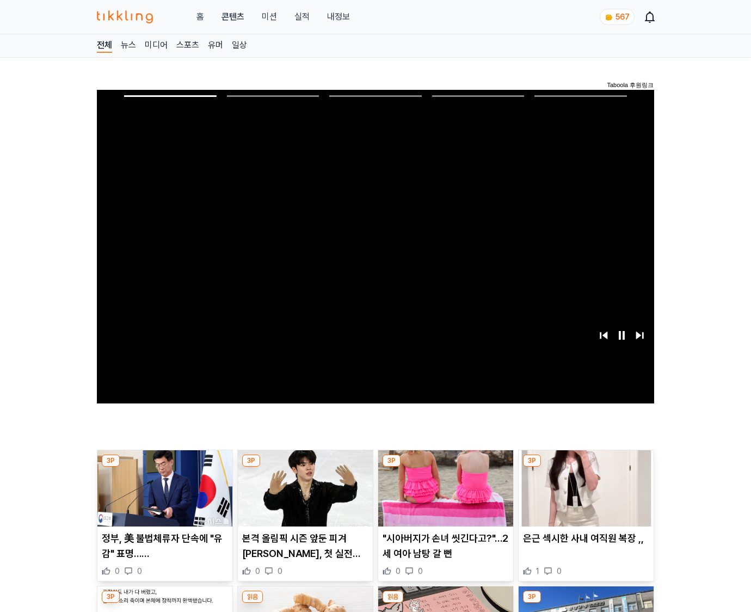
click at [586, 467] on img at bounding box center [586, 488] width 135 height 76
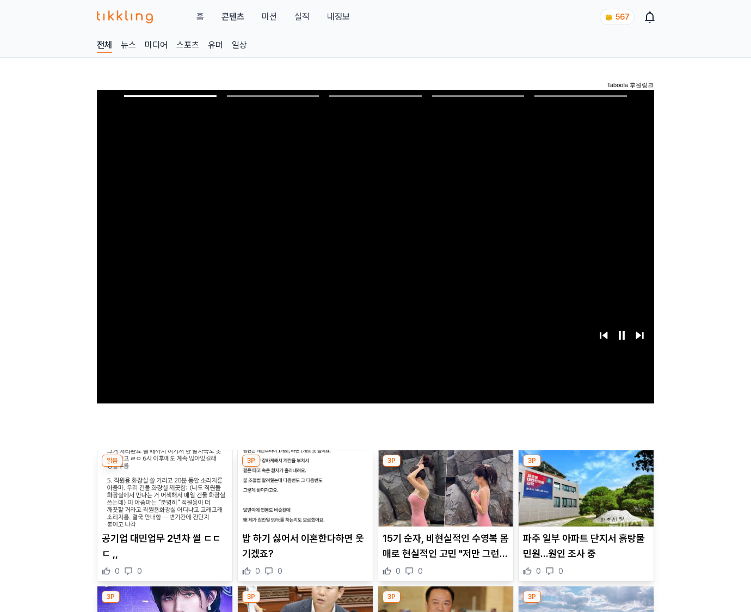
click at [586, 467] on img at bounding box center [586, 488] width 135 height 76
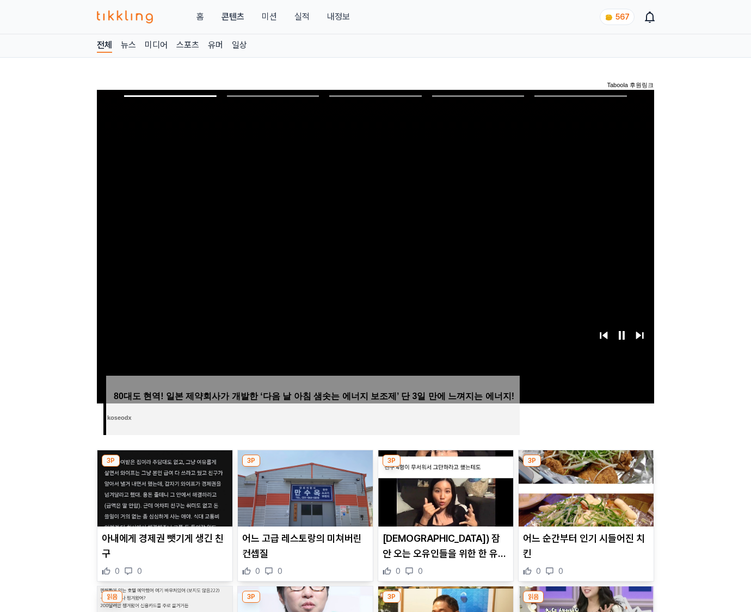
click at [586, 467] on img at bounding box center [586, 488] width 135 height 76
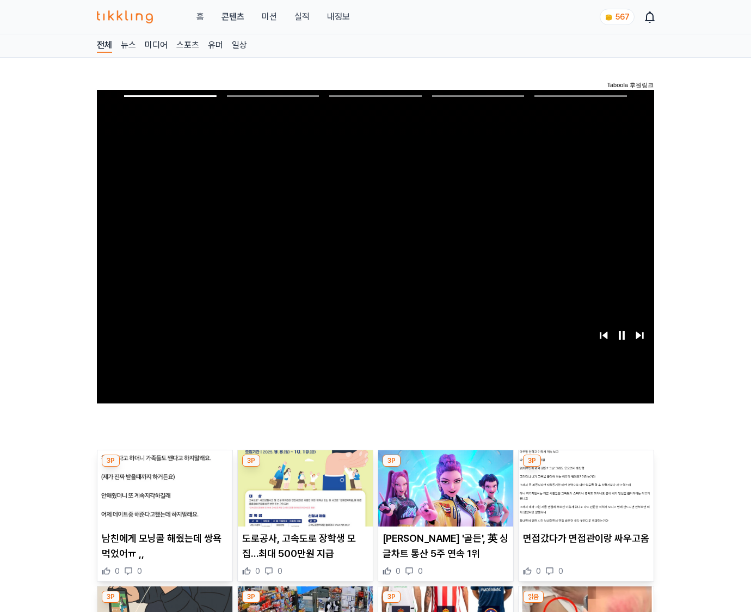
click at [586, 467] on img at bounding box center [586, 488] width 135 height 76
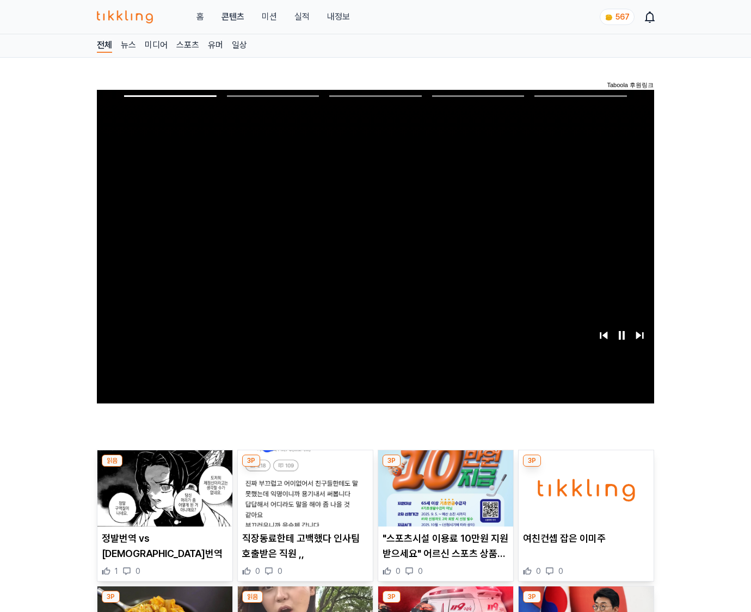
click at [586, 467] on img at bounding box center [586, 488] width 135 height 76
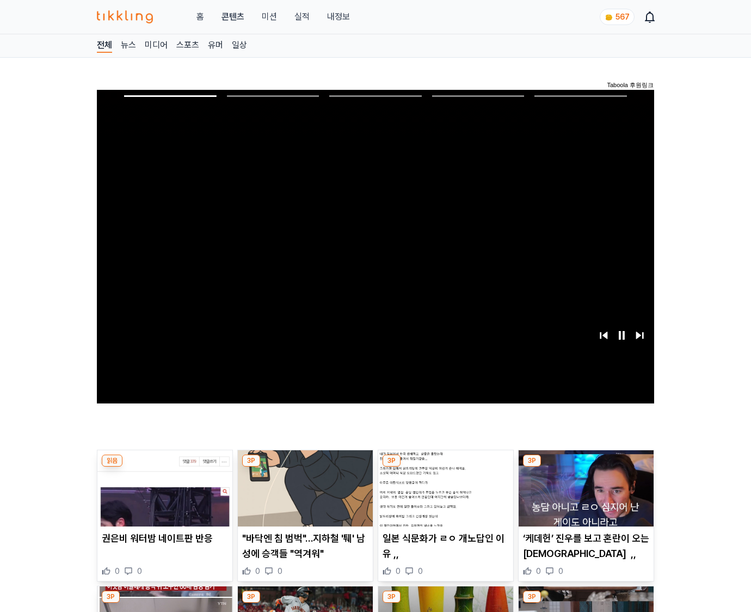
click at [586, 467] on img at bounding box center [586, 488] width 135 height 76
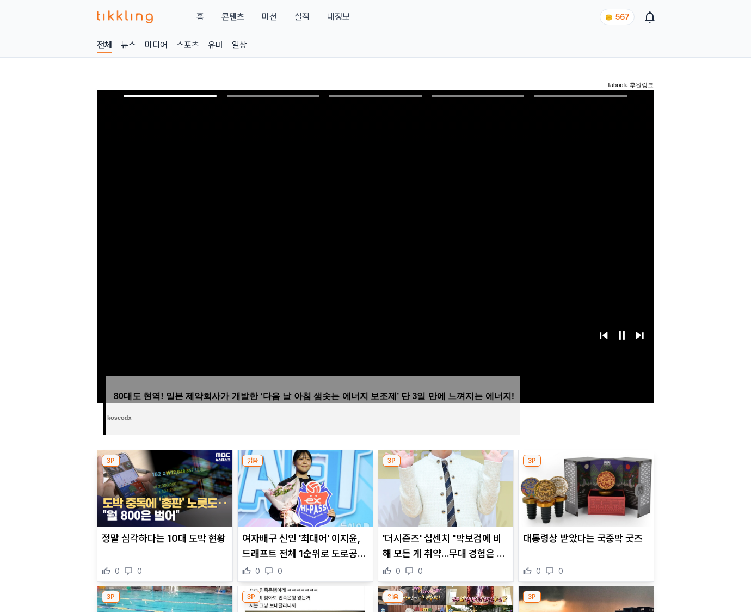
click at [586, 467] on img at bounding box center [586, 488] width 135 height 76
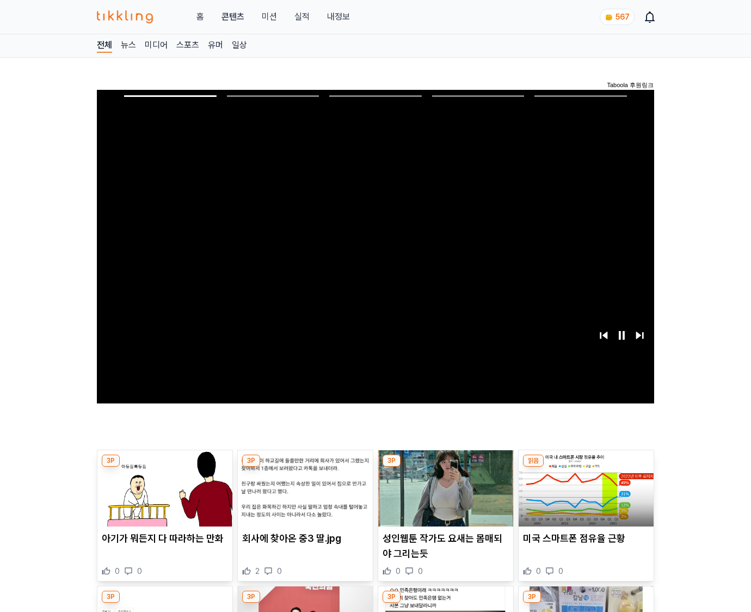
click at [586, 467] on img at bounding box center [586, 488] width 135 height 76
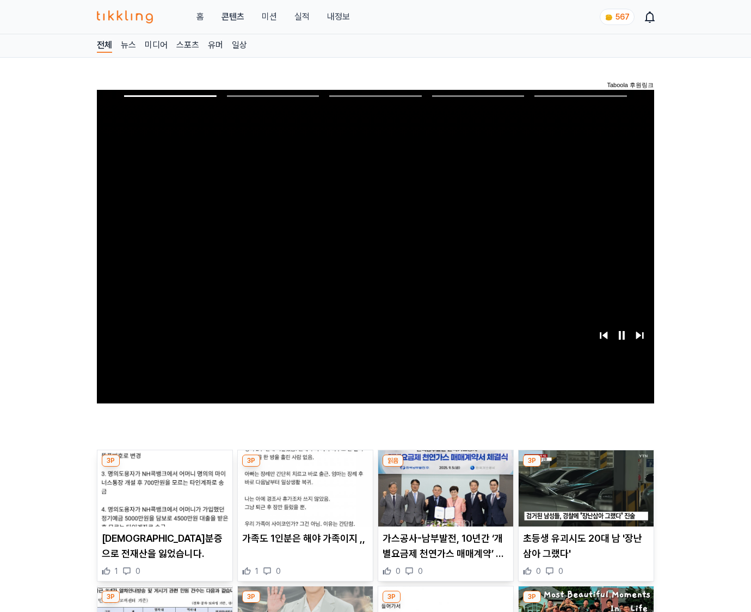
click at [586, 467] on img at bounding box center [586, 488] width 135 height 76
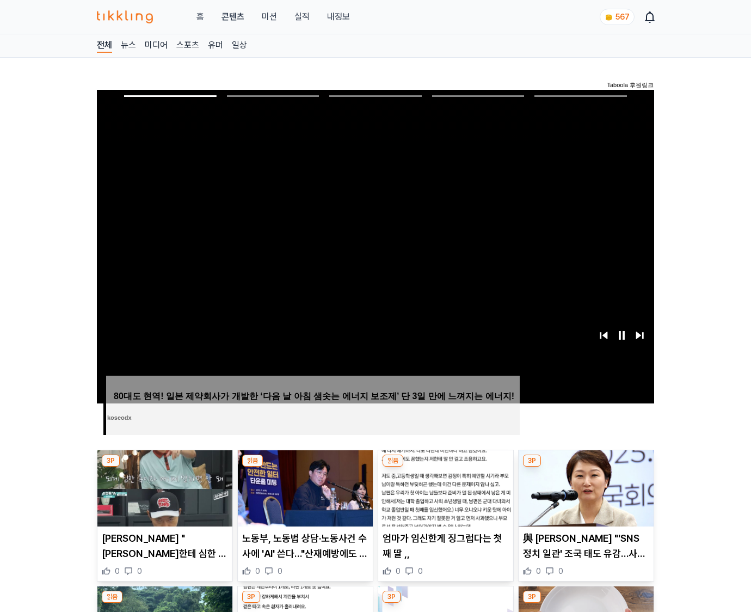
click at [586, 467] on img at bounding box center [586, 488] width 135 height 76
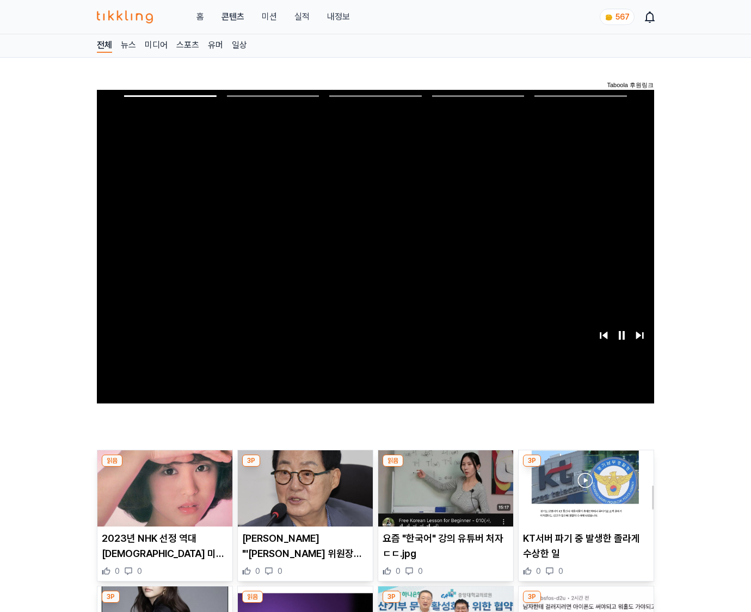
click at [586, 467] on img at bounding box center [586, 488] width 135 height 76
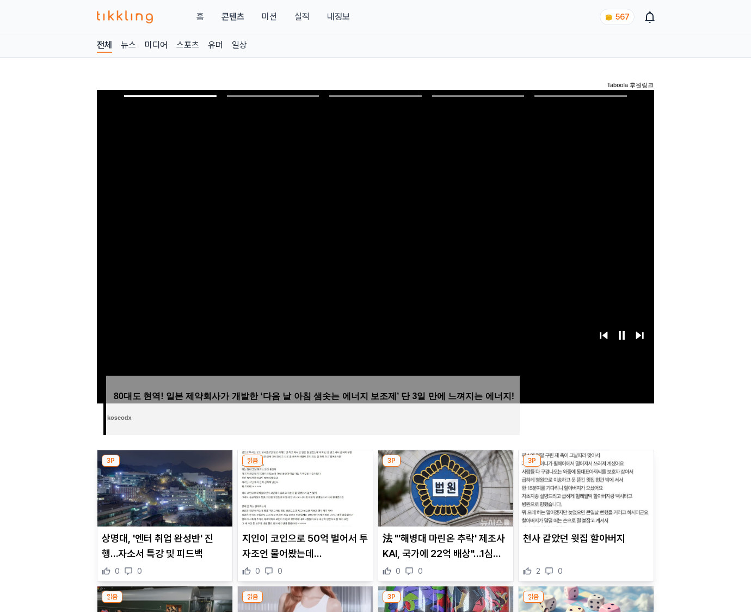
click at [586, 467] on img at bounding box center [586, 488] width 135 height 76
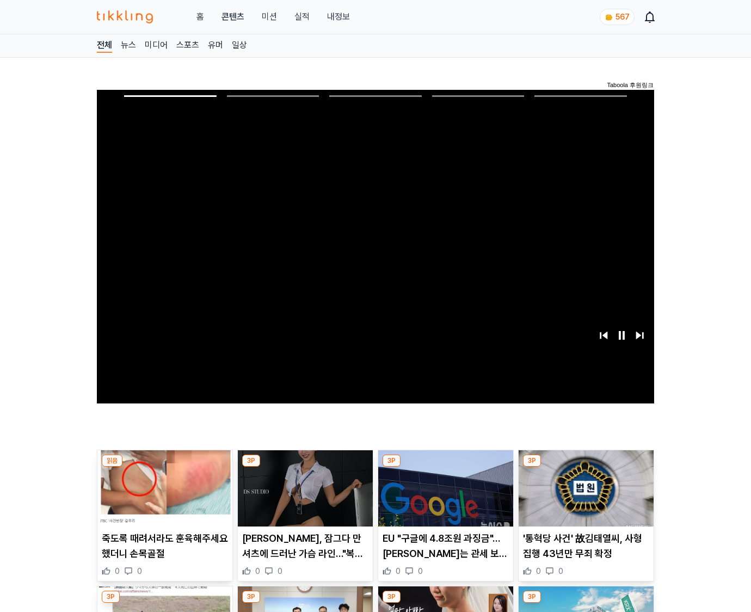
click at [586, 467] on img at bounding box center [586, 488] width 135 height 76
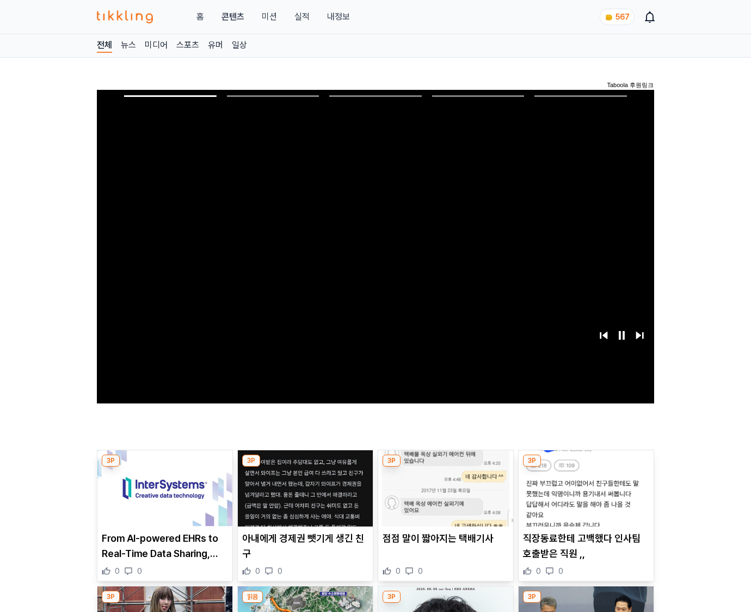
click at [586, 467] on img at bounding box center [586, 488] width 135 height 76
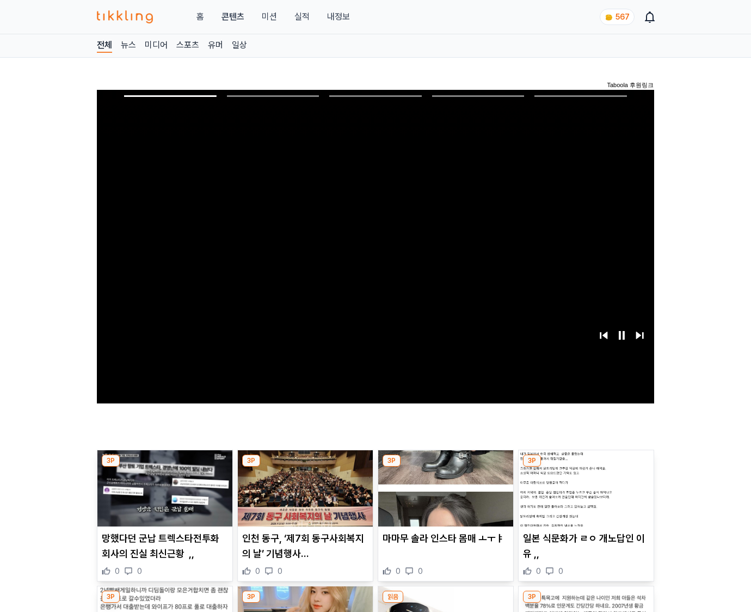
click at [586, 467] on img at bounding box center [586, 488] width 135 height 76
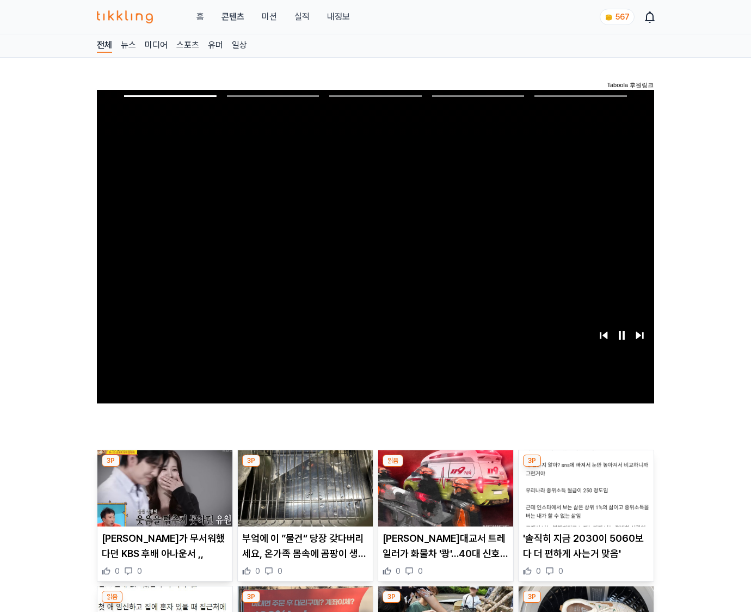
click at [586, 467] on img at bounding box center [586, 488] width 135 height 76
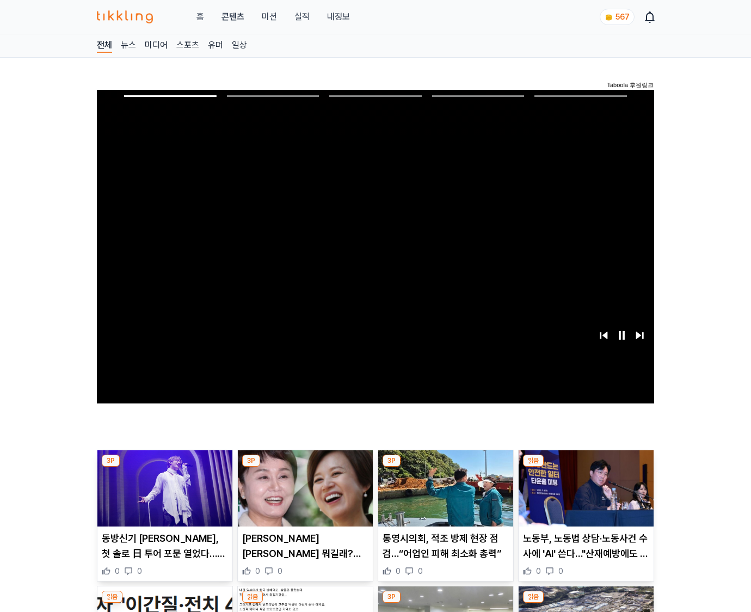
click at [586, 467] on img at bounding box center [586, 488] width 135 height 76
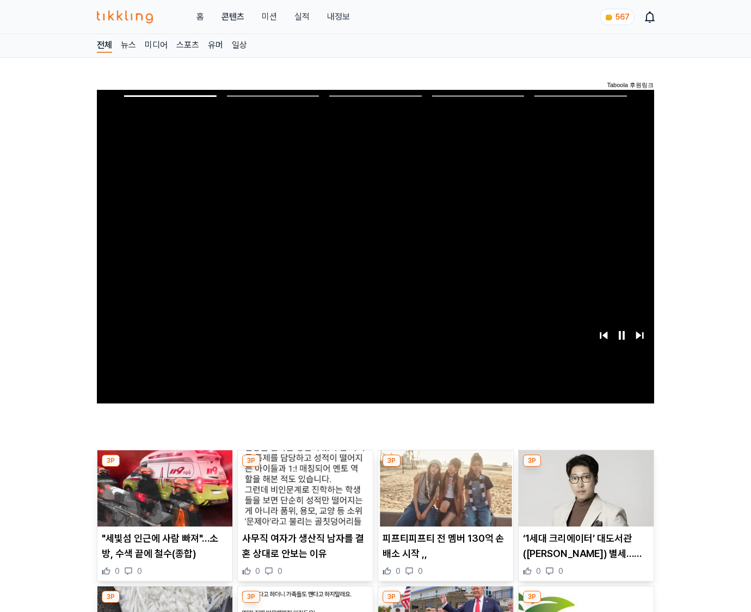
click at [586, 467] on img at bounding box center [586, 488] width 135 height 76
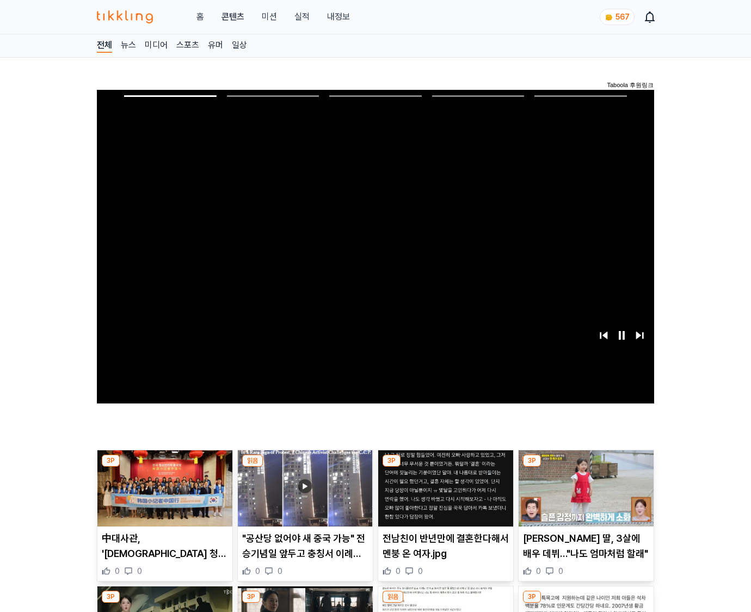
click at [586, 467] on img at bounding box center [586, 488] width 135 height 76
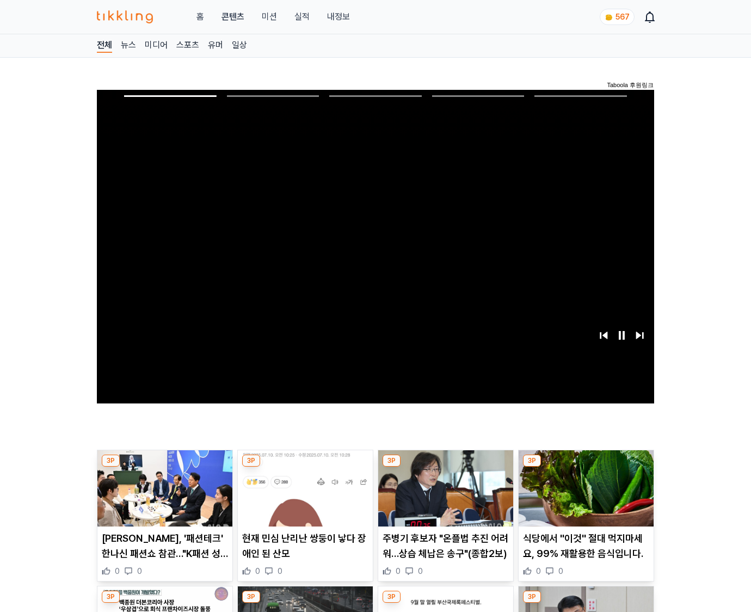
click at [586, 467] on img at bounding box center [586, 488] width 135 height 76
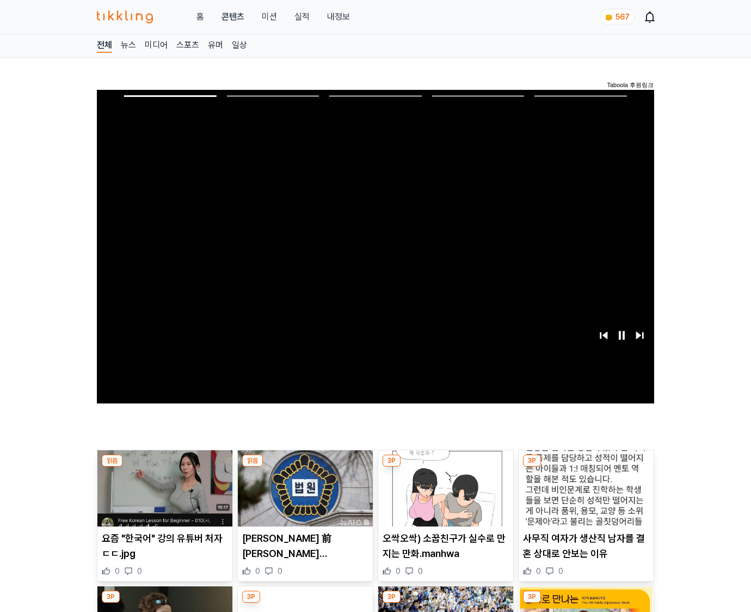
click at [586, 467] on img at bounding box center [586, 488] width 135 height 76
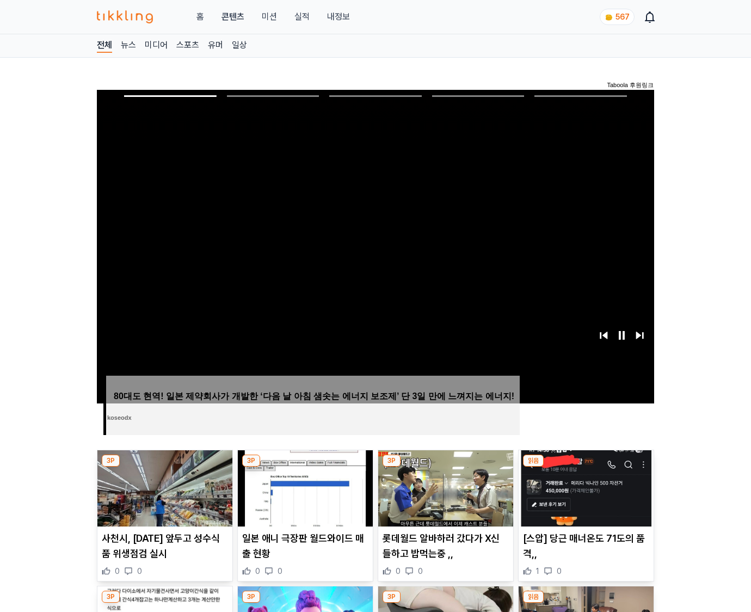
click at [586, 467] on img at bounding box center [586, 488] width 135 height 76
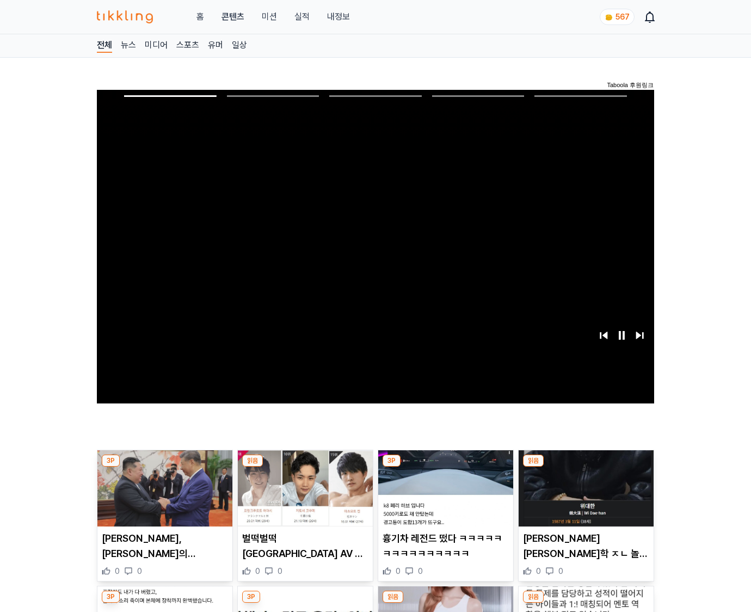
click at [586, 467] on img at bounding box center [586, 488] width 135 height 76
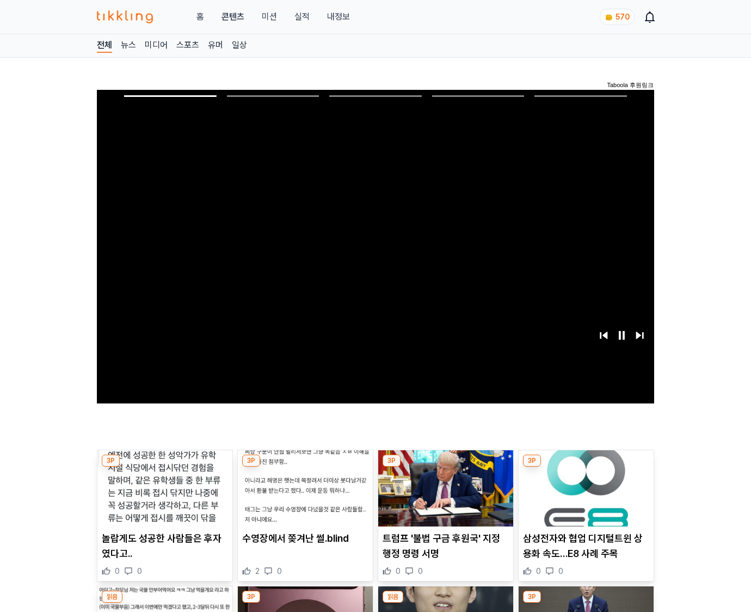
click at [586, 467] on img at bounding box center [586, 488] width 135 height 76
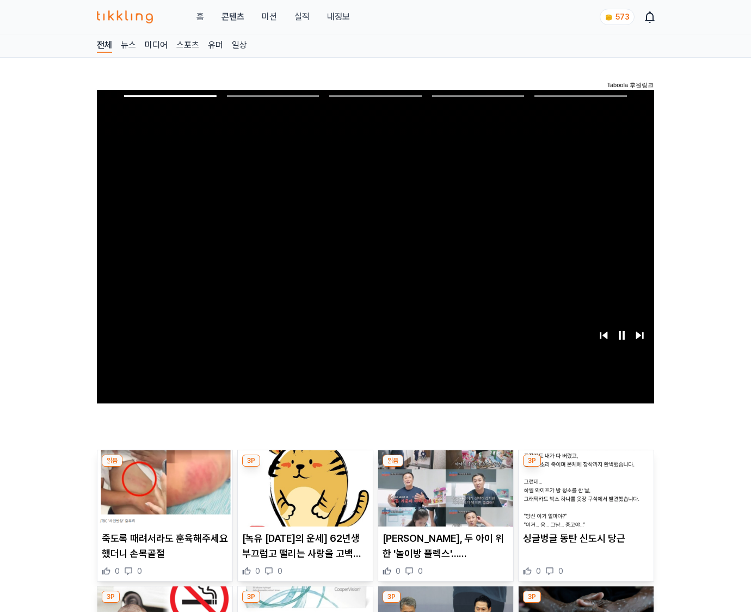
click at [586, 467] on img at bounding box center [586, 488] width 135 height 76
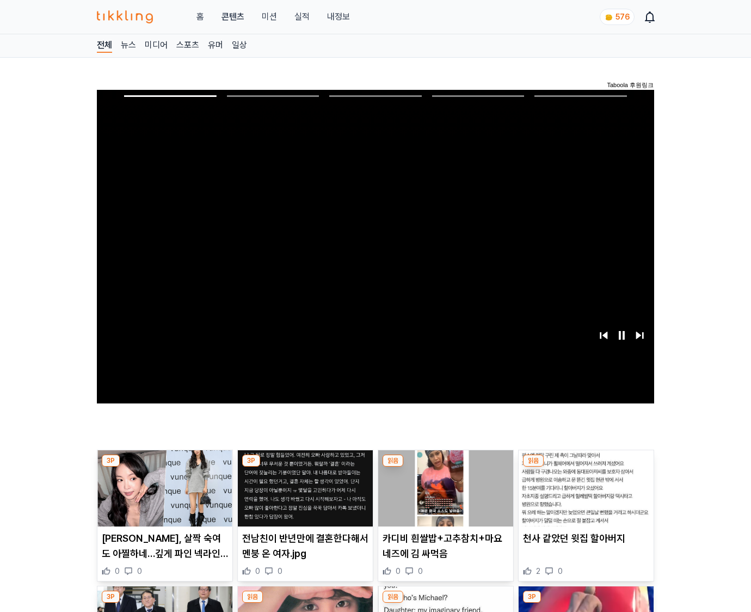
click at [586, 467] on img at bounding box center [586, 488] width 135 height 76
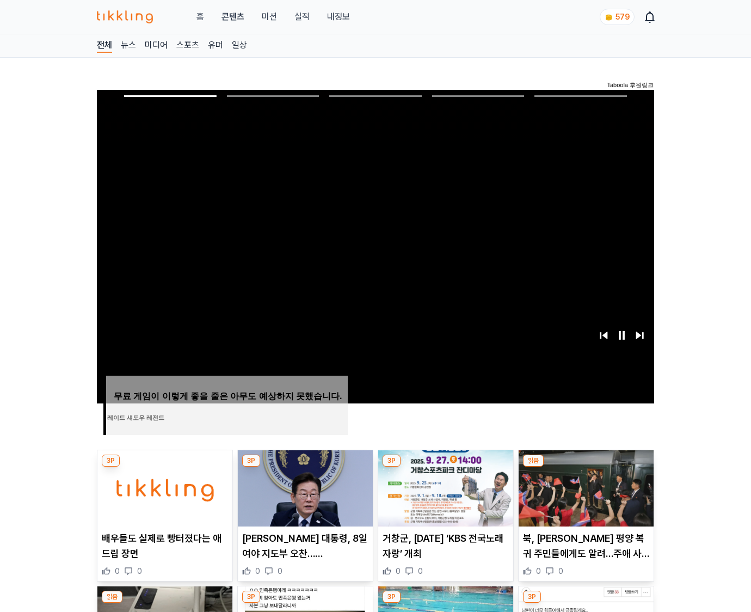
click at [586, 467] on img at bounding box center [586, 488] width 135 height 76
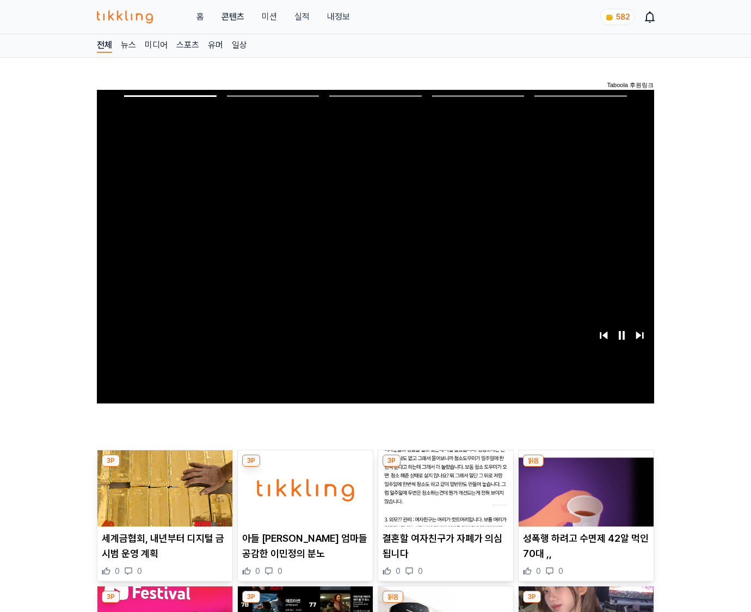
click at [586, 467] on img at bounding box center [586, 488] width 135 height 76
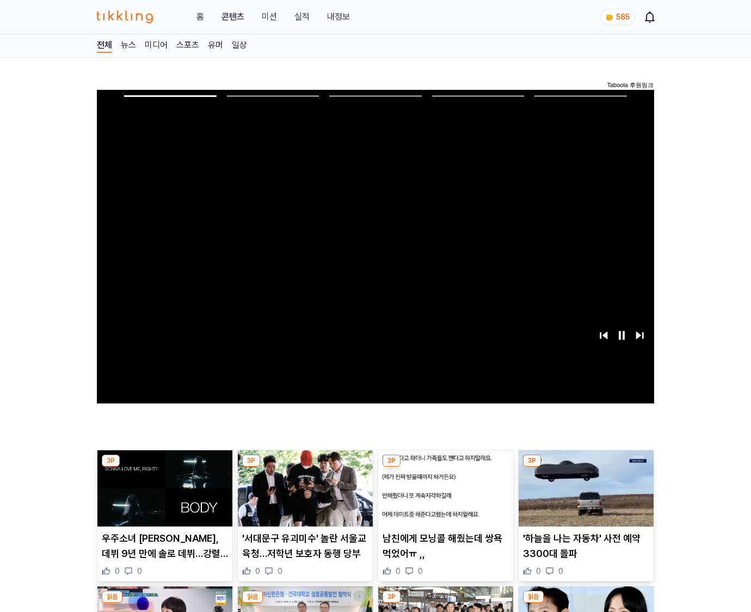
click at [586, 467] on img at bounding box center [586, 488] width 135 height 76
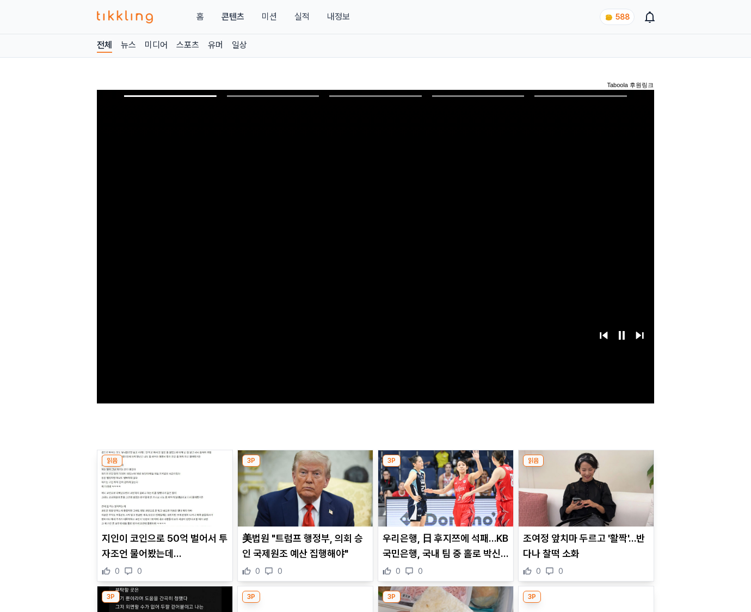
click at [586, 467] on img at bounding box center [586, 488] width 135 height 76
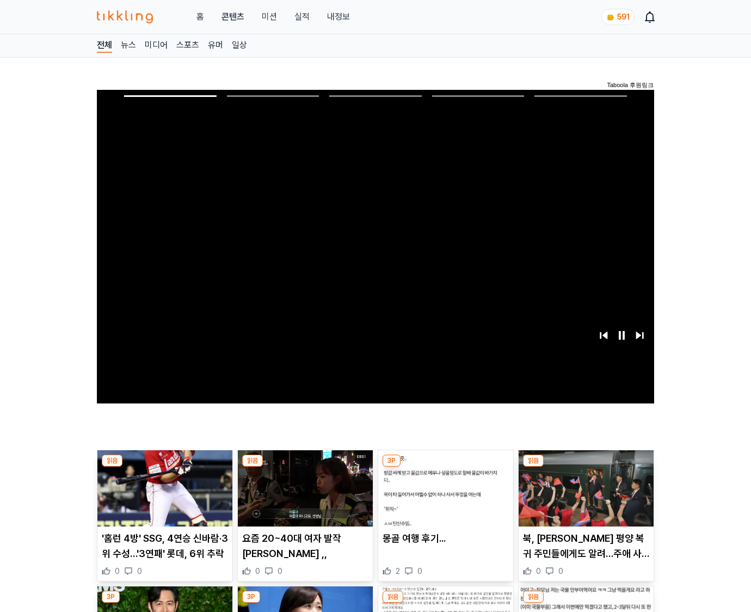
click at [586, 467] on img at bounding box center [586, 488] width 135 height 76
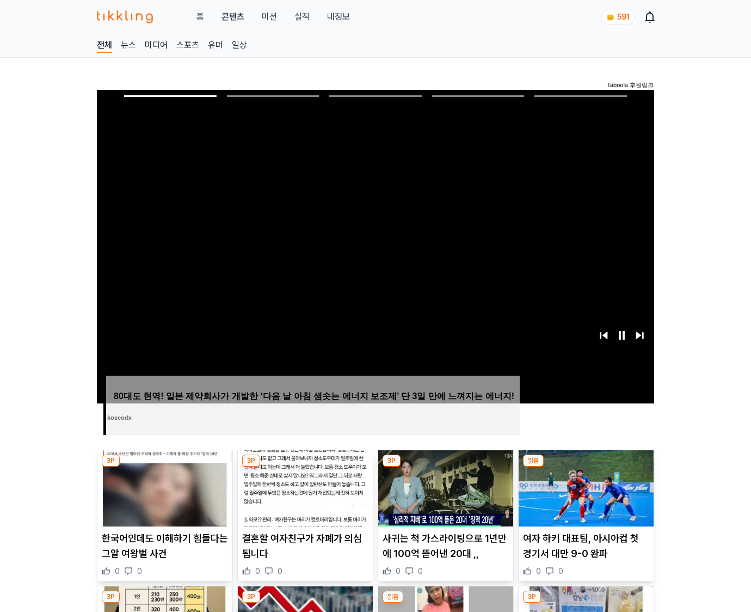
click at [586, 467] on img at bounding box center [586, 488] width 135 height 76
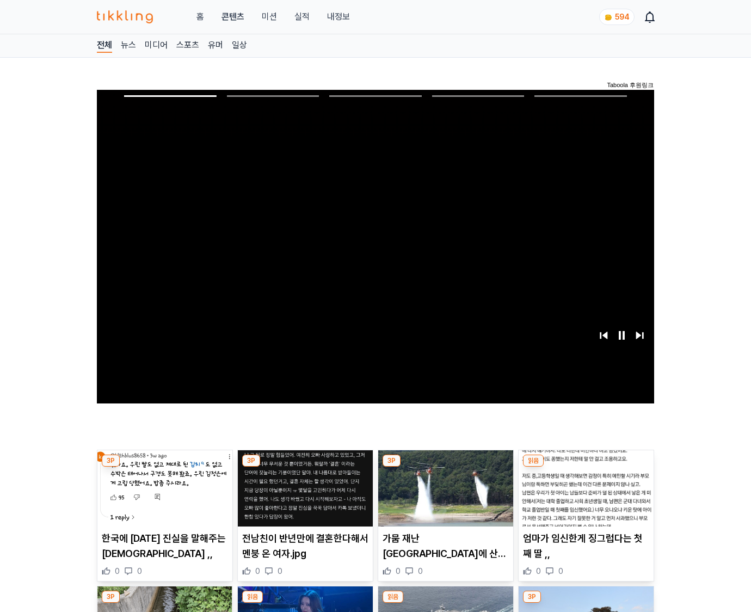
click at [586, 467] on img at bounding box center [586, 488] width 135 height 76
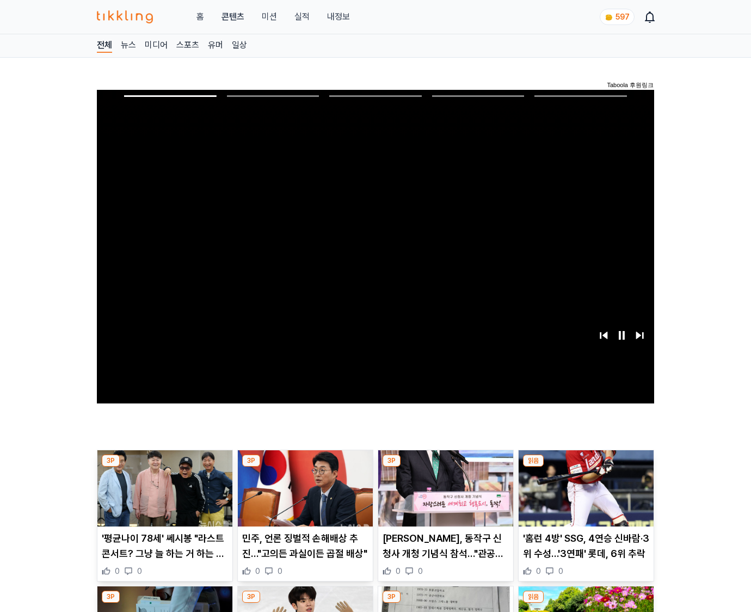
click at [586, 467] on img at bounding box center [586, 488] width 135 height 76
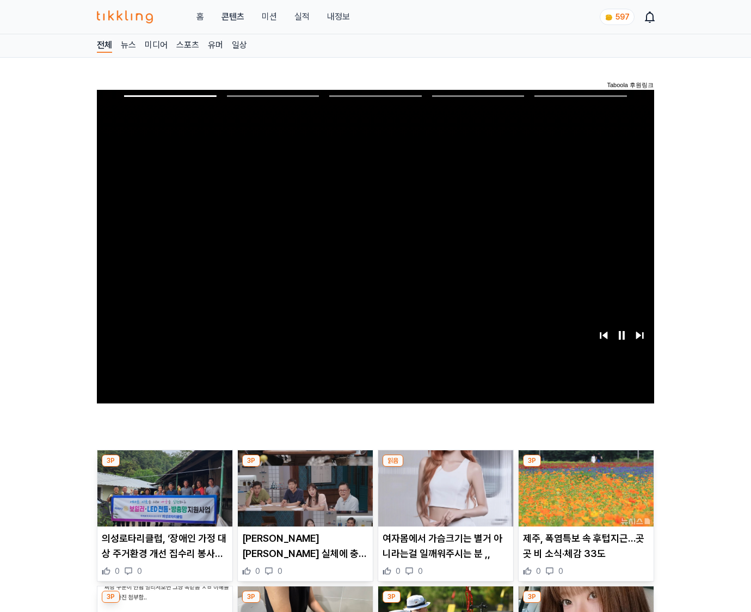
click at [586, 467] on img at bounding box center [586, 488] width 135 height 76
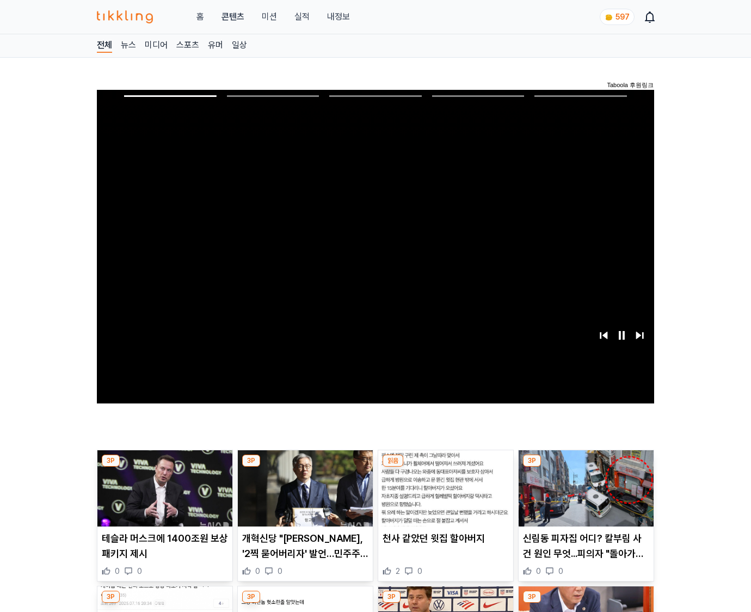
click at [586, 467] on img at bounding box center [586, 488] width 135 height 76
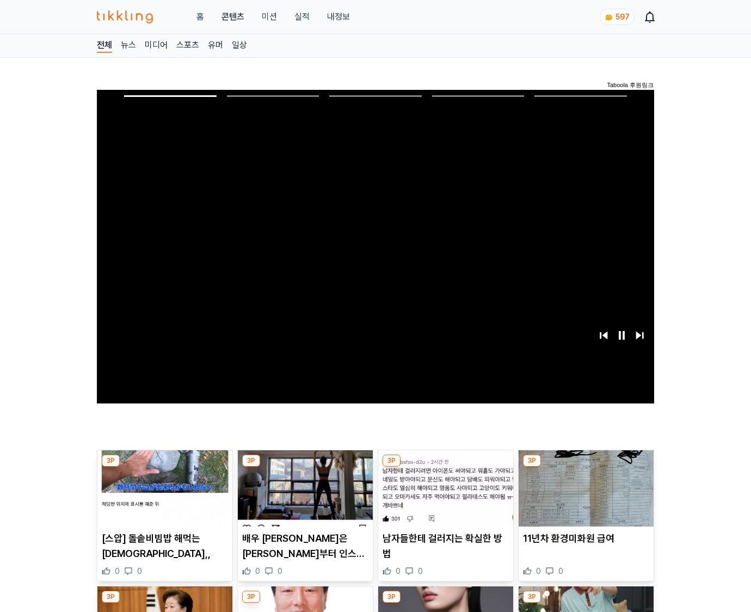
click at [586, 467] on img at bounding box center [586, 488] width 135 height 76
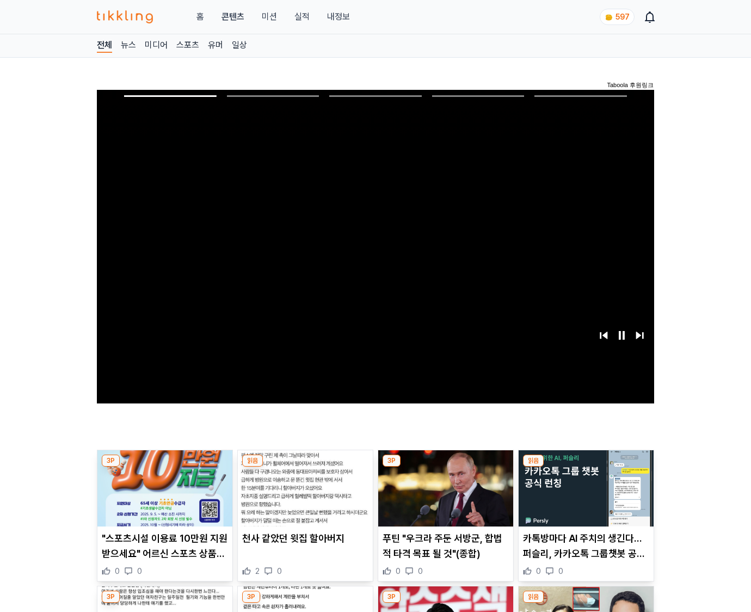
click at [586, 467] on img at bounding box center [586, 488] width 135 height 76
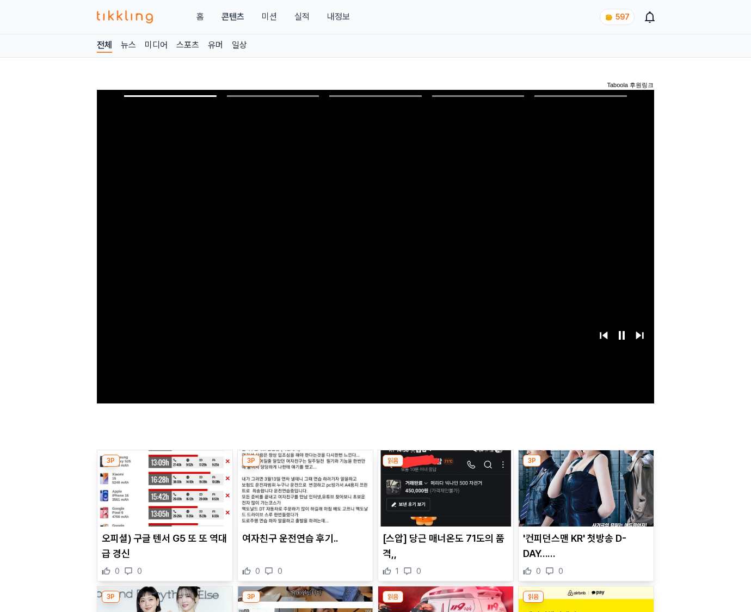
click at [586, 467] on img at bounding box center [586, 488] width 135 height 76
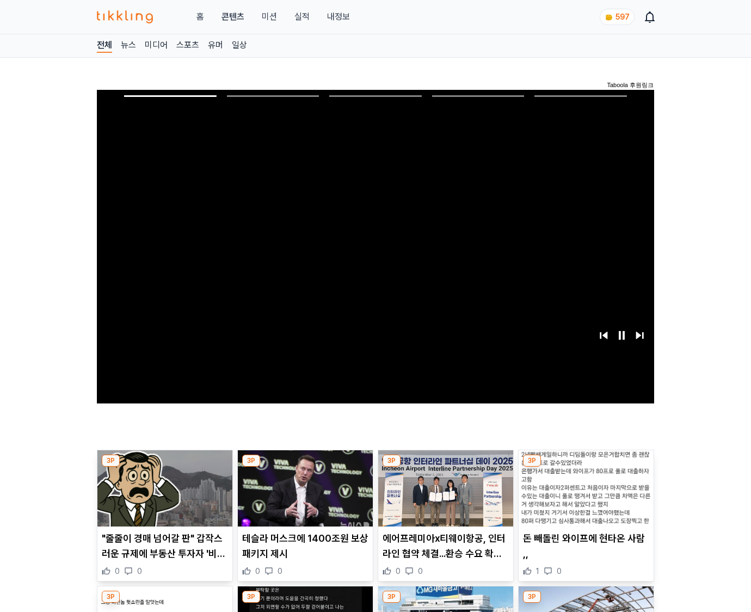
click at [586, 467] on img at bounding box center [586, 488] width 135 height 76
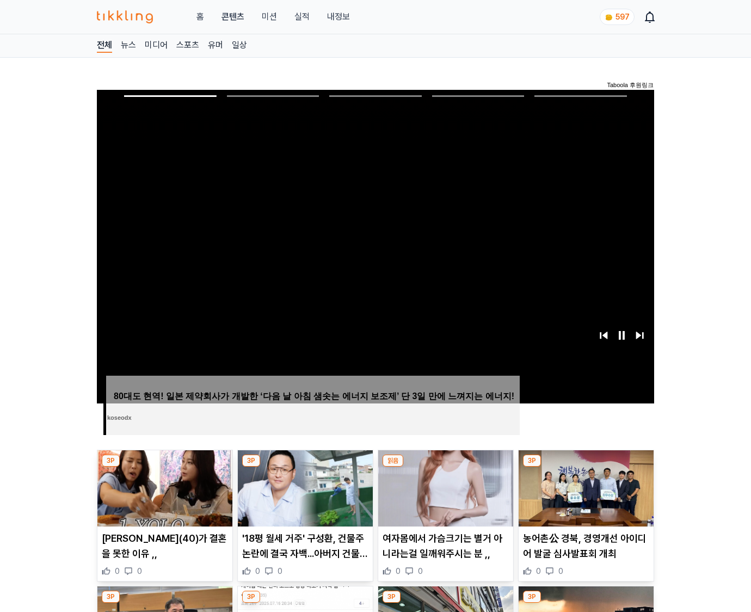
click at [586, 467] on img at bounding box center [586, 488] width 135 height 76
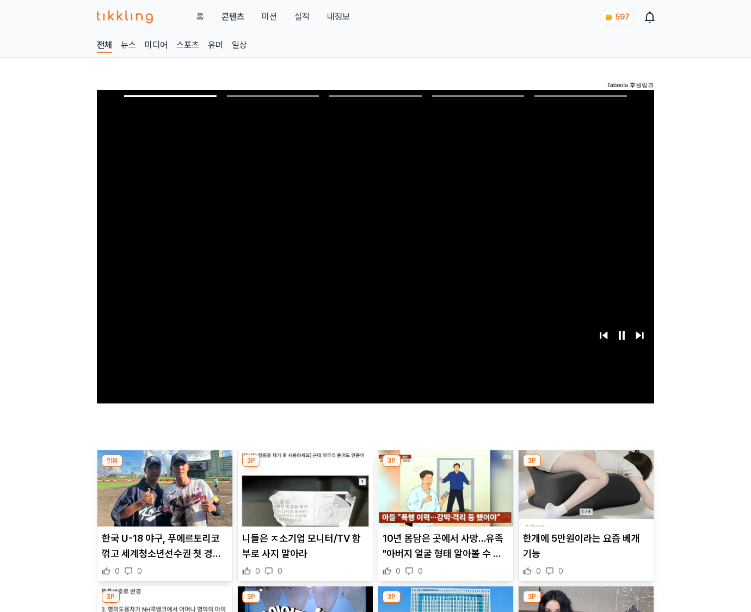
click at [586, 467] on img at bounding box center [586, 488] width 135 height 76
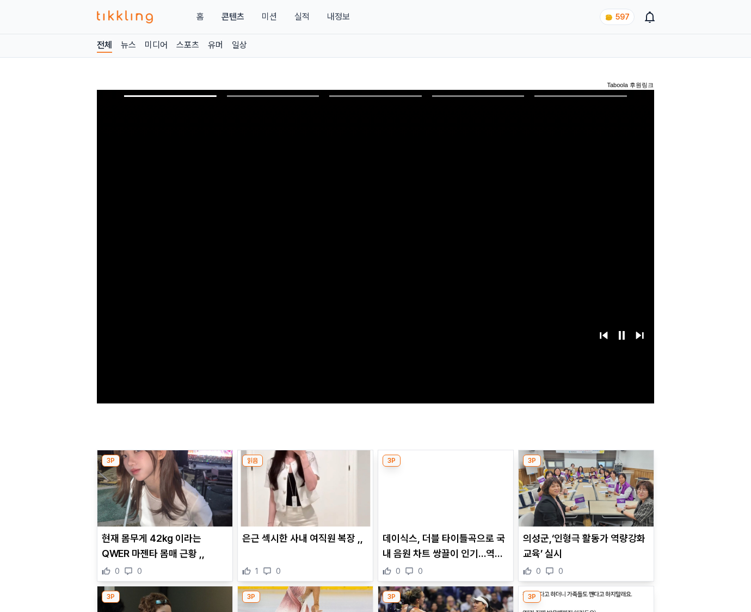
click at [586, 467] on img at bounding box center [586, 488] width 135 height 76
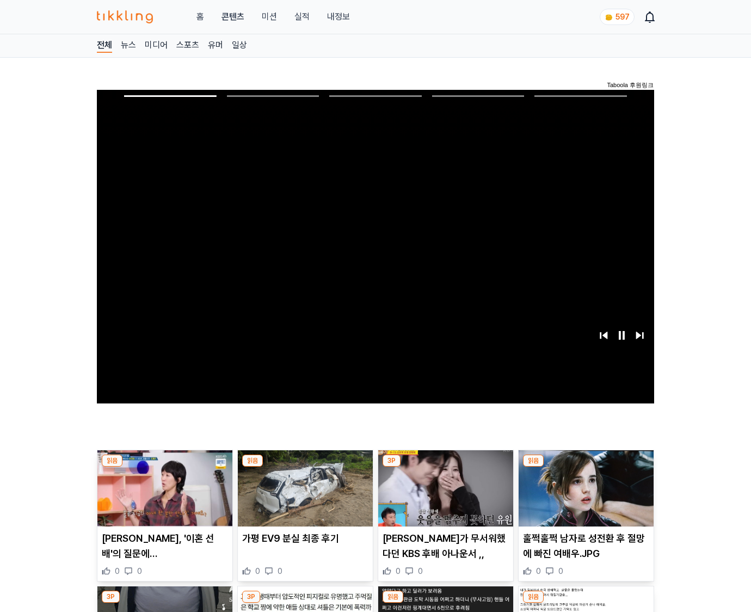
click at [586, 467] on img at bounding box center [586, 488] width 135 height 76
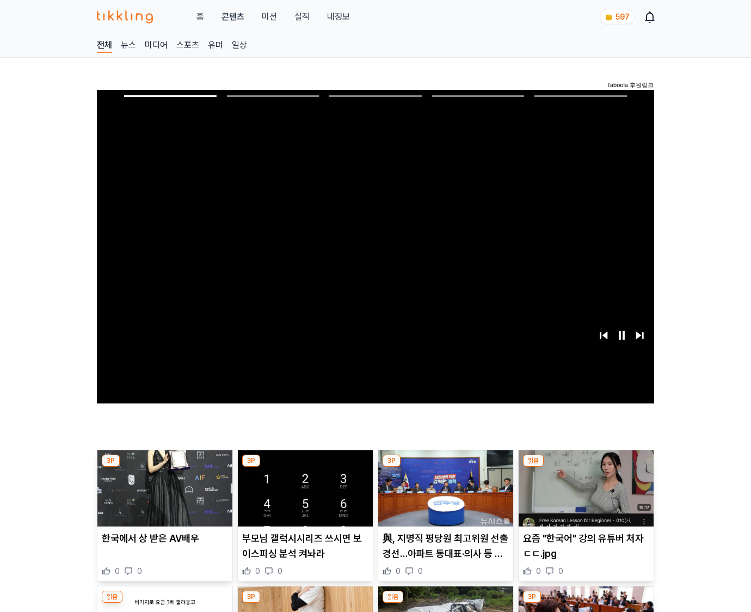
click at [586, 467] on img at bounding box center [586, 488] width 135 height 76
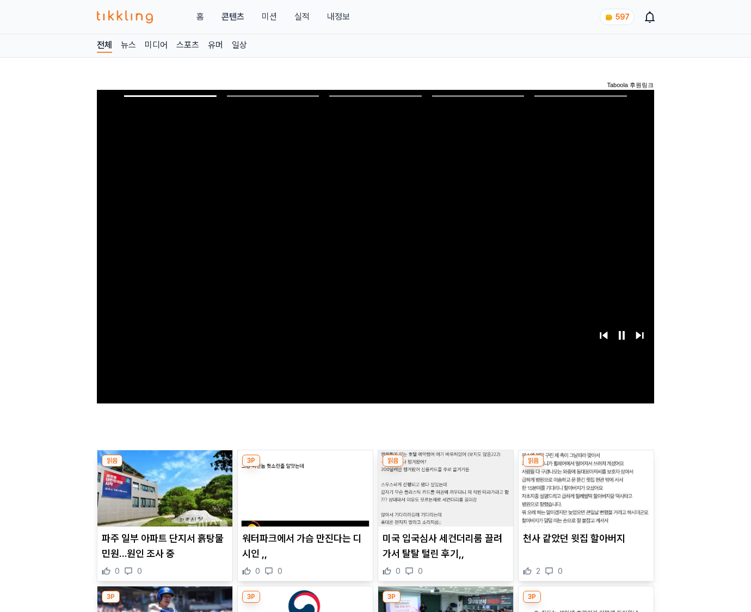
click at [586, 467] on img at bounding box center [586, 488] width 135 height 76
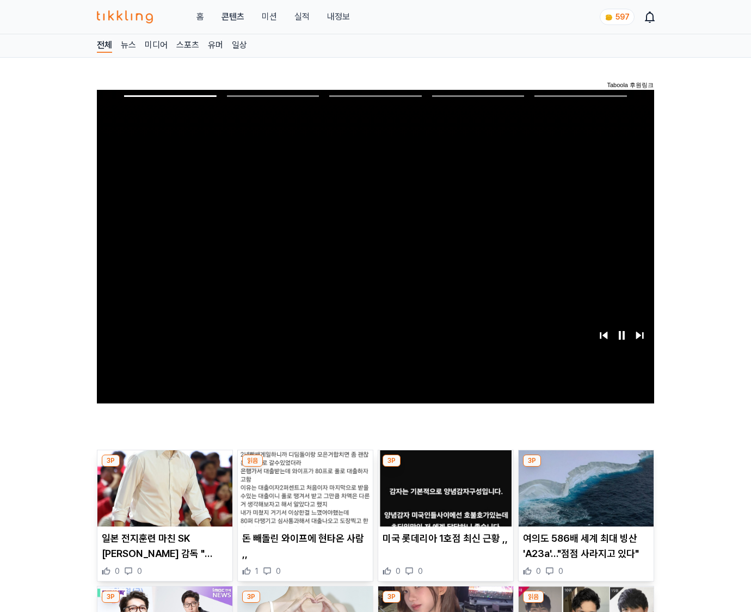
click at [586, 467] on img at bounding box center [586, 488] width 135 height 76
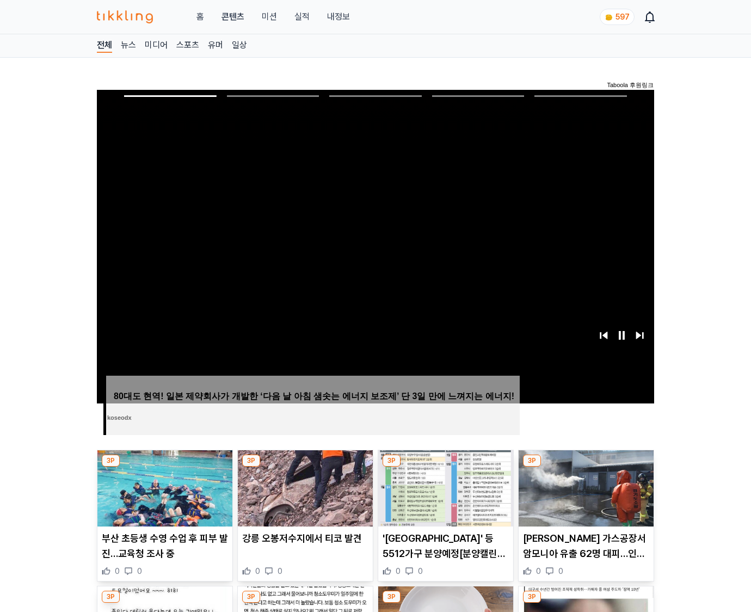
click at [586, 467] on img at bounding box center [586, 488] width 135 height 76
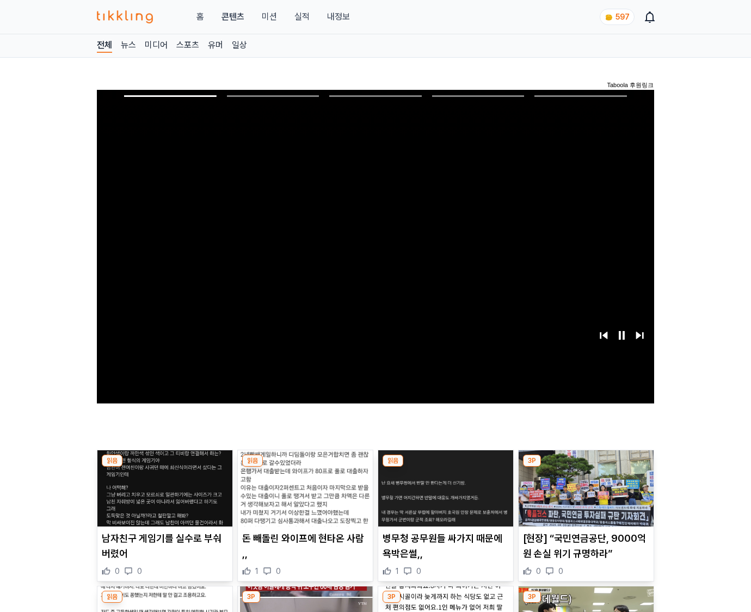
click at [586, 467] on img at bounding box center [586, 488] width 135 height 76
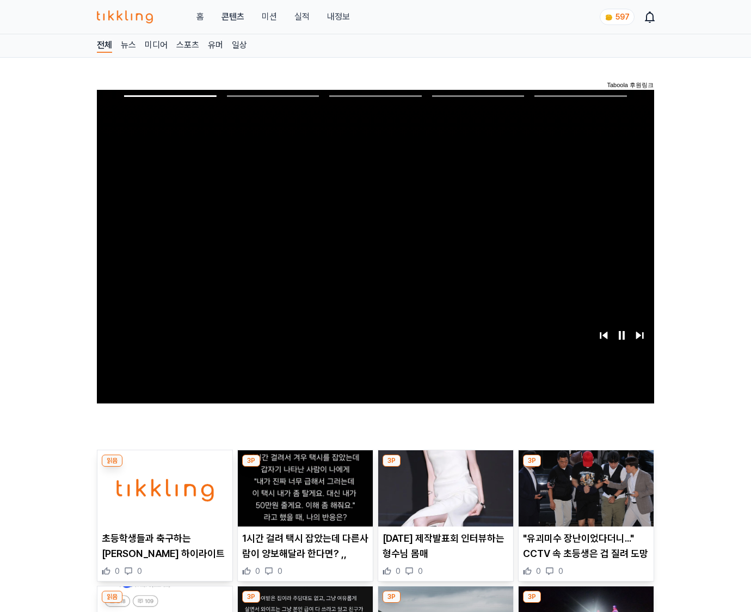
click at [586, 467] on img at bounding box center [586, 488] width 135 height 76
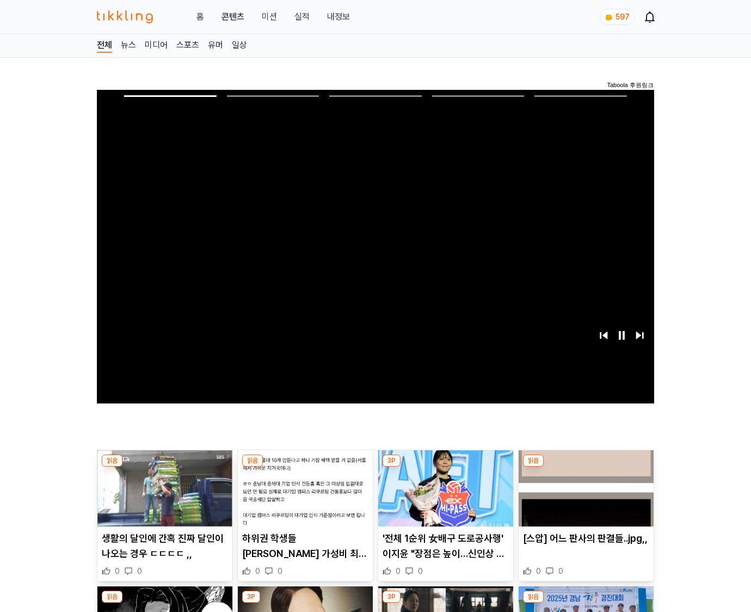
click at [586, 467] on img at bounding box center [586, 488] width 135 height 76
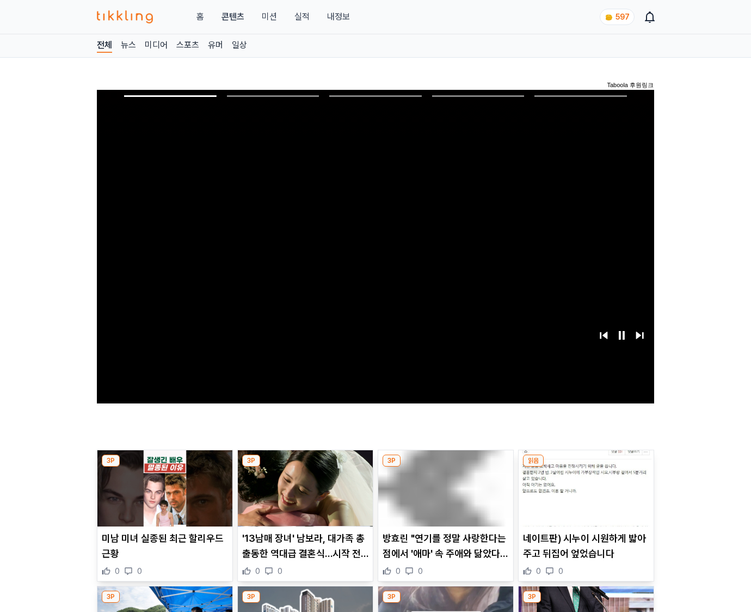
click at [586, 467] on img at bounding box center [586, 488] width 135 height 76
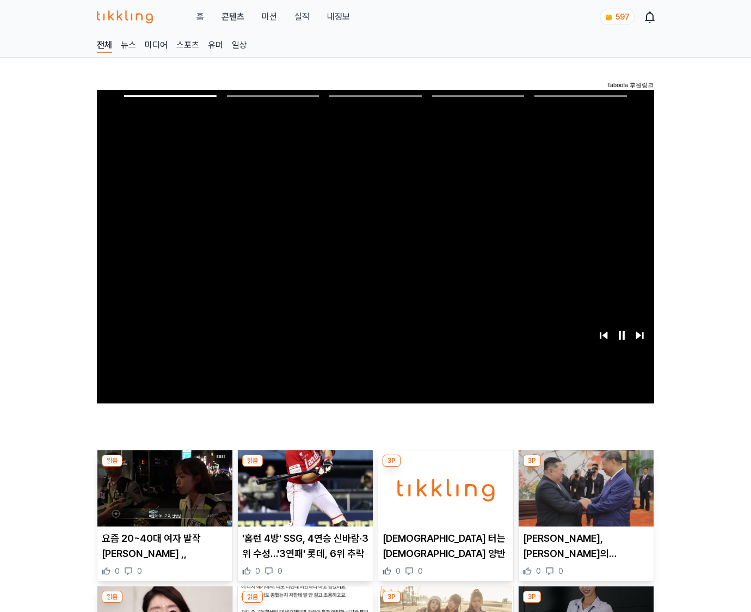
click at [586, 467] on img at bounding box center [586, 488] width 135 height 76
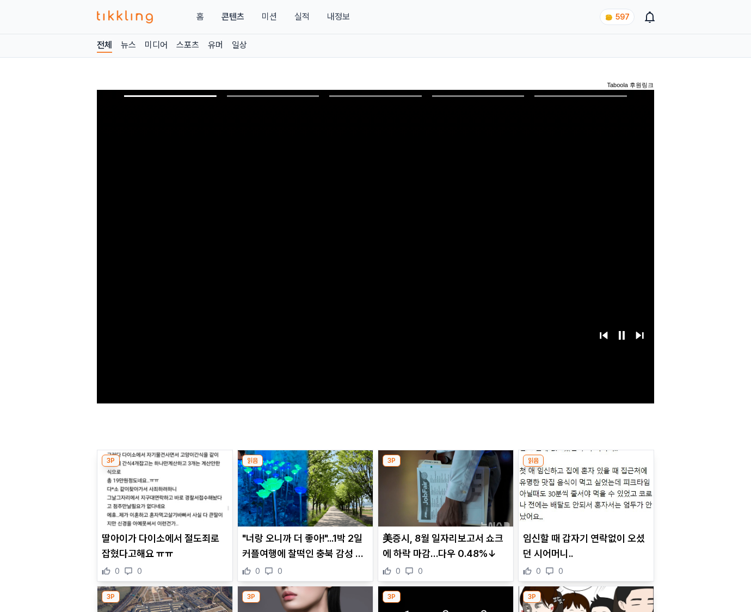
click at [586, 467] on img at bounding box center [586, 488] width 135 height 76
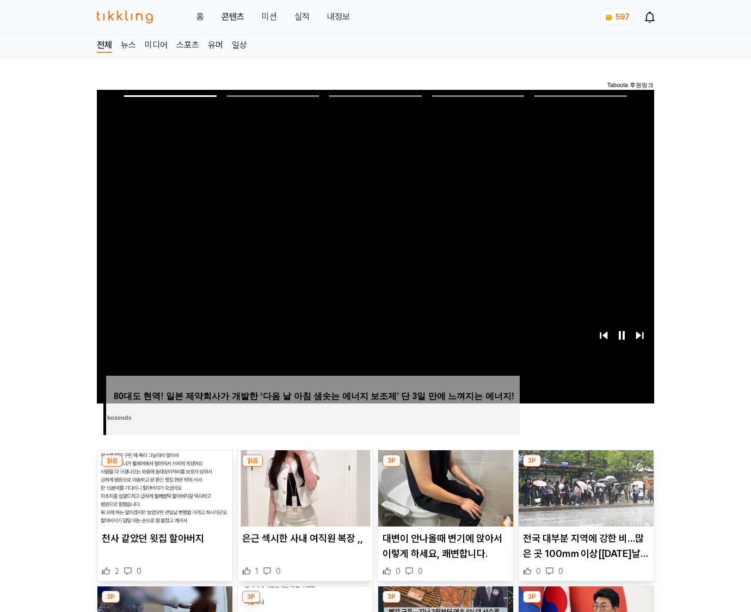
click at [586, 467] on img at bounding box center [586, 488] width 135 height 76
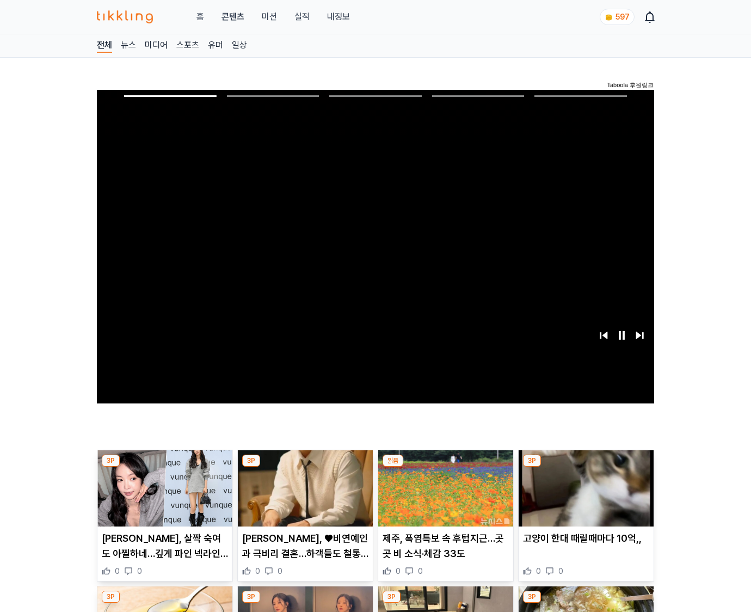
click at [586, 467] on img at bounding box center [586, 488] width 135 height 76
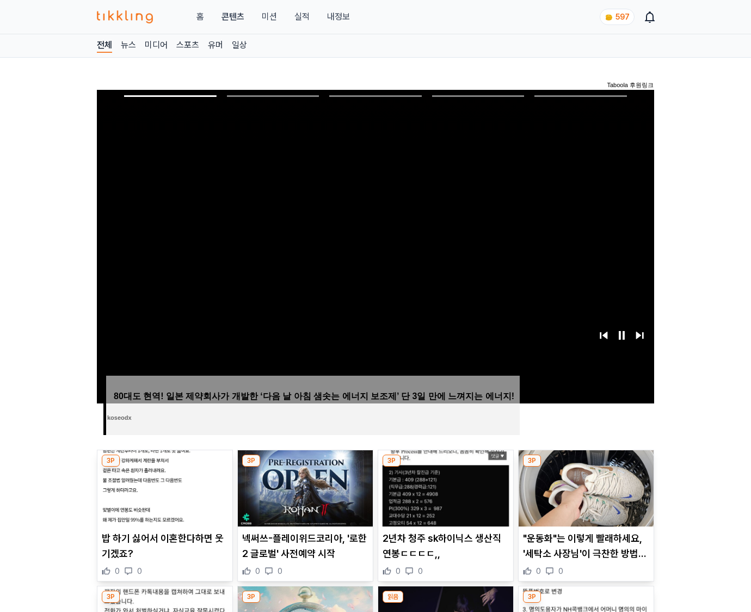
click at [586, 467] on img at bounding box center [586, 488] width 135 height 76
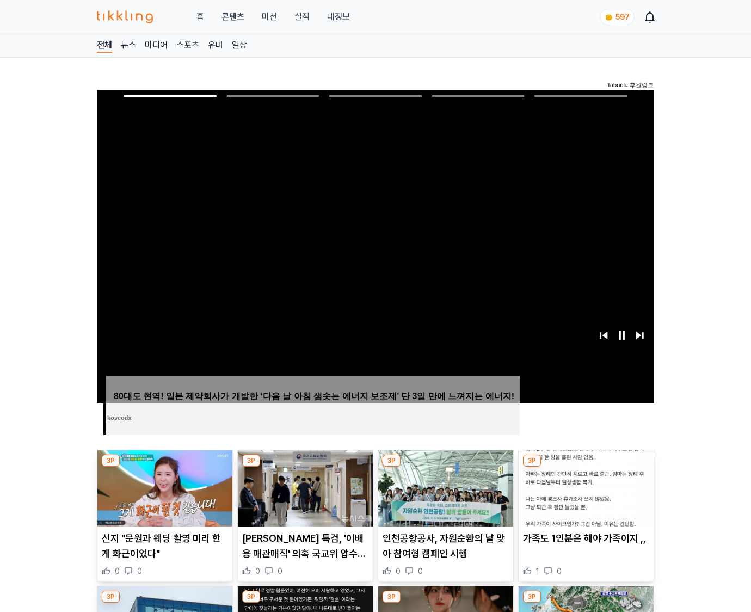
click at [586, 467] on img at bounding box center [586, 488] width 135 height 76
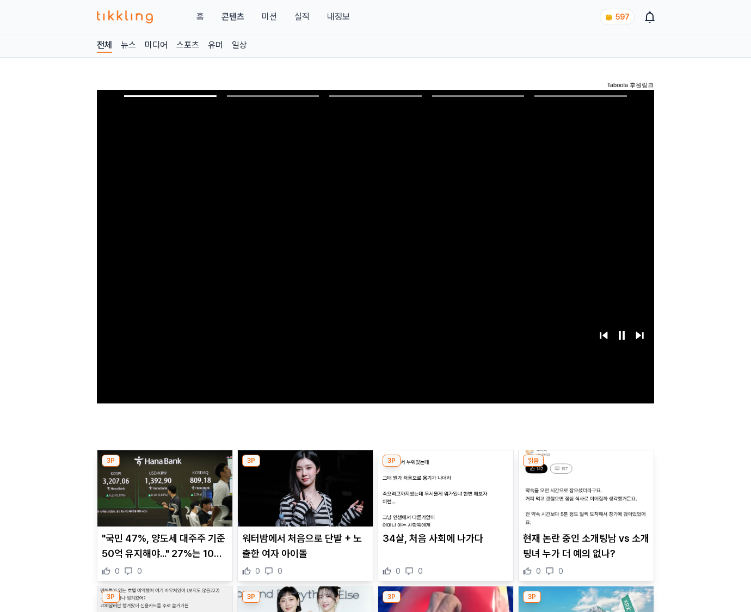
click at [586, 467] on img at bounding box center [586, 488] width 135 height 76
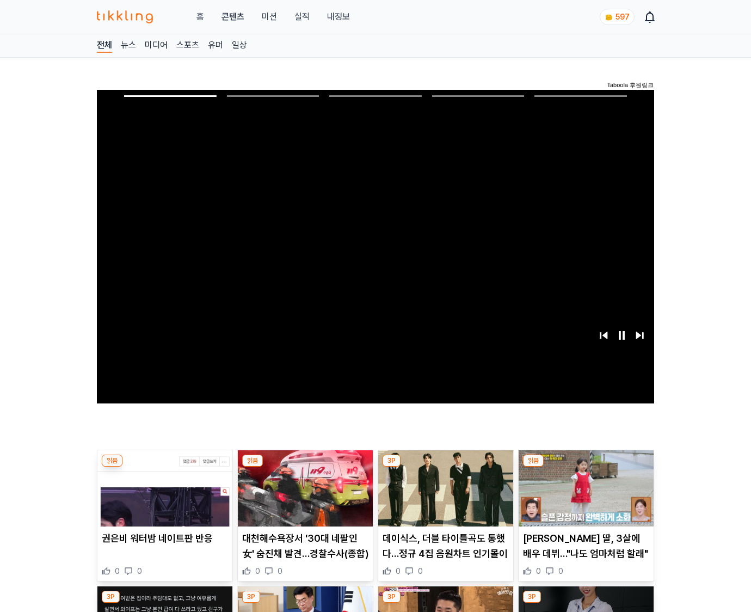
click at [586, 467] on img at bounding box center [586, 488] width 135 height 76
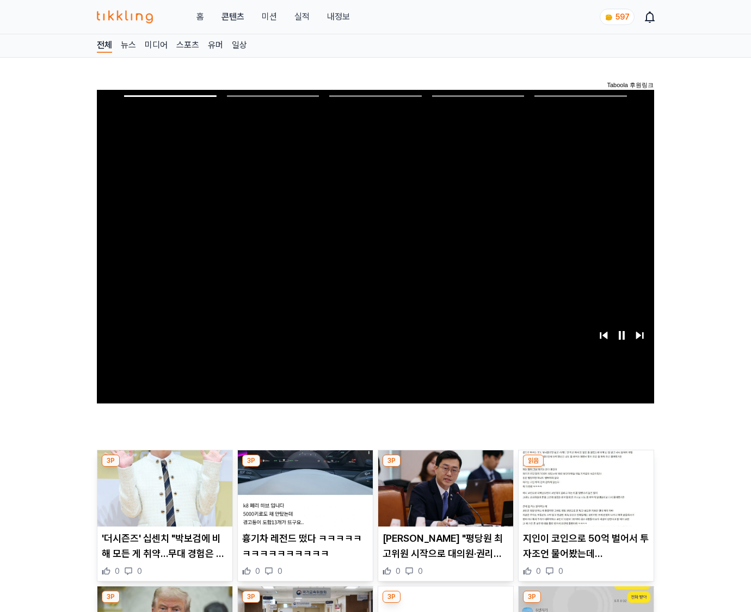
click at [586, 467] on img at bounding box center [586, 488] width 135 height 76
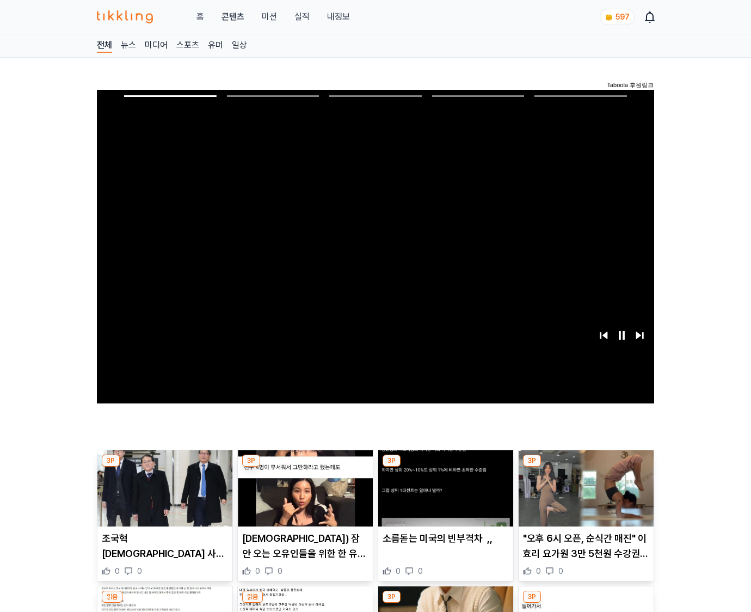
click at [586, 467] on img at bounding box center [586, 488] width 135 height 76
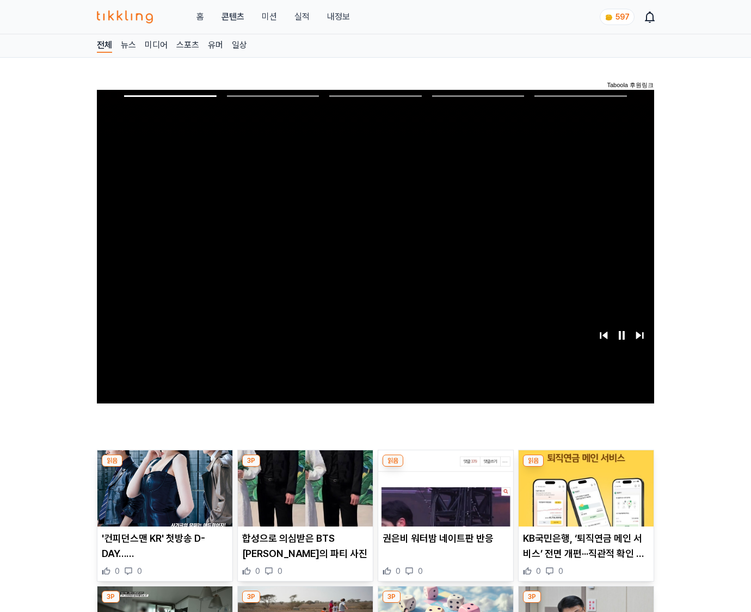
click at [586, 467] on img at bounding box center [586, 488] width 135 height 76
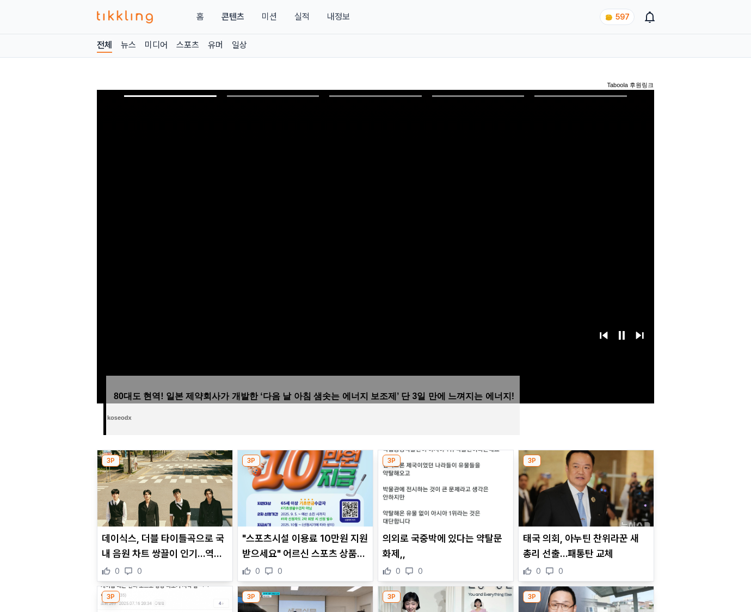
click at [586, 467] on img at bounding box center [586, 488] width 135 height 76
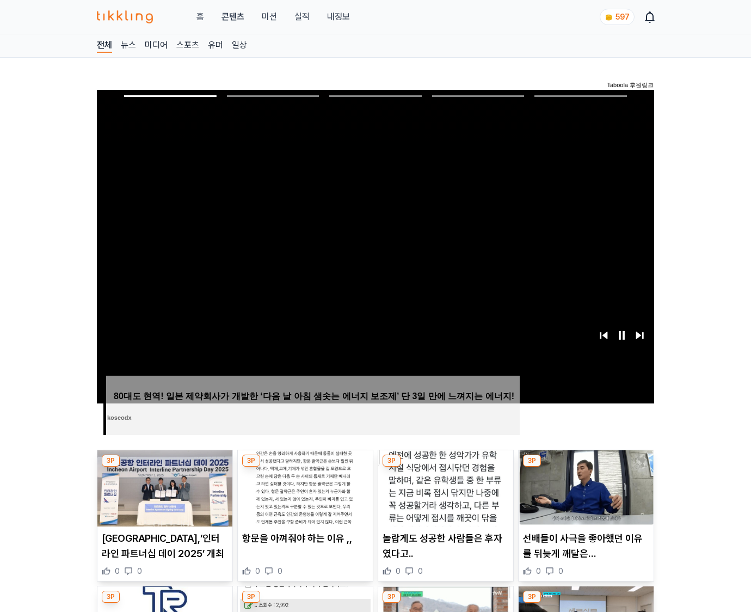
click at [586, 467] on img at bounding box center [586, 488] width 135 height 76
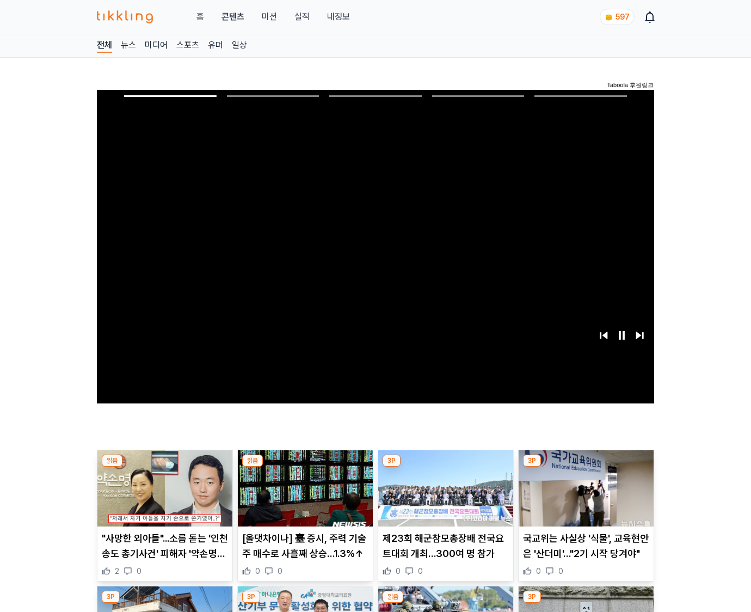
click at [586, 467] on img at bounding box center [586, 488] width 135 height 76
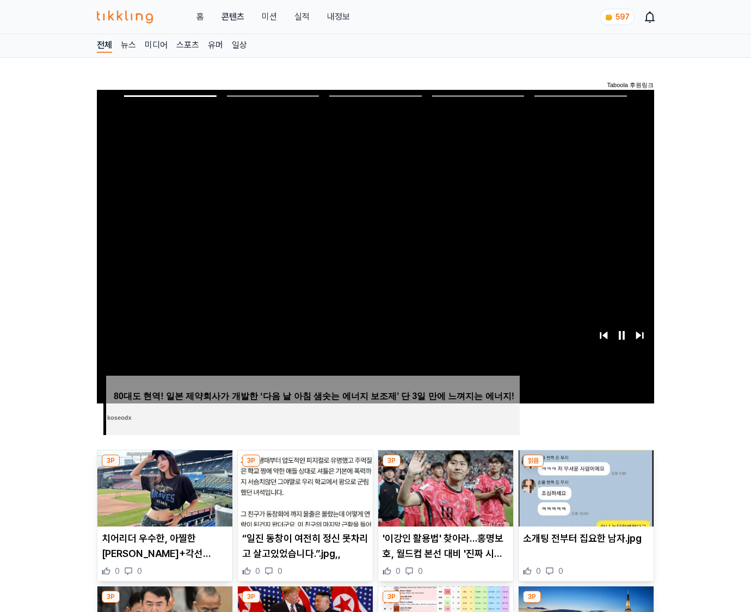
click at [586, 467] on img at bounding box center [586, 488] width 135 height 76
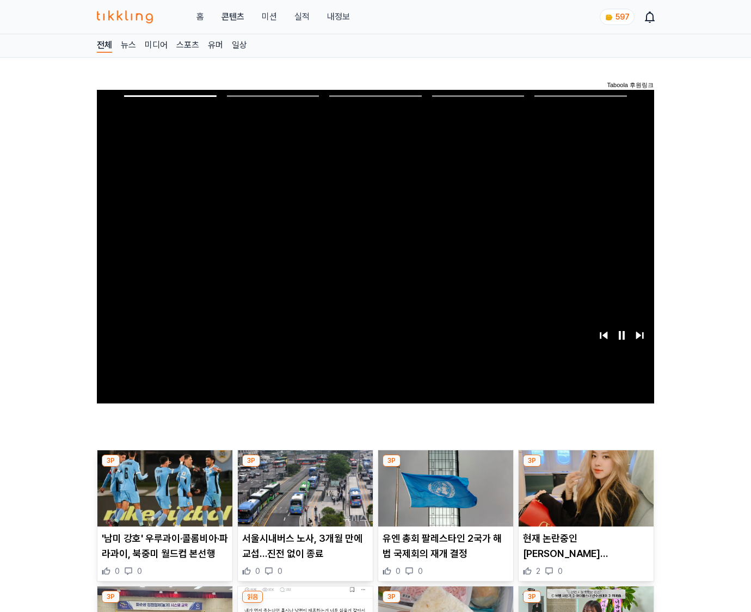
click at [586, 467] on img at bounding box center [586, 488] width 135 height 76
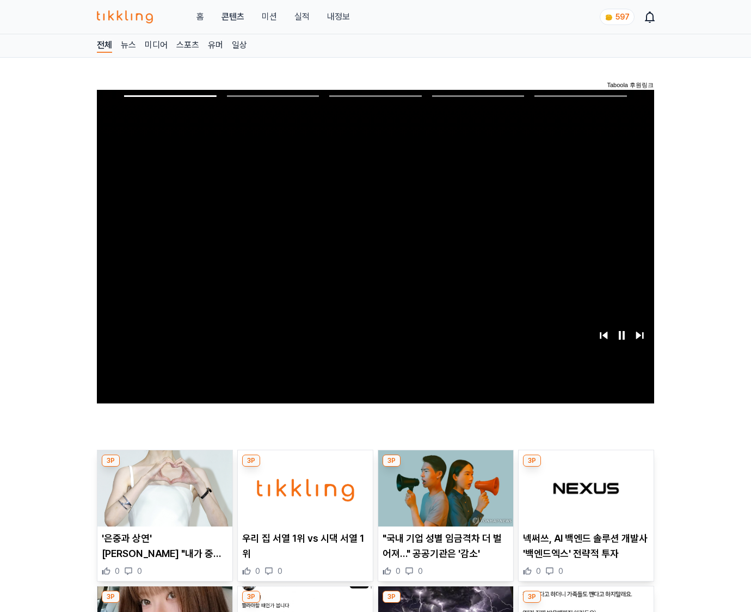
click at [586, 467] on img at bounding box center [586, 488] width 135 height 76
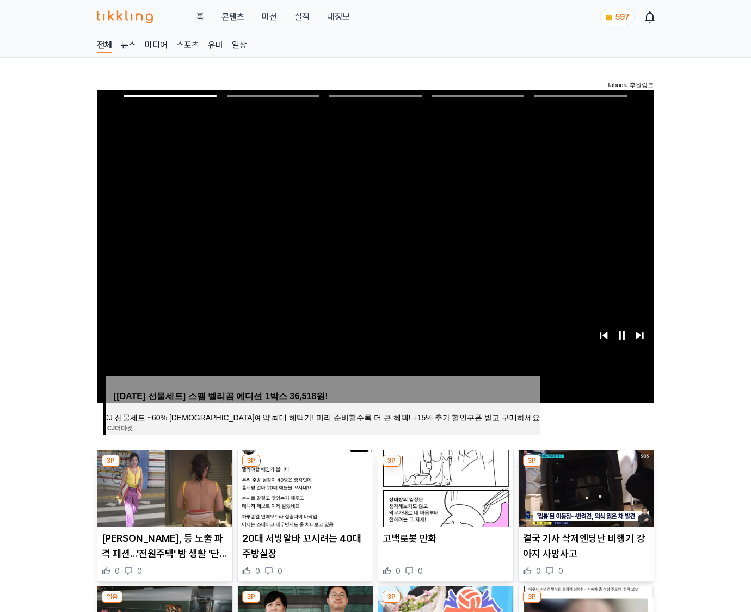
click at [586, 467] on img at bounding box center [586, 488] width 135 height 76
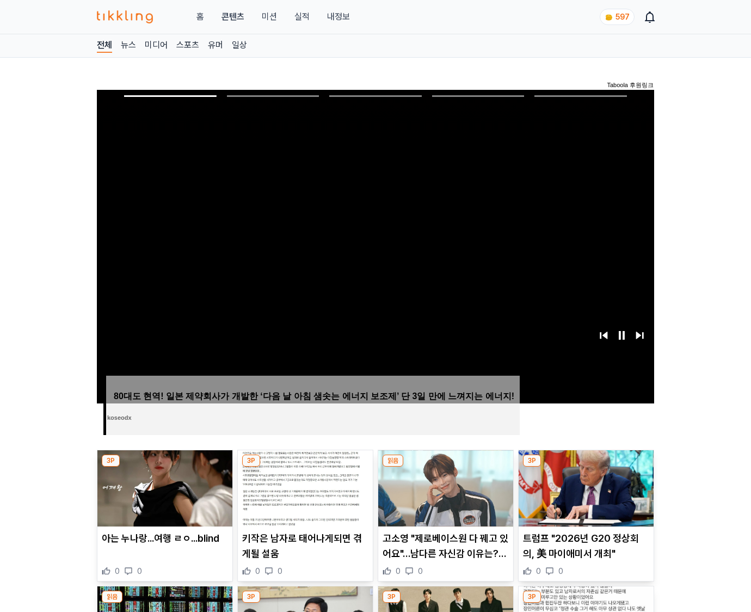
click at [586, 467] on img at bounding box center [586, 488] width 135 height 76
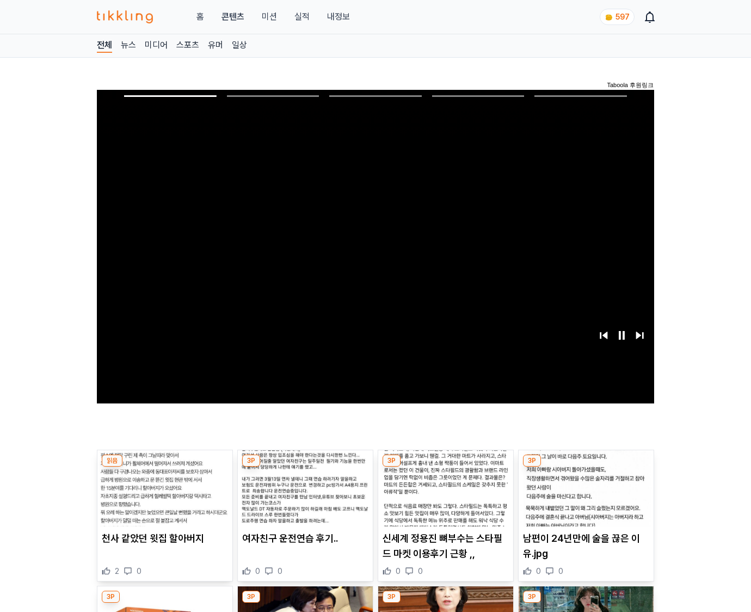
click at [586, 467] on img at bounding box center [586, 488] width 135 height 76
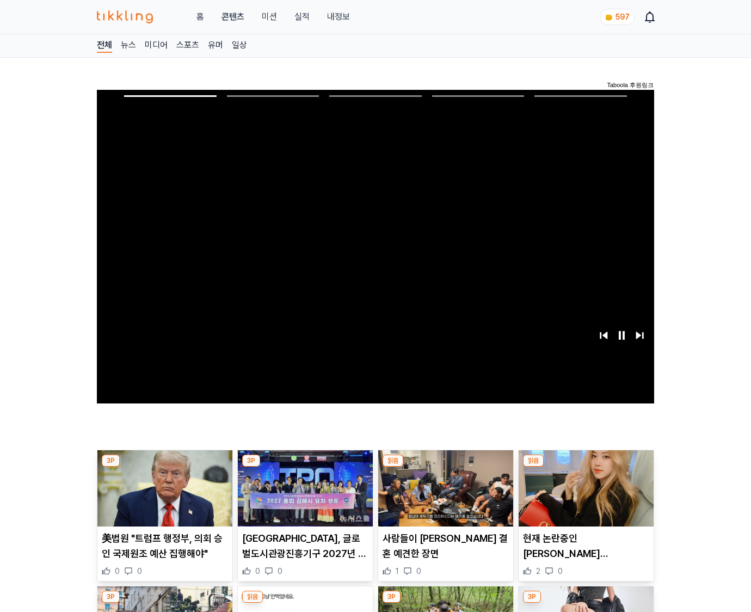
click at [586, 467] on img at bounding box center [586, 488] width 135 height 76
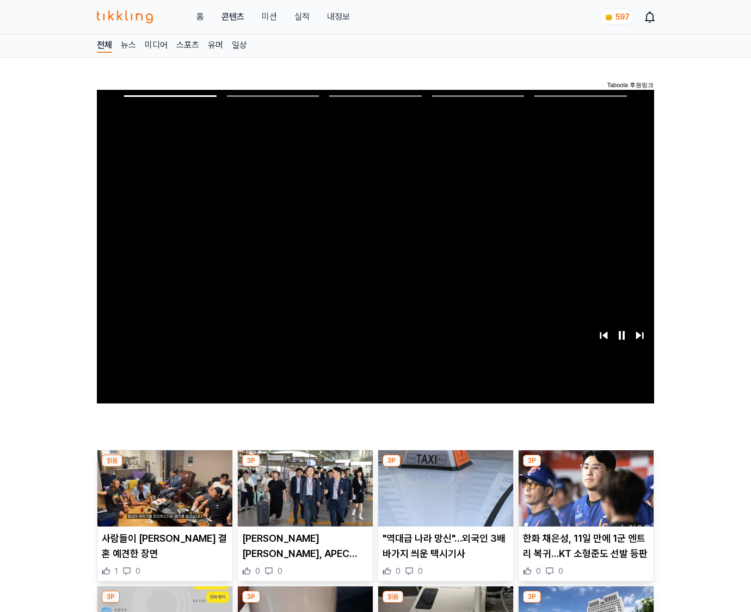
click at [586, 467] on img at bounding box center [586, 488] width 135 height 76
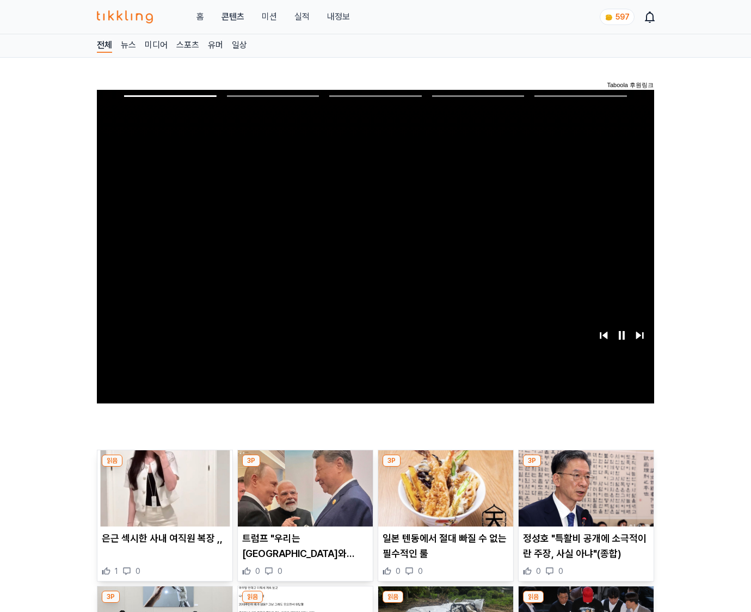
click at [586, 467] on img at bounding box center [586, 488] width 135 height 76
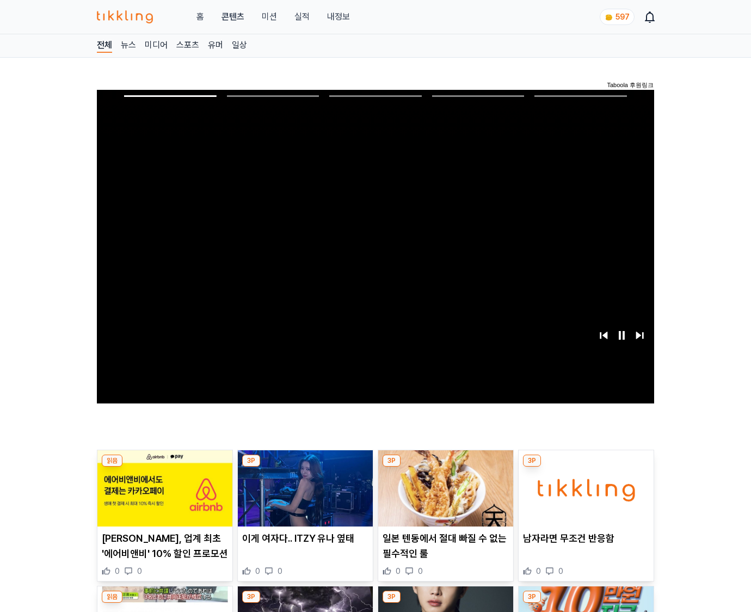
click at [586, 467] on img at bounding box center [586, 488] width 135 height 76
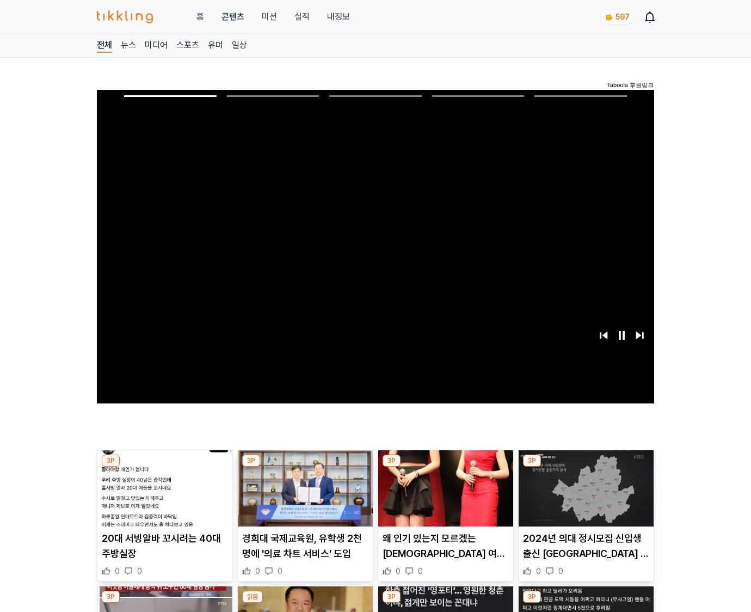
click at [586, 467] on img at bounding box center [586, 488] width 135 height 76
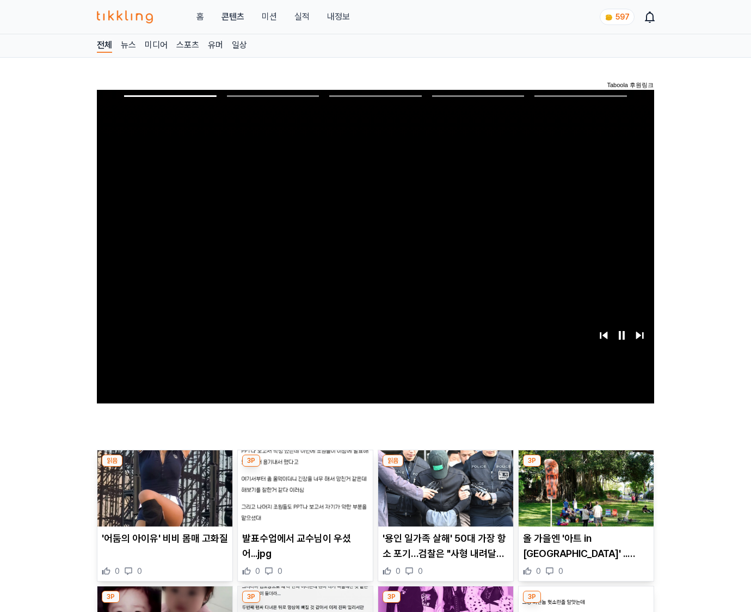
click at [586, 467] on img at bounding box center [586, 488] width 135 height 76
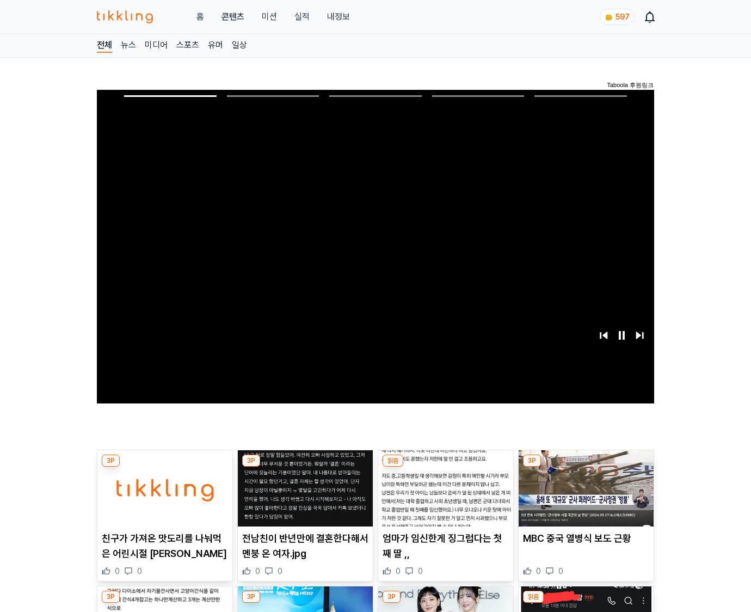
click at [586, 467] on img at bounding box center [586, 488] width 135 height 76
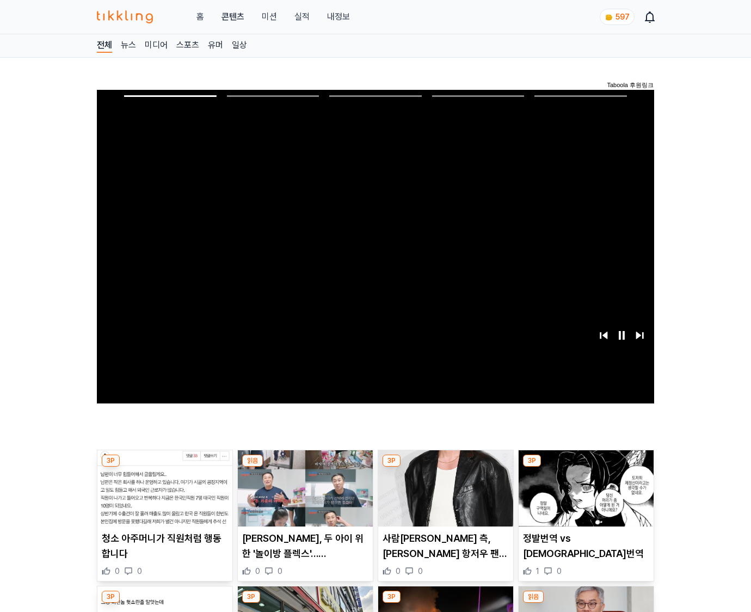
click at [586, 467] on img at bounding box center [586, 488] width 135 height 76
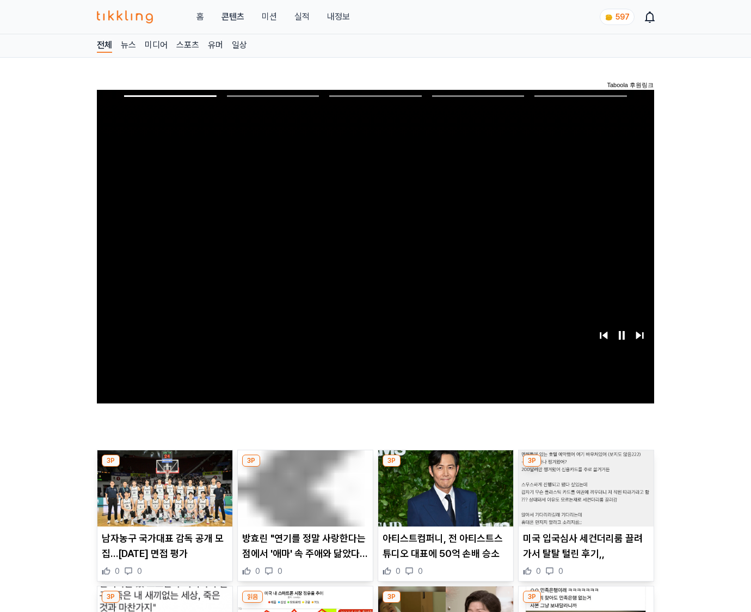
click at [586, 467] on img at bounding box center [586, 488] width 135 height 76
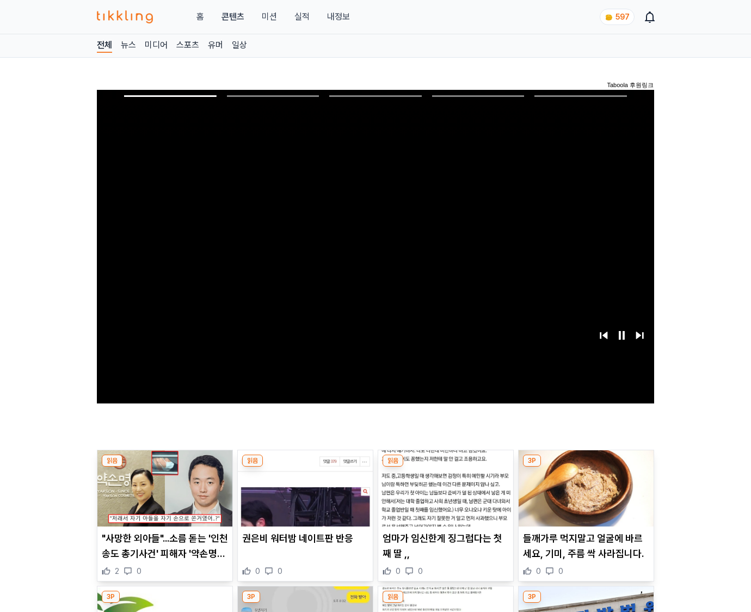
click at [586, 467] on img at bounding box center [586, 488] width 135 height 76
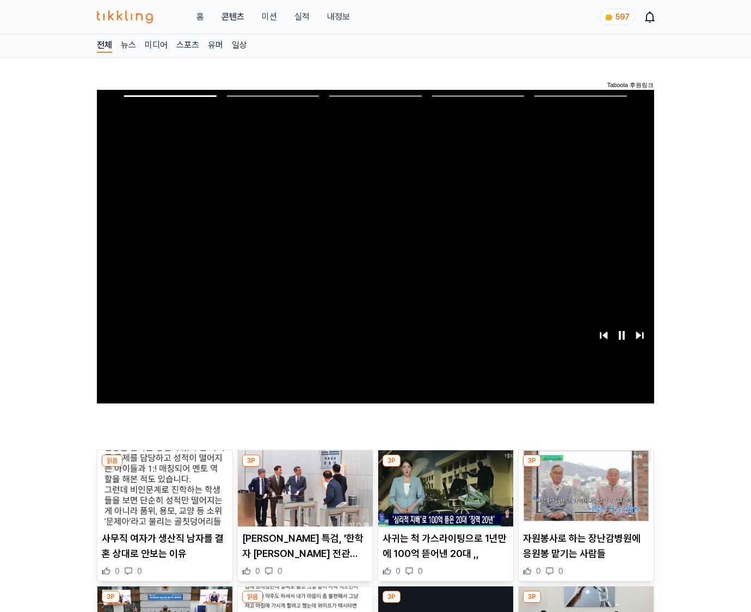
click at [586, 467] on img at bounding box center [586, 488] width 135 height 76
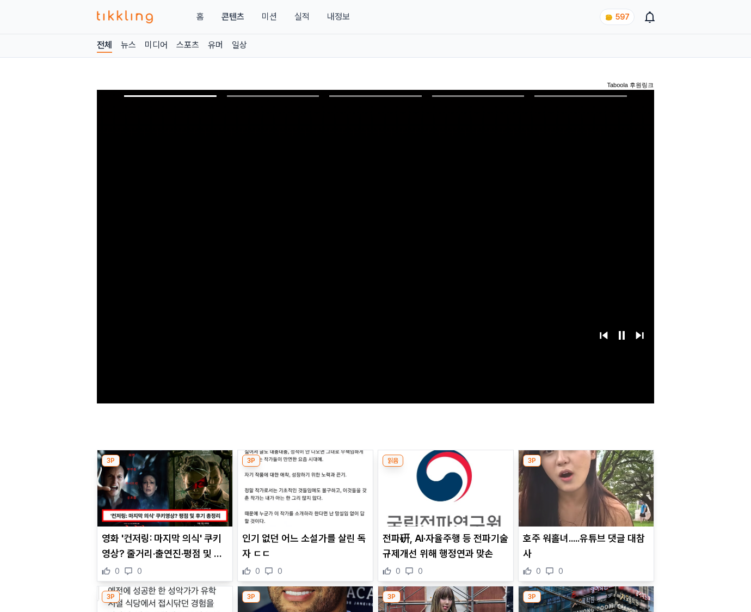
click at [586, 467] on img at bounding box center [586, 488] width 135 height 76
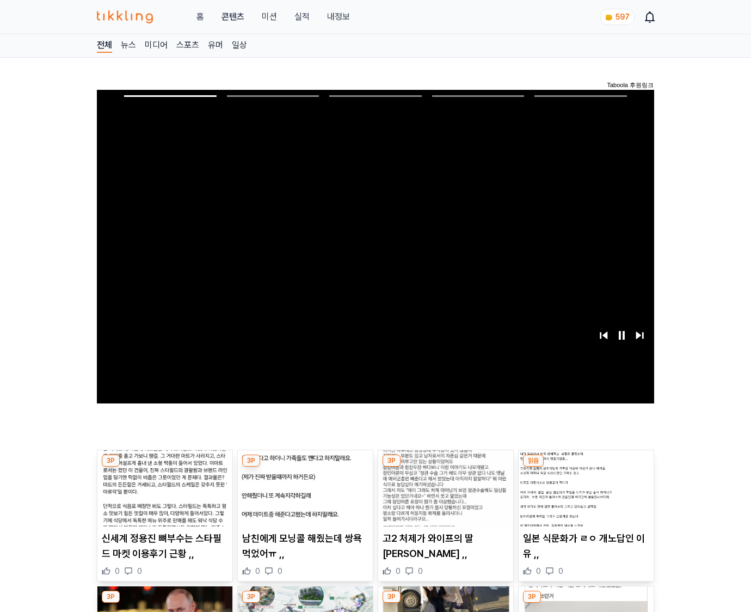
click at [586, 467] on img at bounding box center [586, 488] width 135 height 76
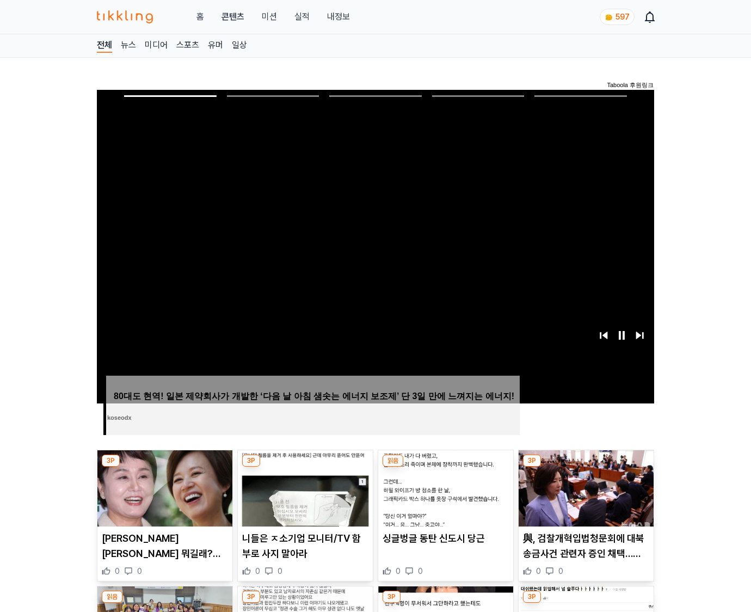
click at [586, 467] on img at bounding box center [586, 488] width 135 height 76
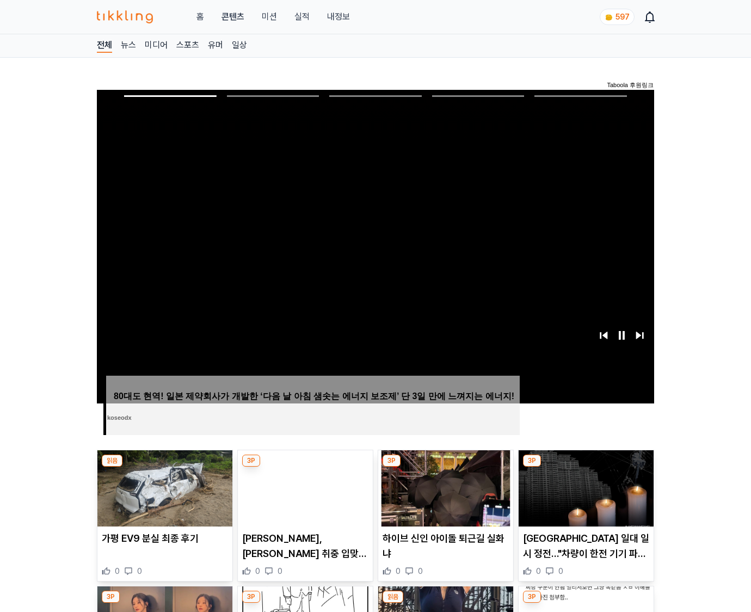
click at [586, 467] on img at bounding box center [586, 488] width 135 height 76
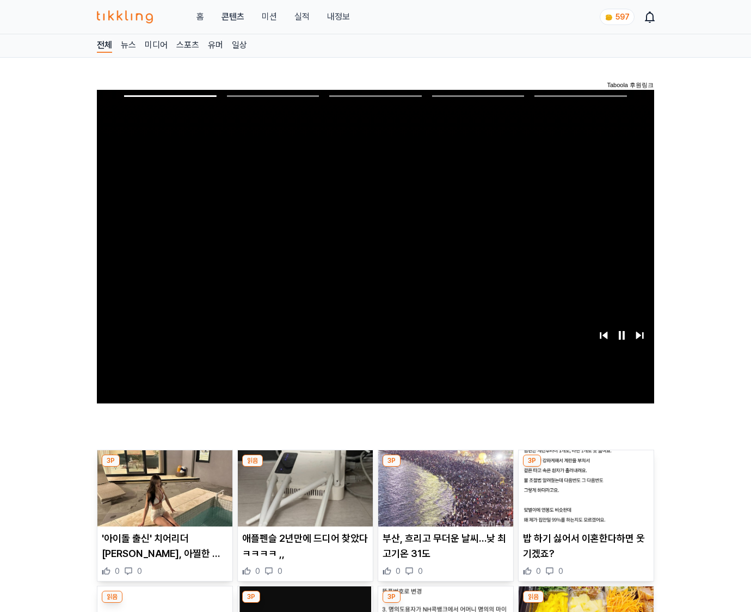
click at [586, 467] on img at bounding box center [586, 488] width 135 height 76
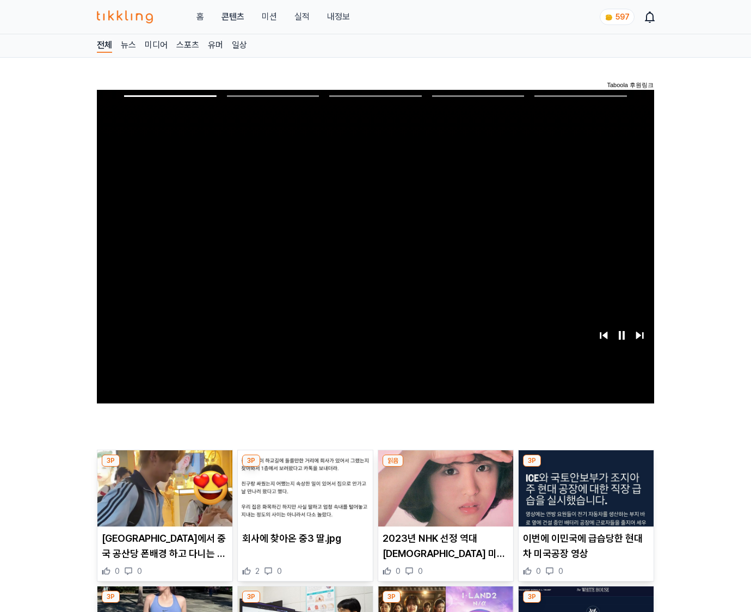
click at [586, 467] on img at bounding box center [586, 488] width 135 height 76
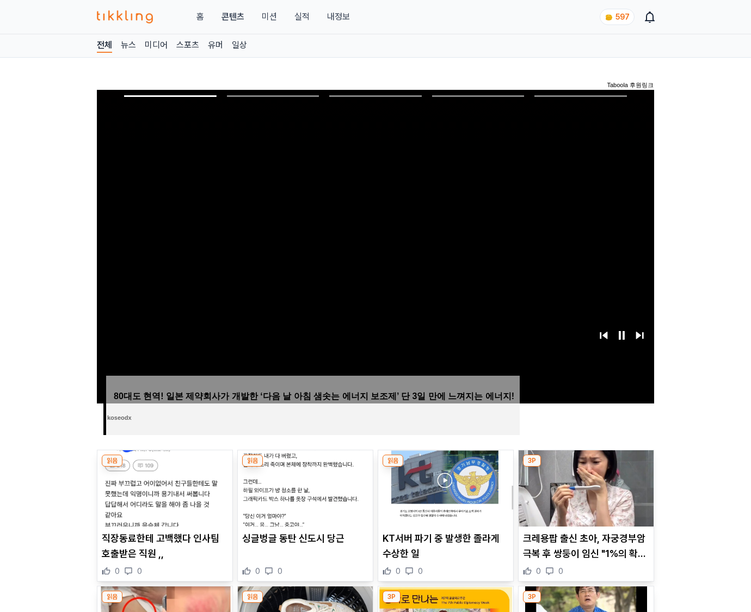
click at [586, 467] on img at bounding box center [586, 488] width 135 height 76
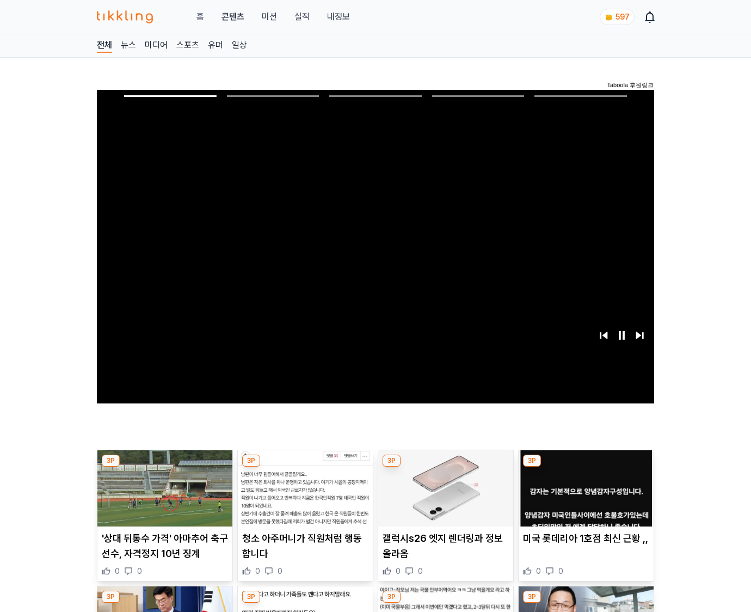
click at [586, 467] on img at bounding box center [586, 488] width 135 height 76
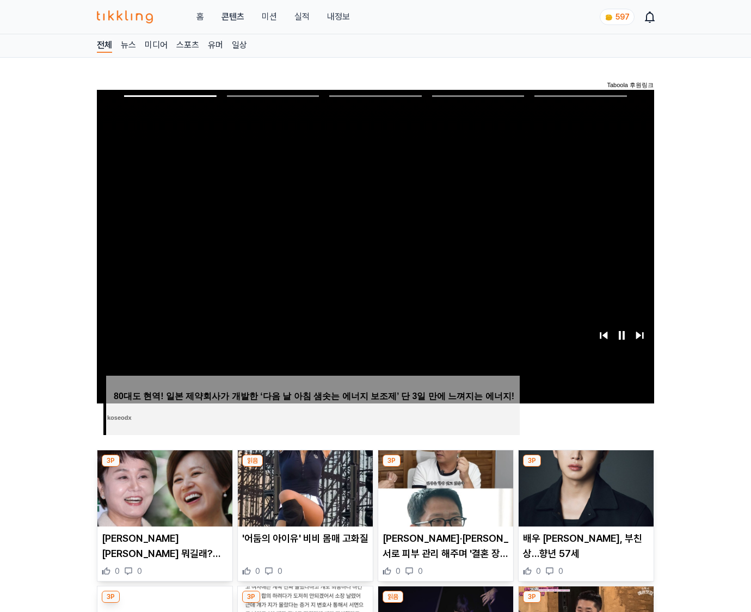
click at [586, 467] on img at bounding box center [586, 488] width 135 height 76
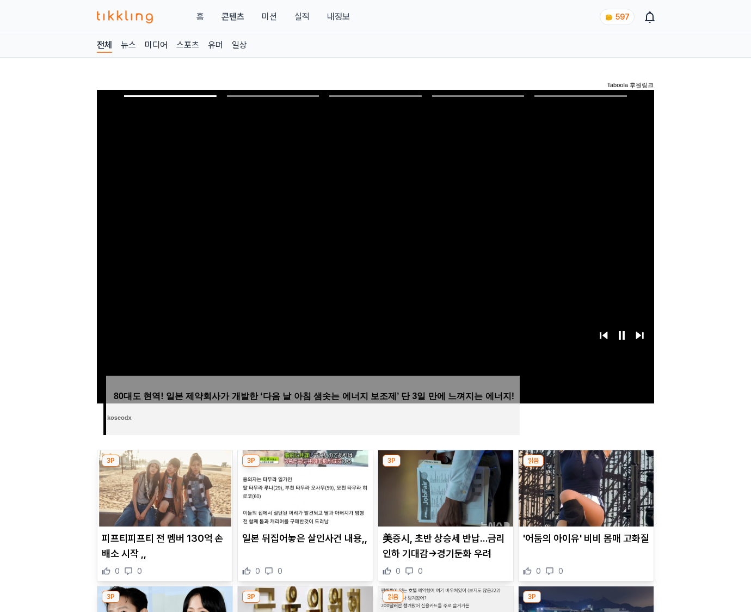
click at [586, 467] on img at bounding box center [586, 488] width 135 height 76
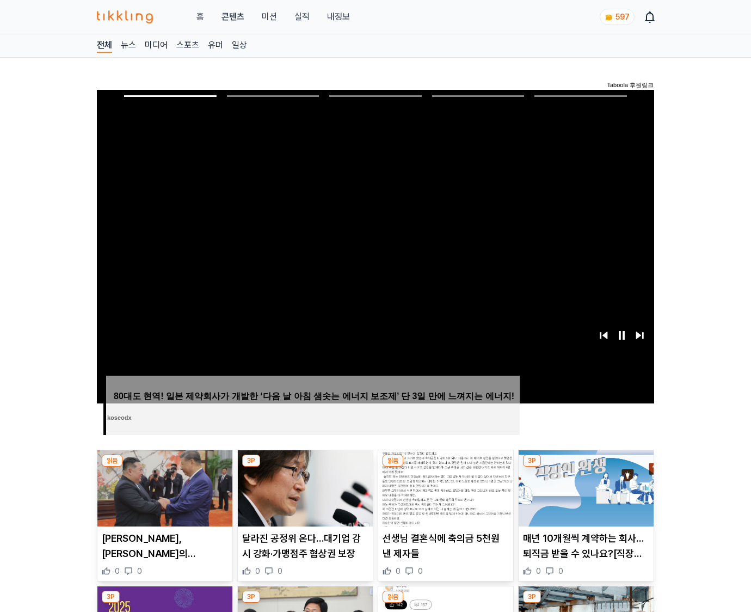
click at [586, 467] on img at bounding box center [586, 488] width 135 height 76
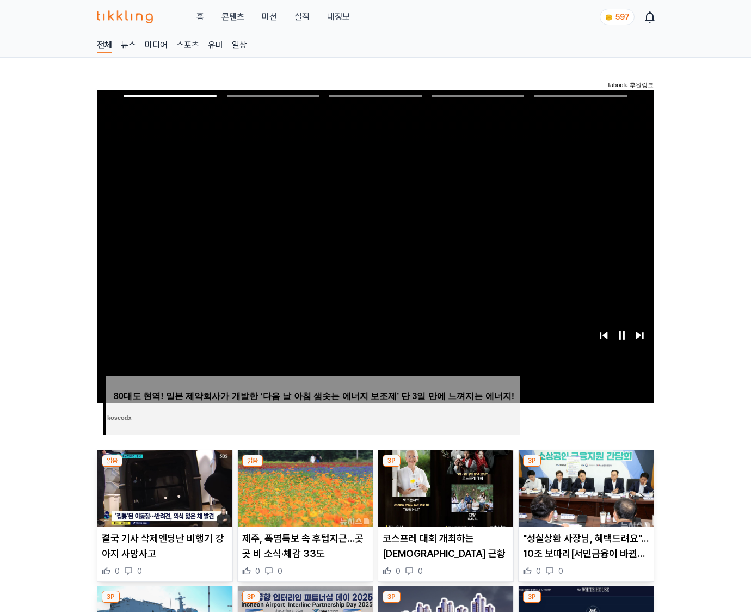
click at [586, 467] on img at bounding box center [586, 488] width 135 height 76
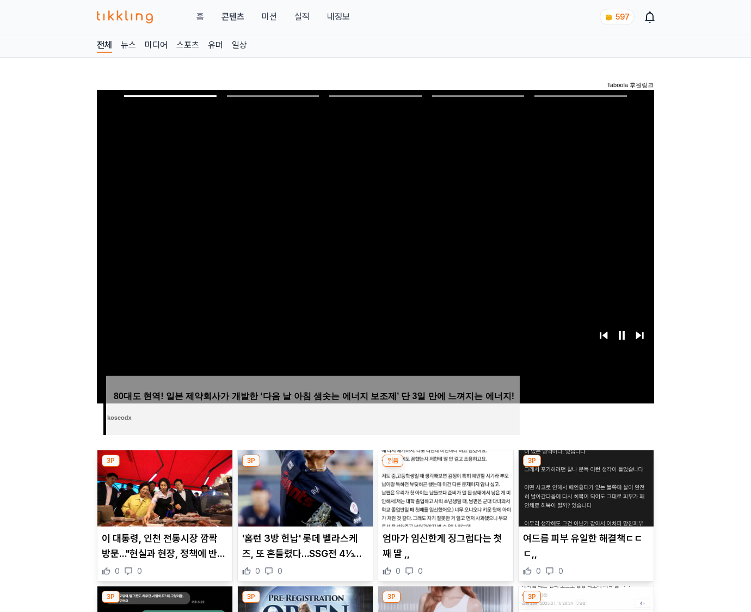
click at [586, 467] on img at bounding box center [586, 488] width 135 height 76
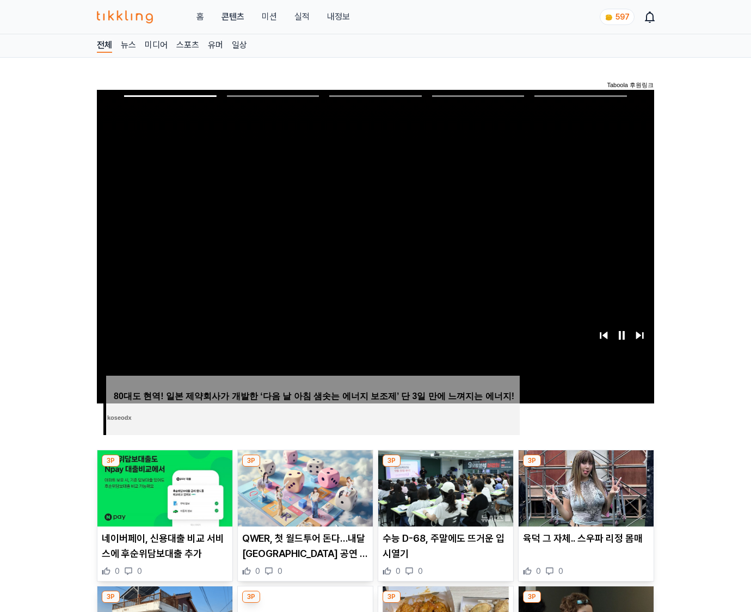
click at [586, 467] on img at bounding box center [586, 488] width 135 height 76
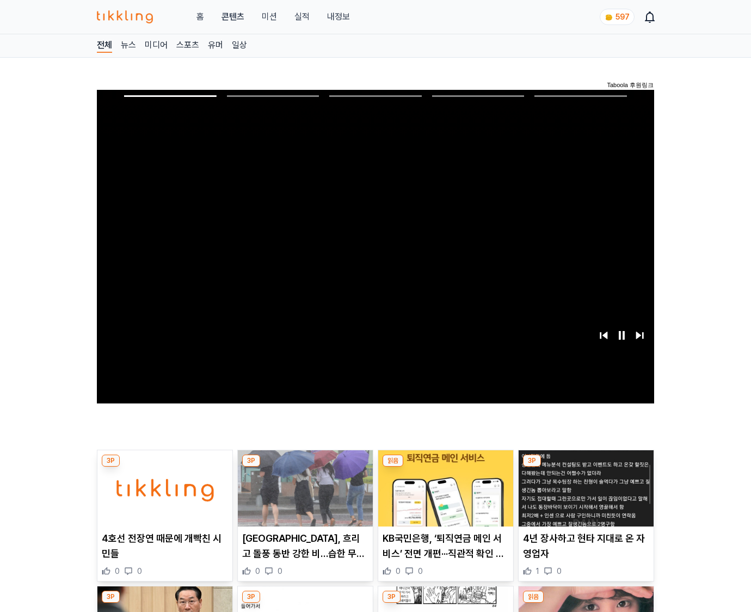
click at [586, 467] on img at bounding box center [586, 488] width 135 height 76
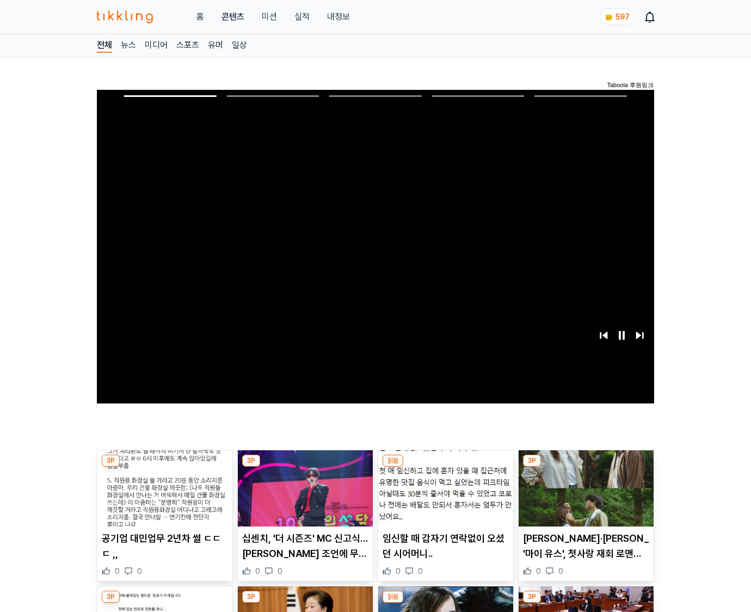
click at [586, 467] on img at bounding box center [586, 488] width 135 height 76
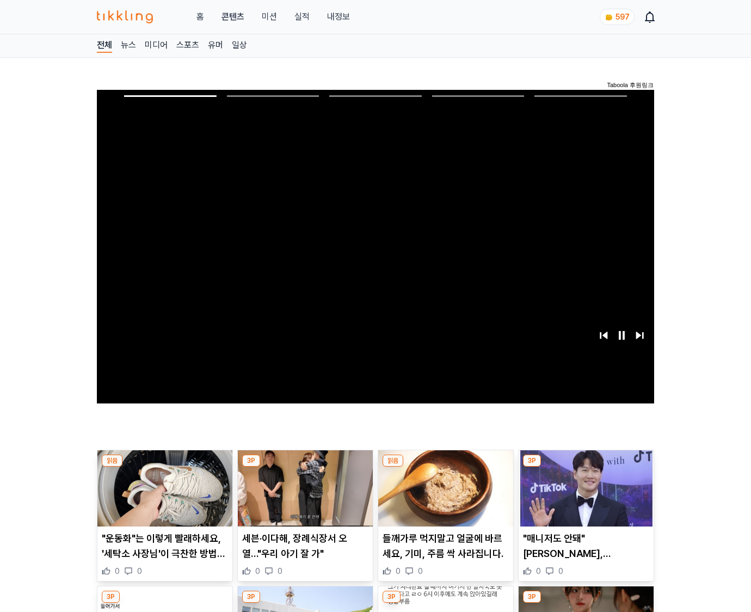
click at [586, 467] on img at bounding box center [586, 488] width 135 height 76
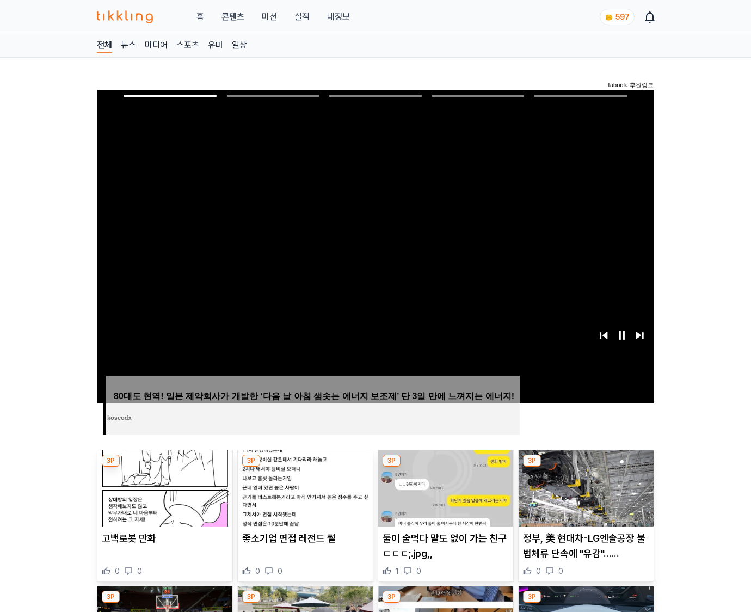
click at [586, 467] on img at bounding box center [586, 488] width 135 height 76
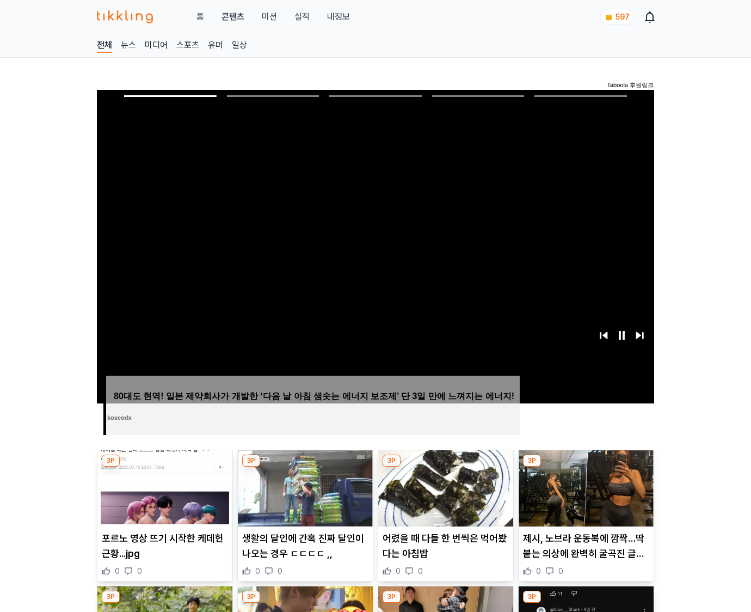
click at [586, 467] on img at bounding box center [586, 488] width 135 height 76
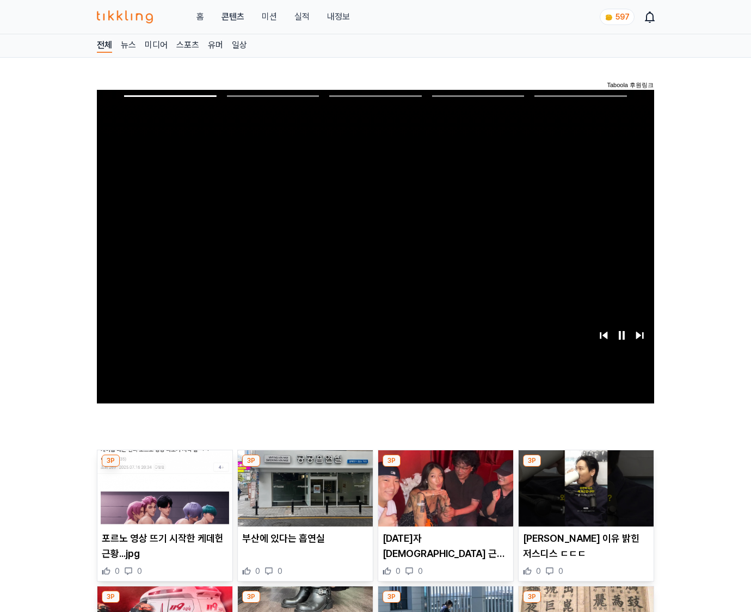
click at [586, 467] on img at bounding box center [586, 488] width 135 height 76
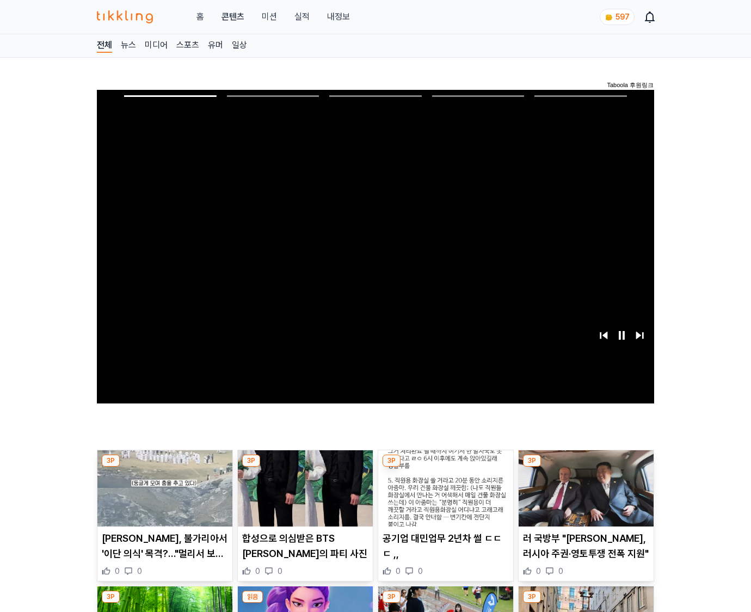
click at [586, 467] on img at bounding box center [586, 488] width 135 height 76
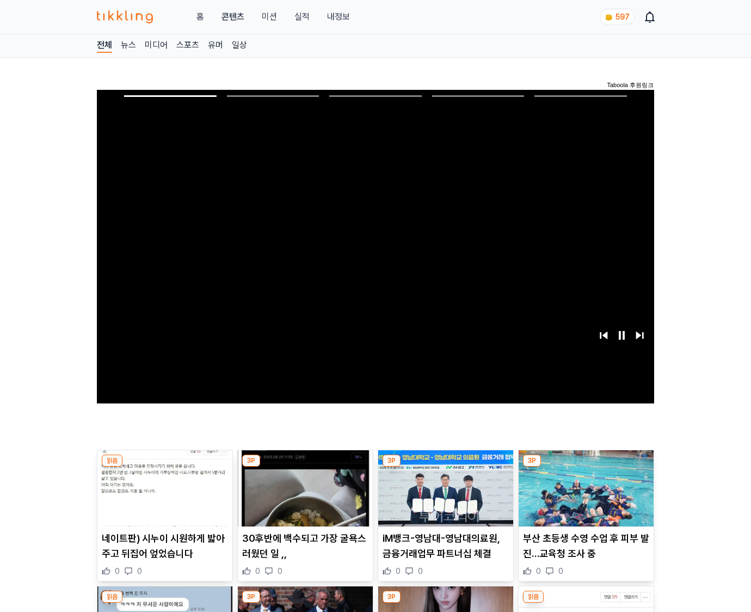
click at [586, 467] on img at bounding box center [586, 488] width 135 height 76
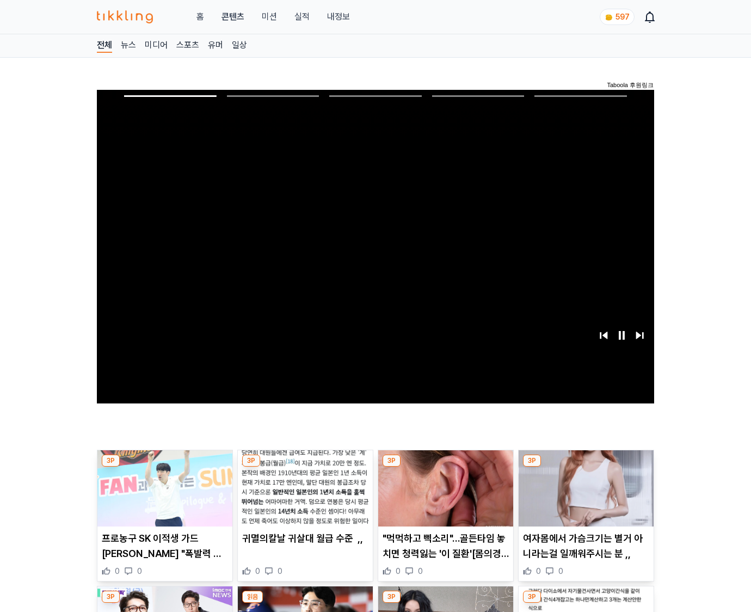
click at [586, 467] on img at bounding box center [586, 488] width 135 height 76
